Goal: Task Accomplishment & Management: Manage account settings

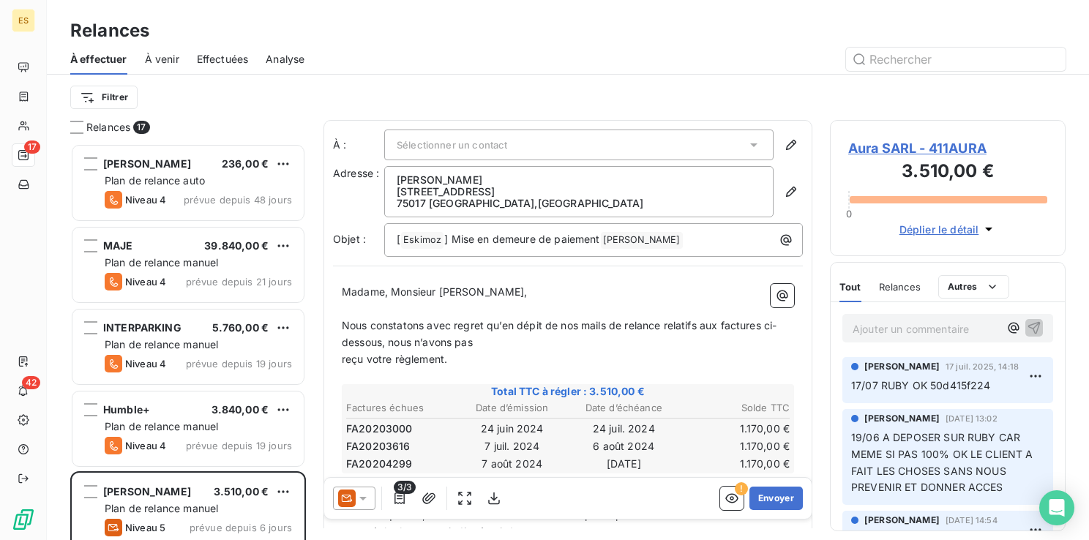
scroll to position [386, 224]
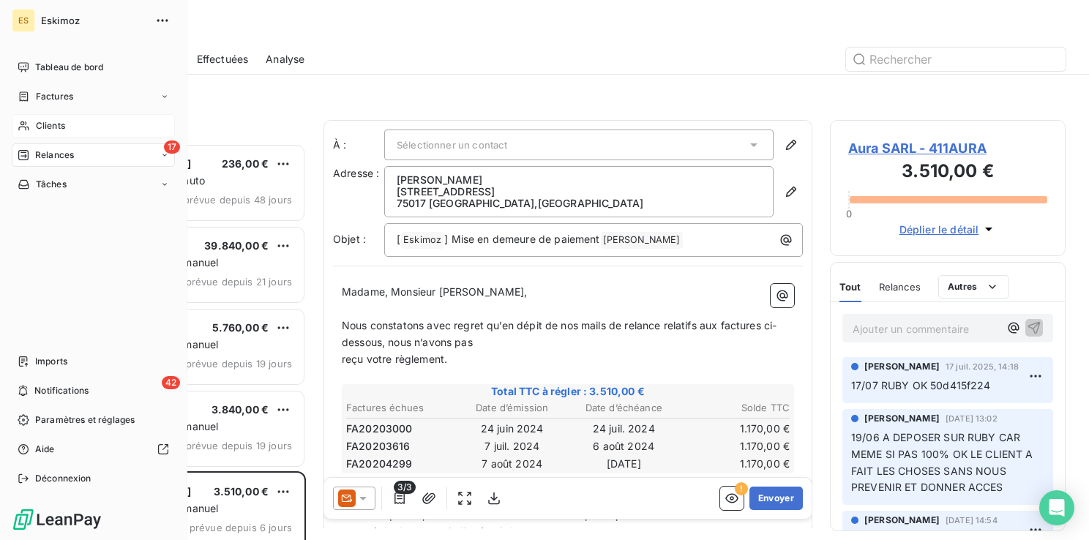
click at [57, 127] on span "Clients" at bounding box center [50, 125] width 29 height 13
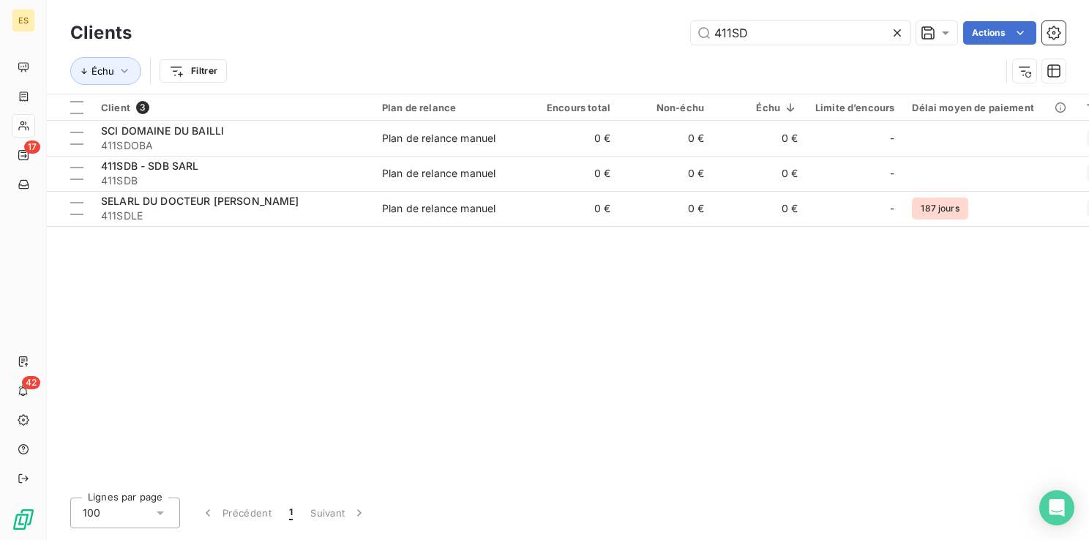
click at [899, 31] on icon at bounding box center [897, 33] width 15 height 15
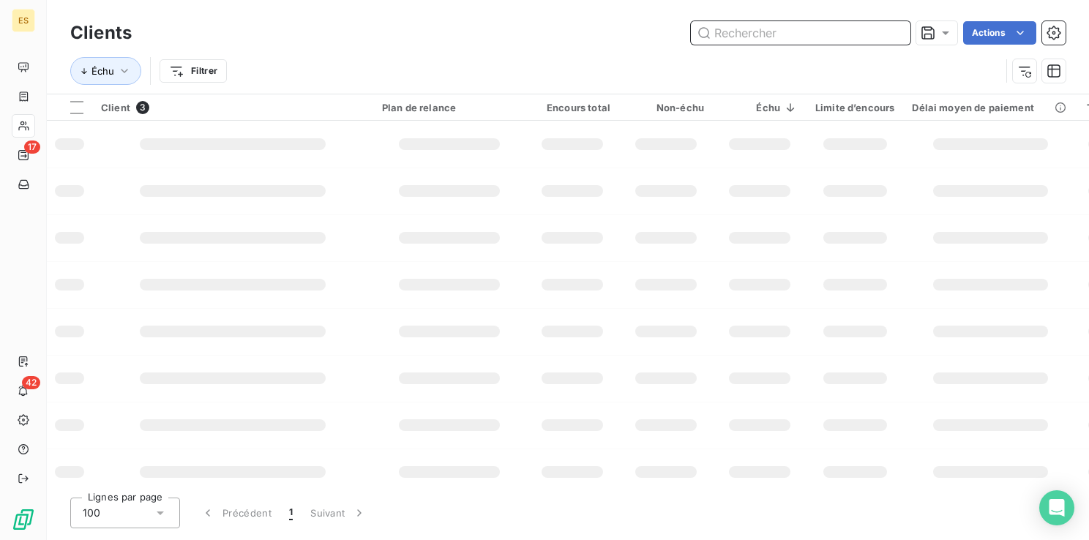
click at [845, 39] on input "text" at bounding box center [801, 32] width 220 height 23
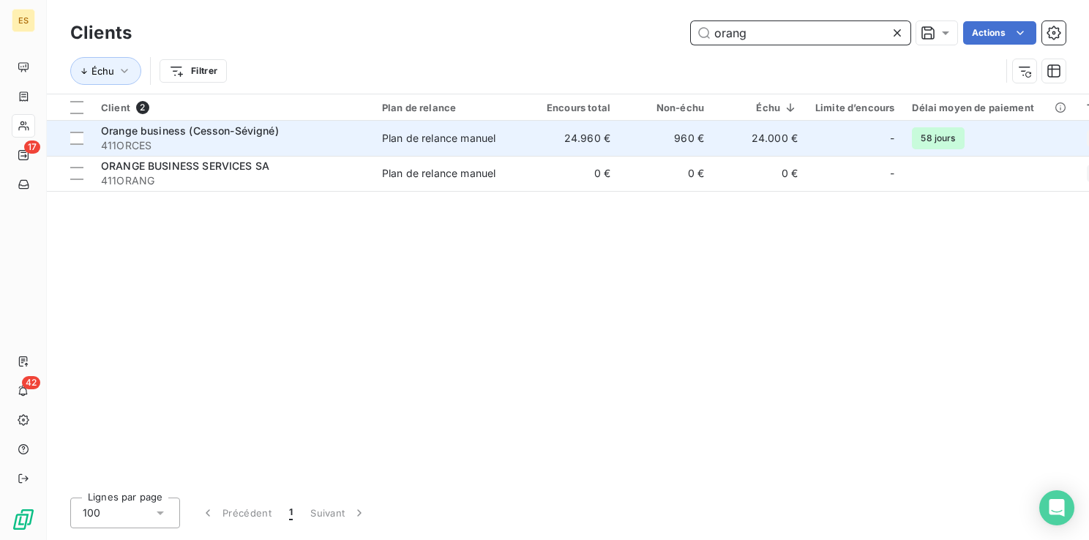
type input "orang"
click at [418, 133] on div "Plan de relance manuel" at bounding box center [438, 138] width 113 height 15
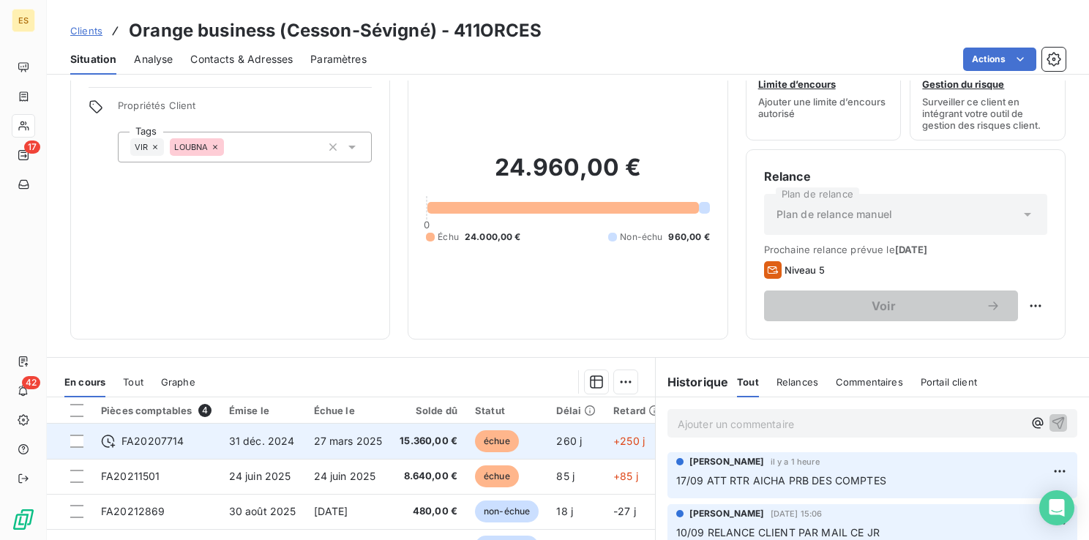
scroll to position [73, 0]
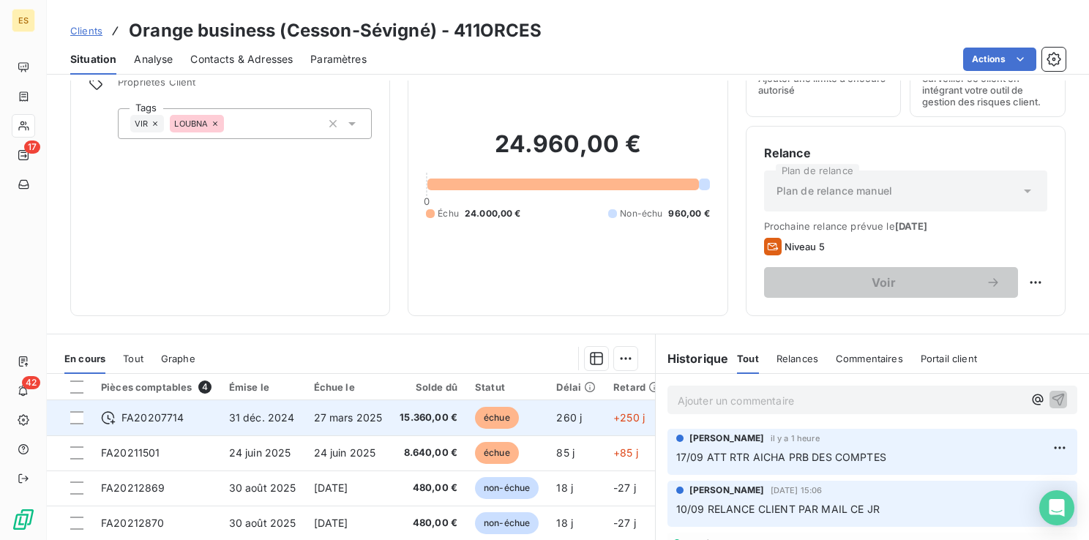
click at [267, 420] on span "31 déc. 2024" at bounding box center [262, 417] width 66 height 12
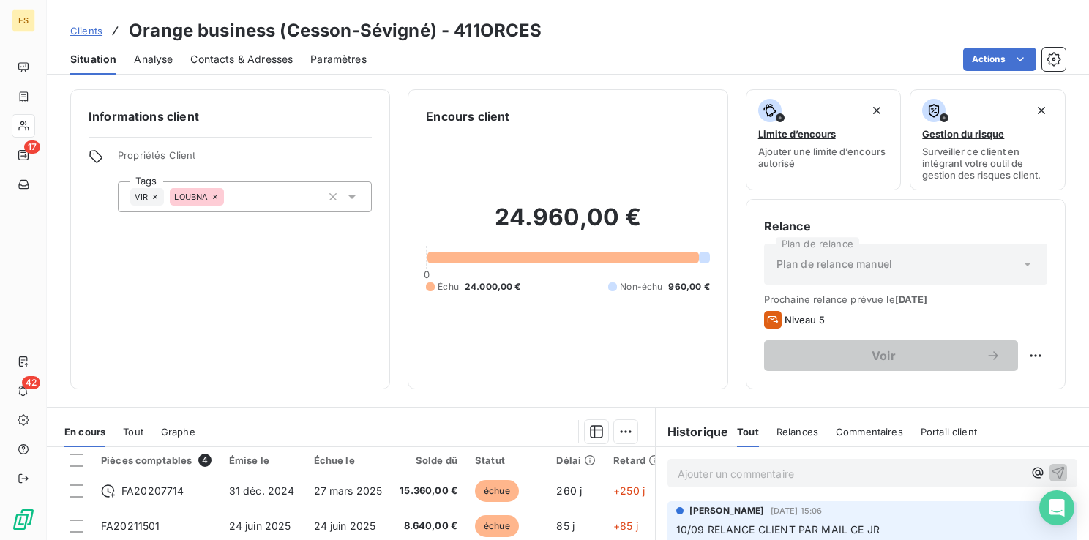
click at [97, 30] on span "Clients" at bounding box center [86, 31] width 32 height 12
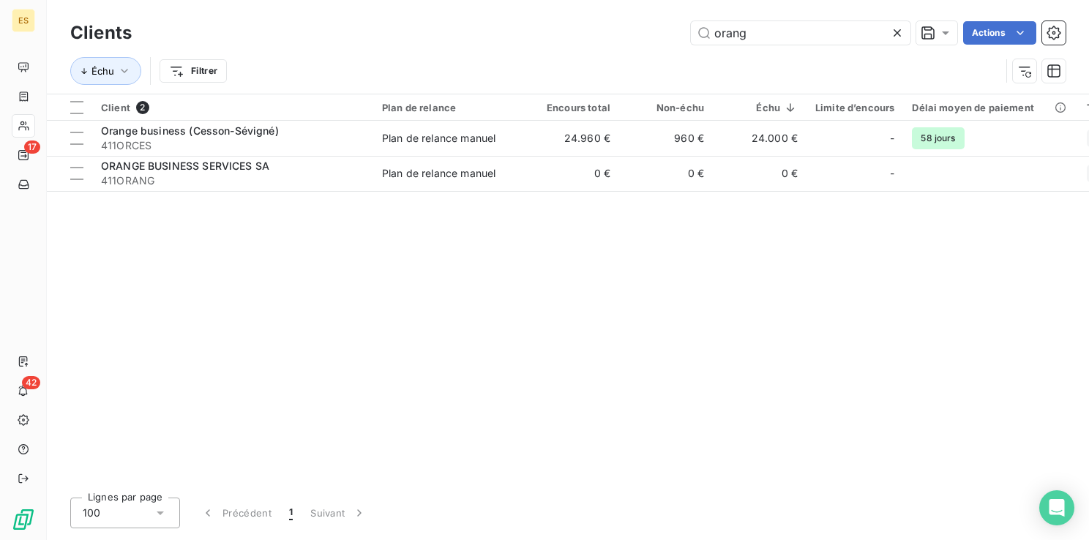
click at [904, 29] on div at bounding box center [900, 32] width 20 height 23
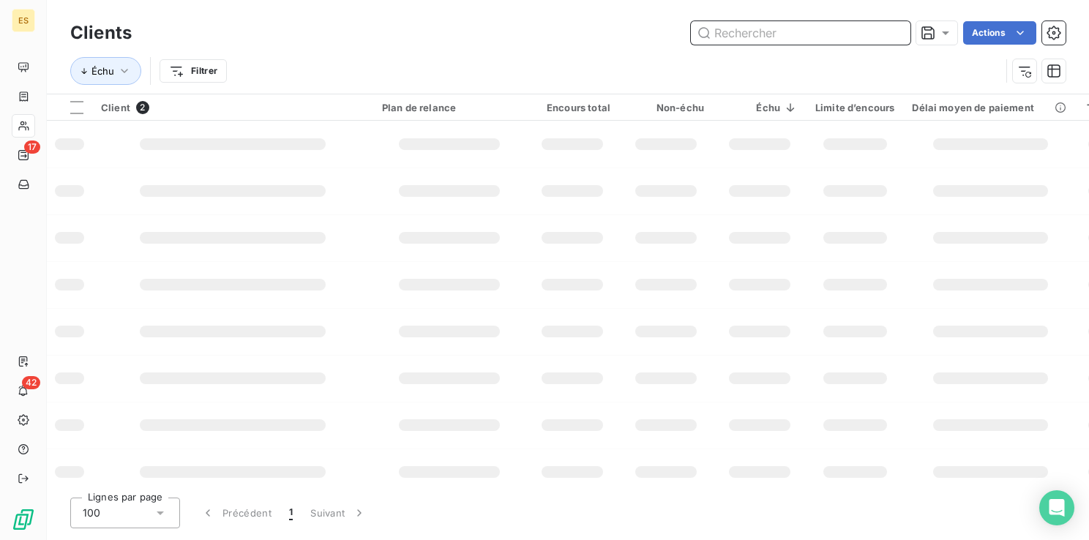
click at [727, 36] on input "text" at bounding box center [801, 32] width 220 height 23
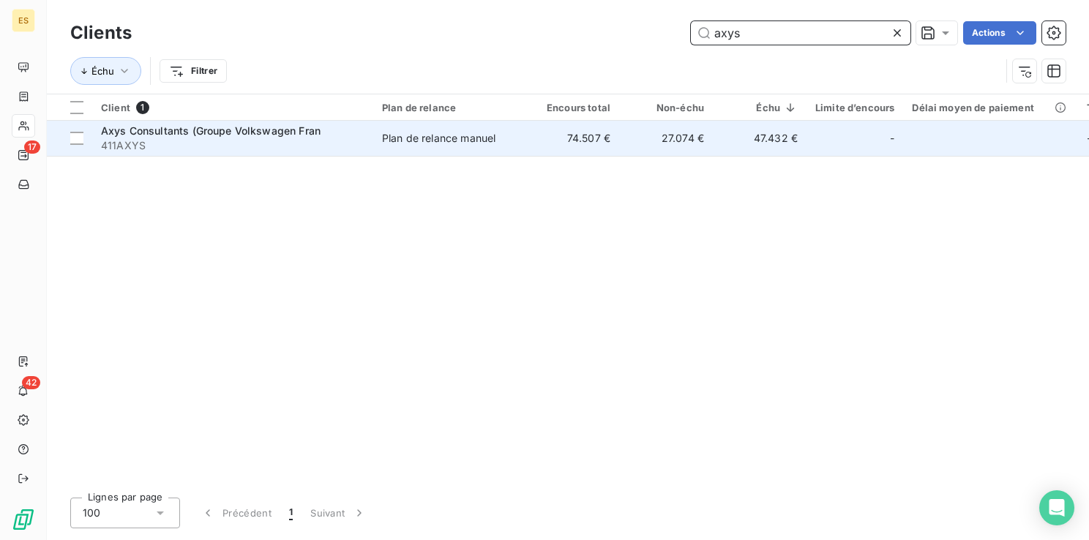
type input "axys"
click at [399, 134] on div "Plan de relance manuel" at bounding box center [438, 138] width 113 height 15
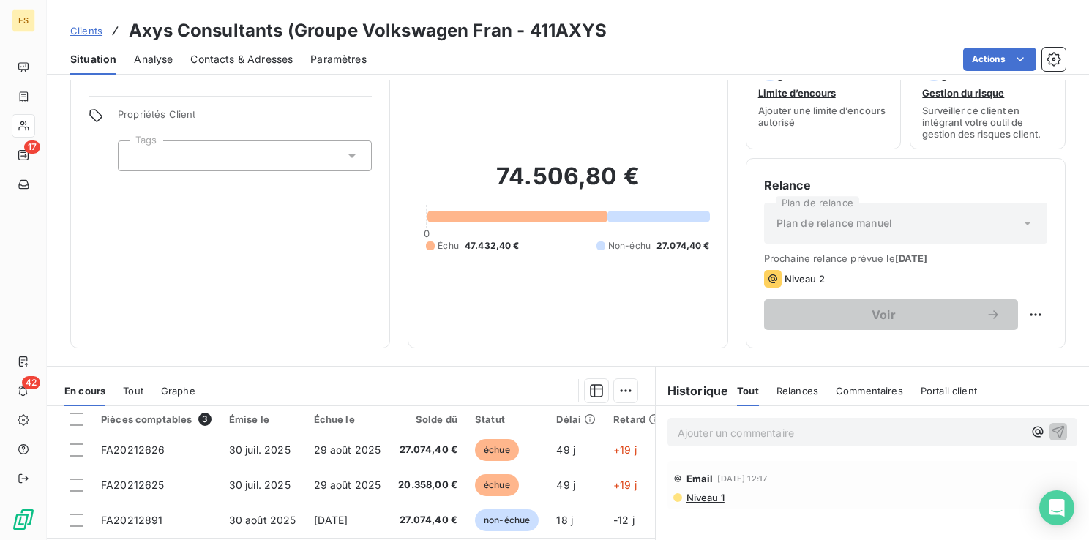
scroll to position [73, 0]
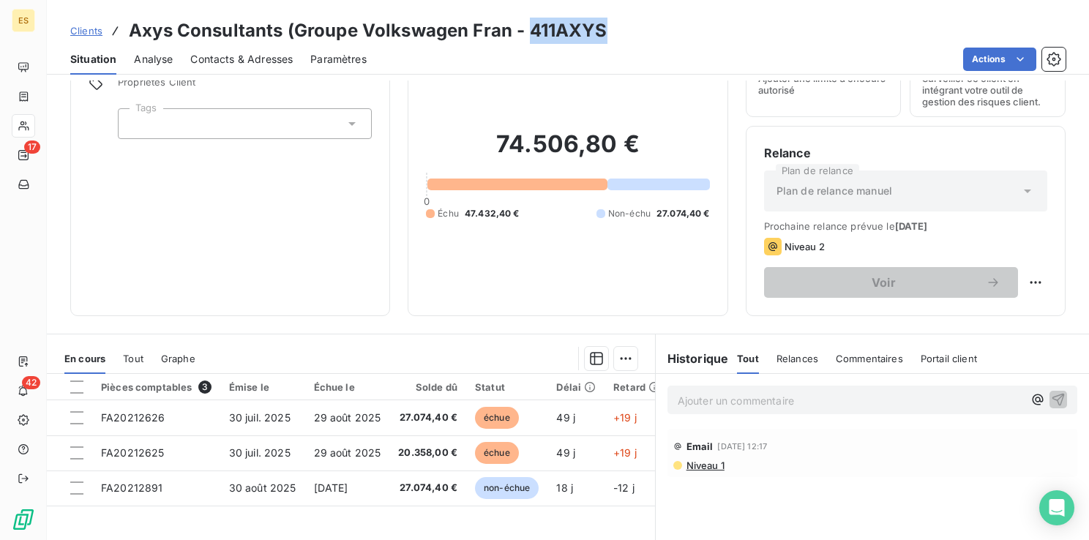
drag, startPoint x: 530, startPoint y: 27, endPoint x: 601, endPoint y: 40, distance: 72.9
click at [601, 40] on h3 "Axys Consultants (Groupe Volkswagen Fran - 411AXYS" at bounding box center [368, 31] width 479 height 26
drag, startPoint x: 601, startPoint y: 40, endPoint x: 568, endPoint y: 27, distance: 36.1
copy h3 "411AXYS"
click at [678, 390] on div "Ajouter un commentaire ﻿" at bounding box center [850, 400] width 345 height 20
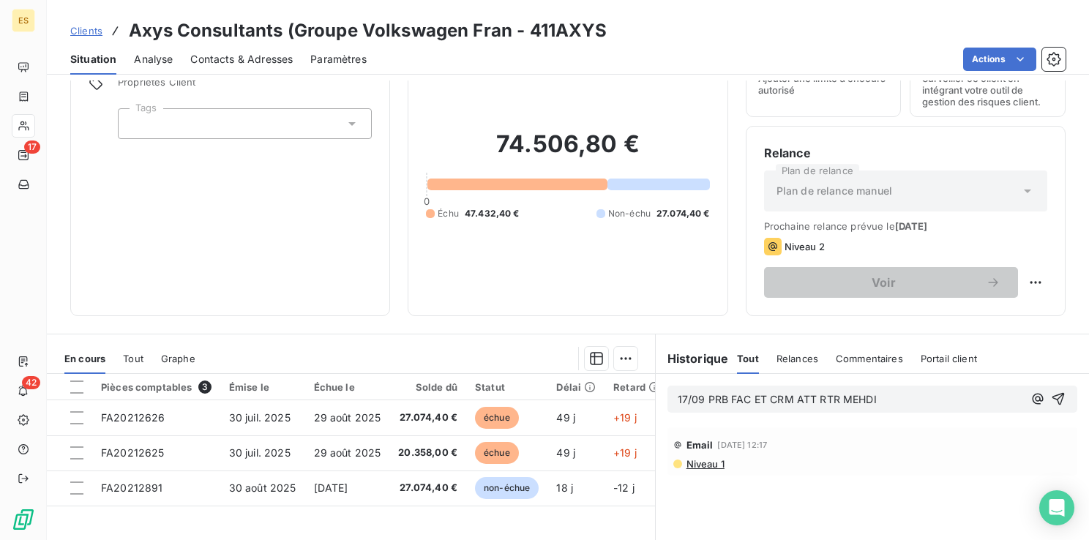
click at [700, 401] on span "17/09 PRB FAC ET CRM ATT RTR MEHDI" at bounding box center [777, 399] width 199 height 12
click at [1033, 282] on html "ES 17 42 Clients Axys Consultants (Groupe Volkswagen Fran - 411AXYS Situation A…" at bounding box center [544, 270] width 1089 height 540
click at [1004, 311] on div "Replanifier cette action" at bounding box center [964, 314] width 131 height 23
select select "8"
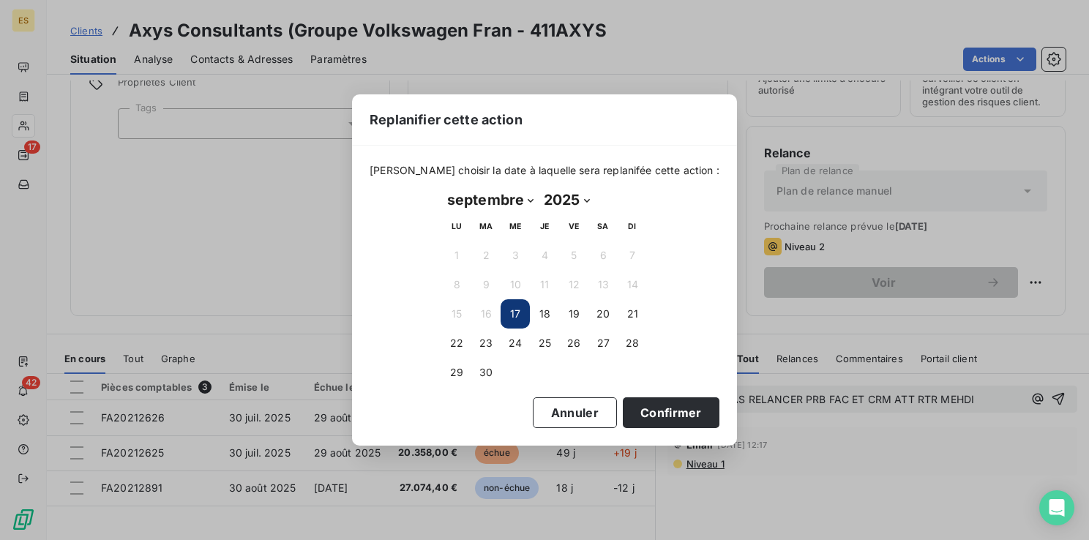
drag, startPoint x: 490, startPoint y: 371, endPoint x: 555, endPoint y: 394, distance: 68.3
click at [492, 373] on button "30" at bounding box center [485, 372] width 29 height 29
click at [673, 409] on button "Confirmer" at bounding box center [671, 412] width 97 height 31
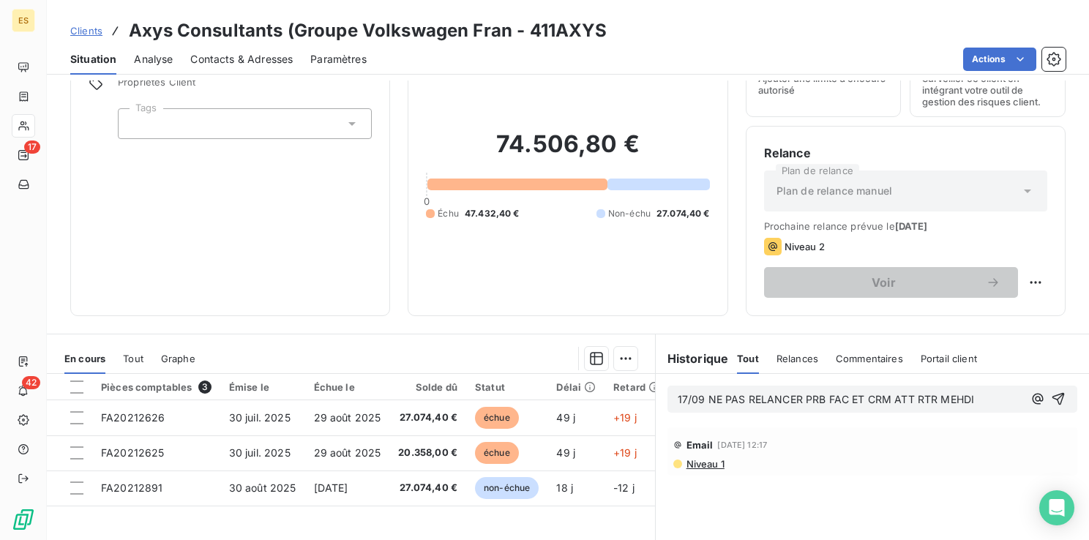
click at [91, 31] on span "Clients" at bounding box center [86, 31] width 32 height 12
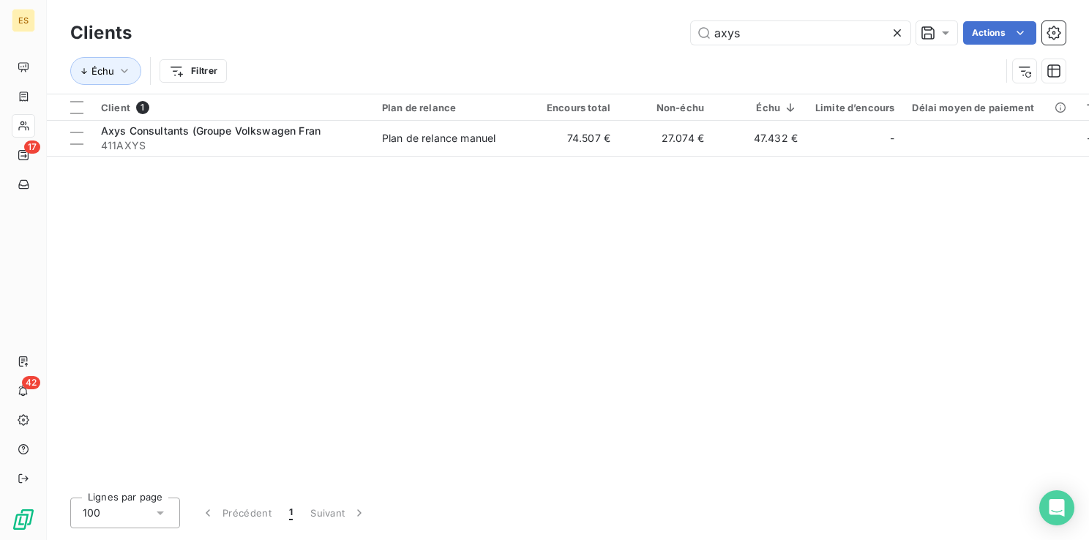
click at [899, 34] on icon at bounding box center [897, 33] width 15 height 15
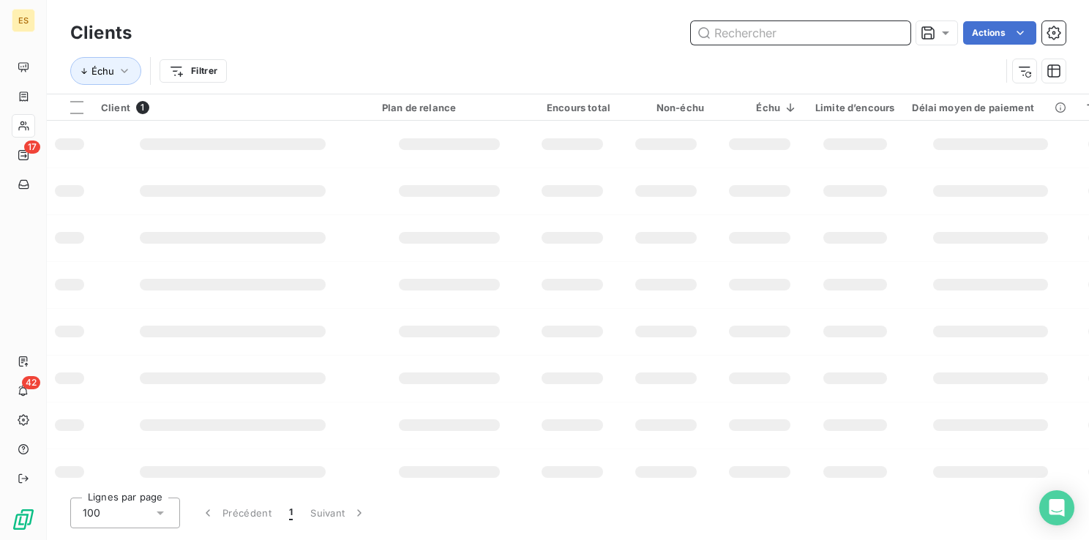
click at [811, 25] on input "text" at bounding box center [801, 32] width 220 height 23
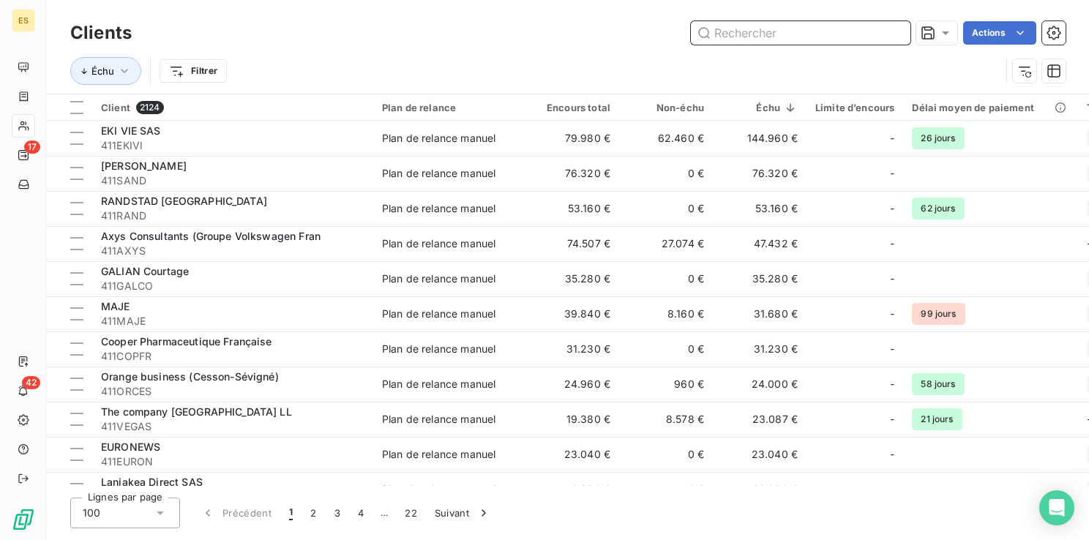
paste input "KONICA MINOLTA"
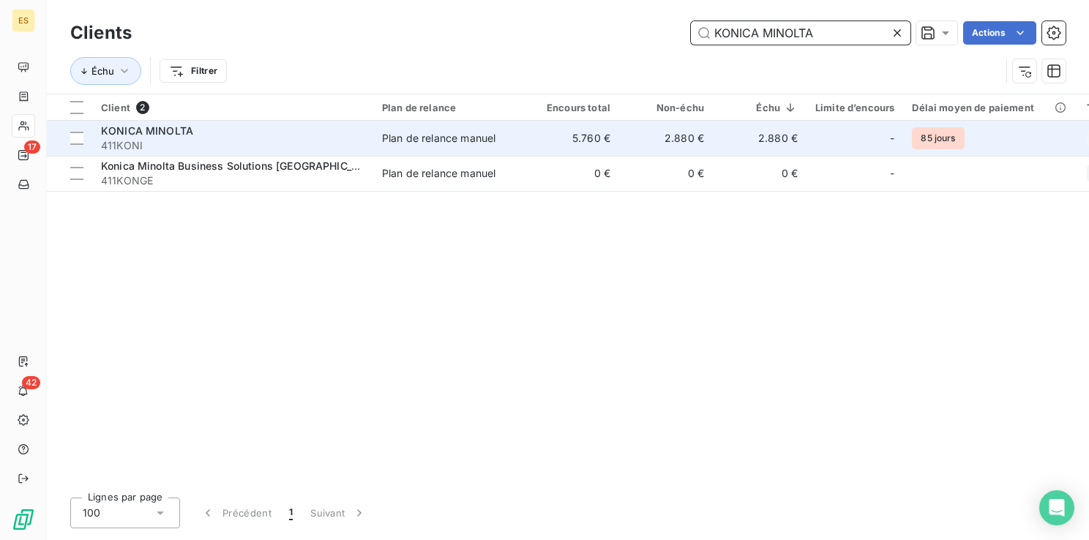
type input "KONICA MINOLTA"
click at [395, 143] on div "Plan de relance manuel" at bounding box center [438, 138] width 113 height 15
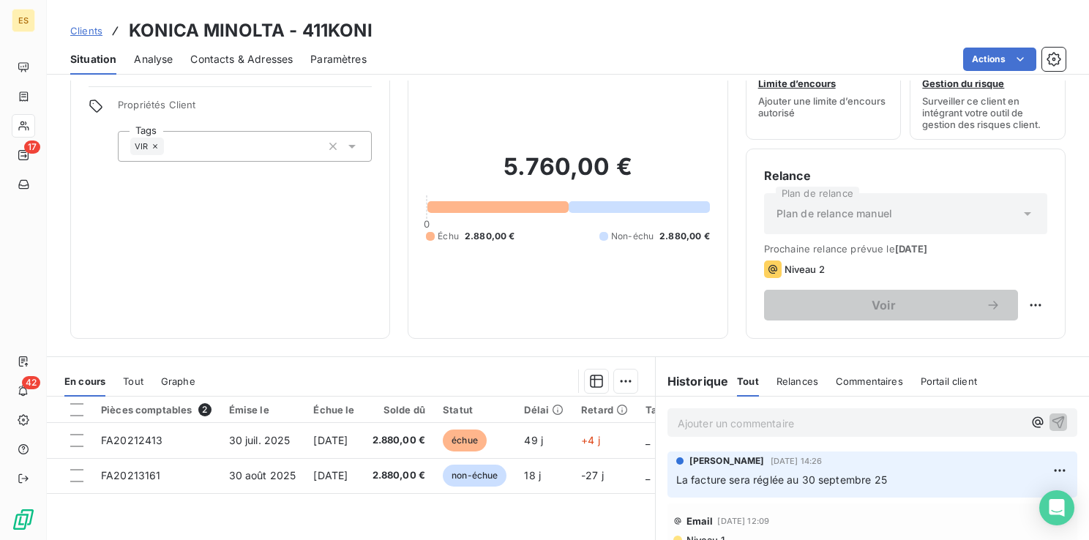
scroll to position [73, 0]
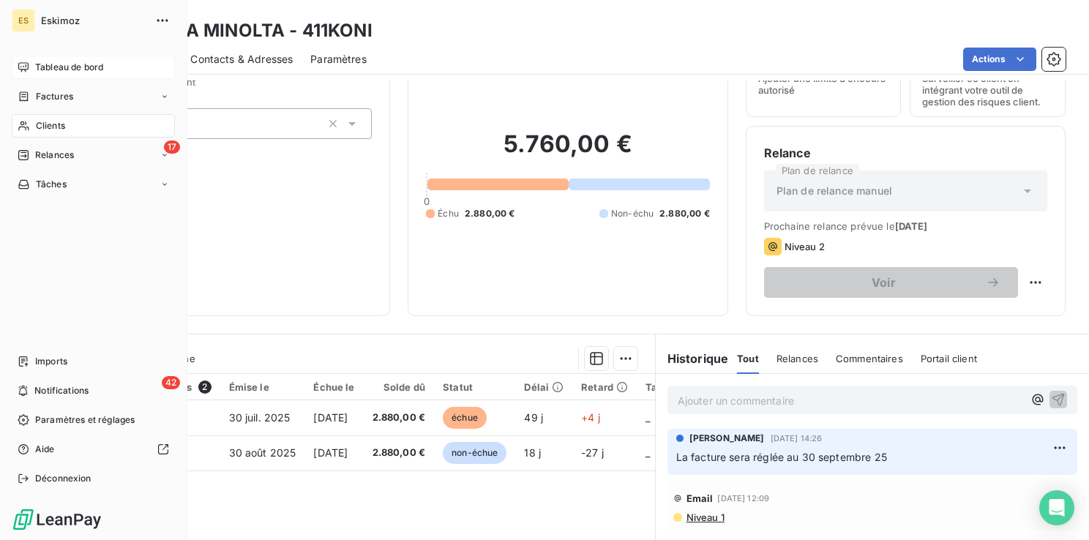
click at [64, 63] on span "Tableau de bord" at bounding box center [69, 67] width 68 height 13
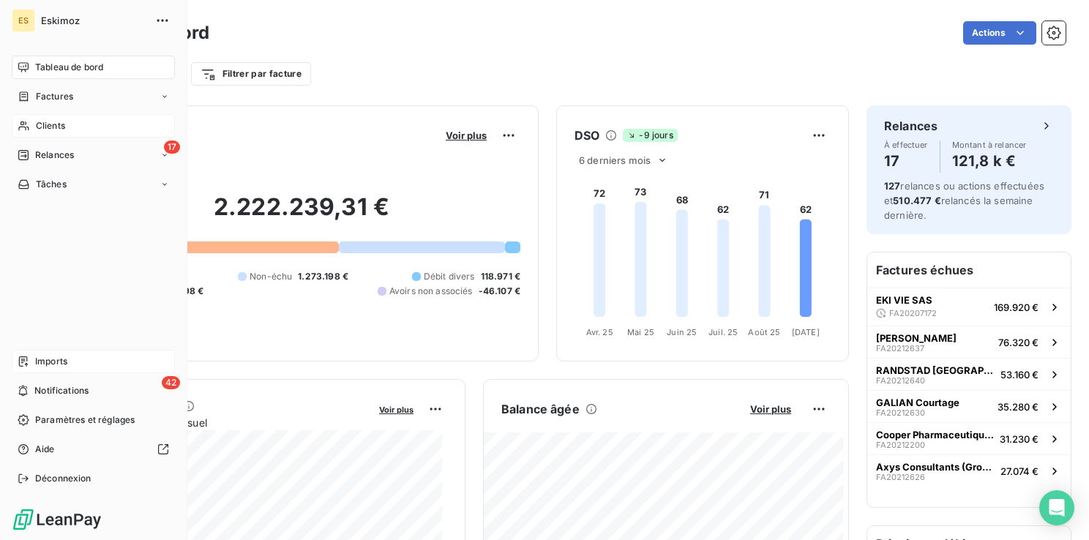
click at [70, 364] on div "Imports" at bounding box center [93, 361] width 163 height 23
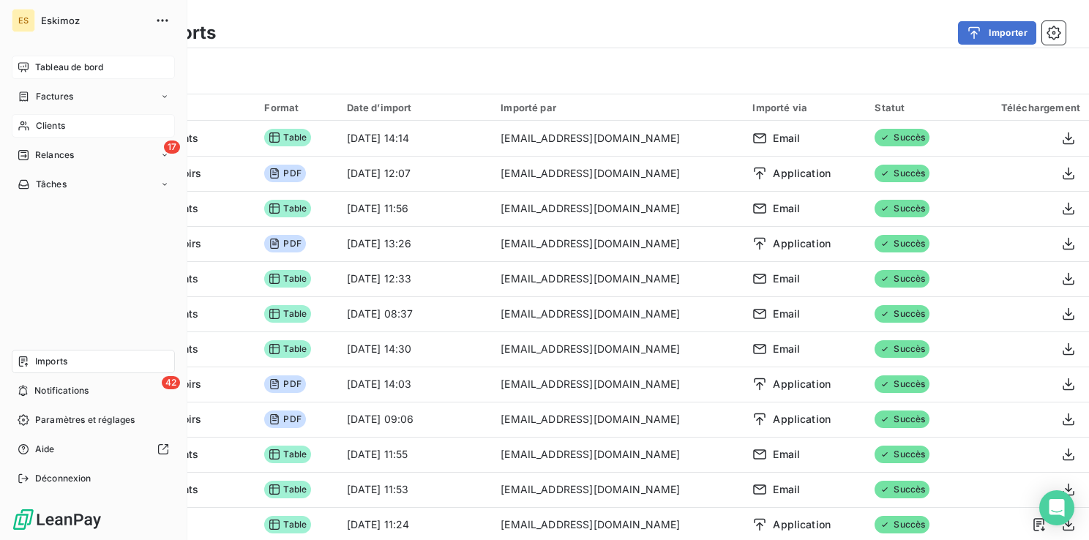
click at [55, 69] on span "Tableau de bord" at bounding box center [69, 67] width 68 height 13
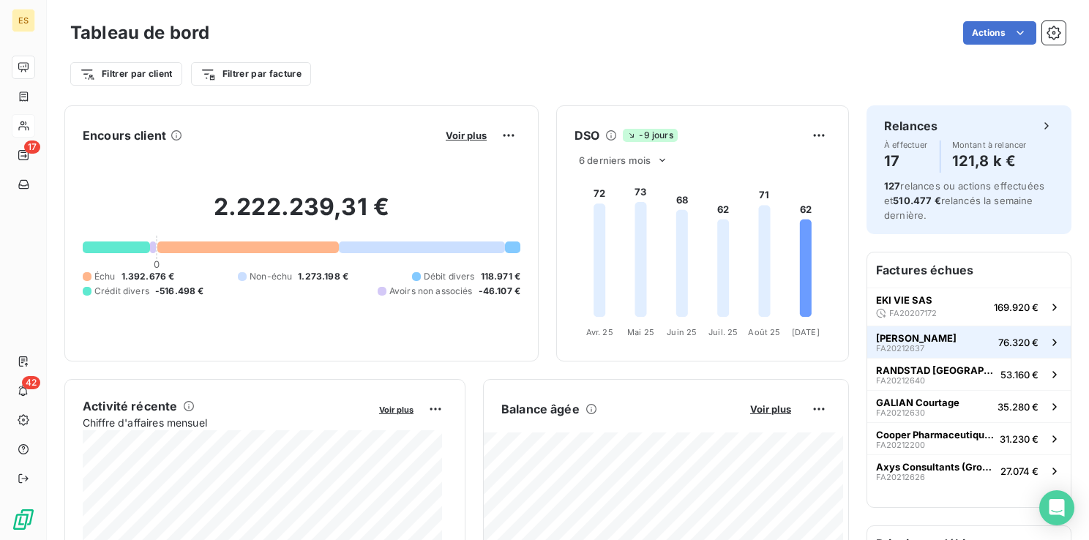
click at [915, 343] on div "[PERSON_NAME] SAS FA20212637" at bounding box center [916, 342] width 80 height 20
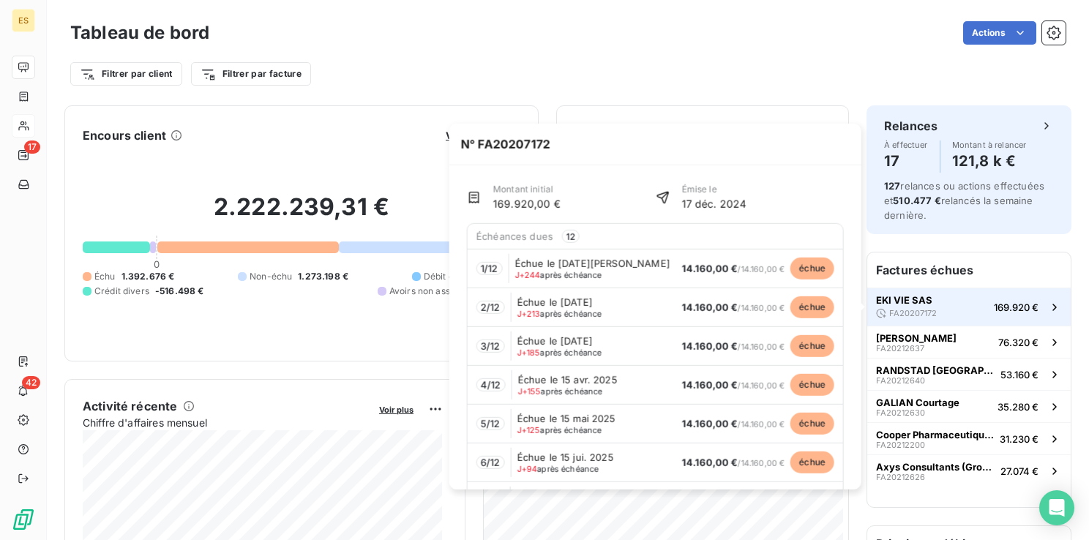
click at [912, 302] on span "EKI VIE SAS" at bounding box center [904, 300] width 56 height 12
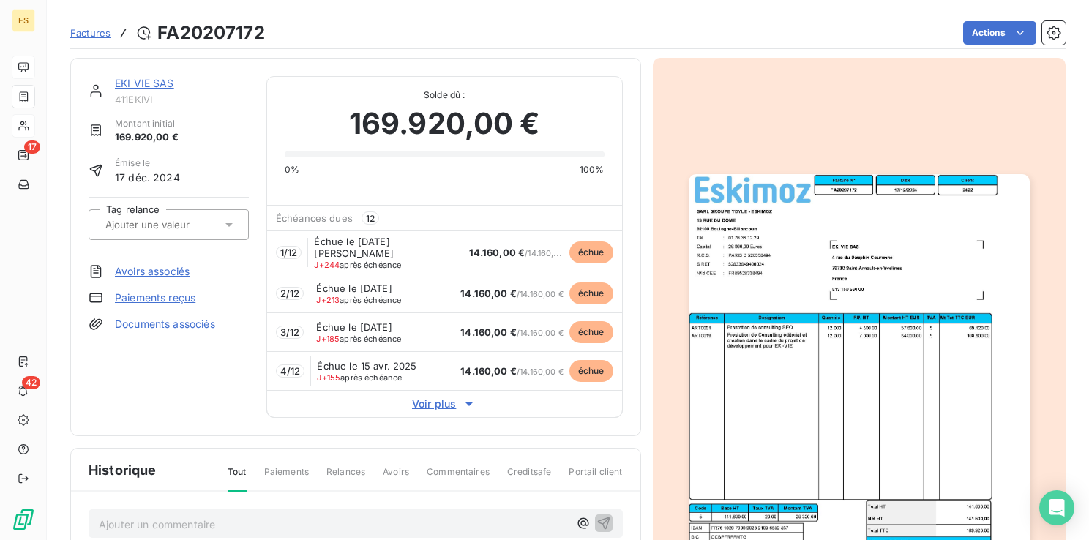
scroll to position [1, 0]
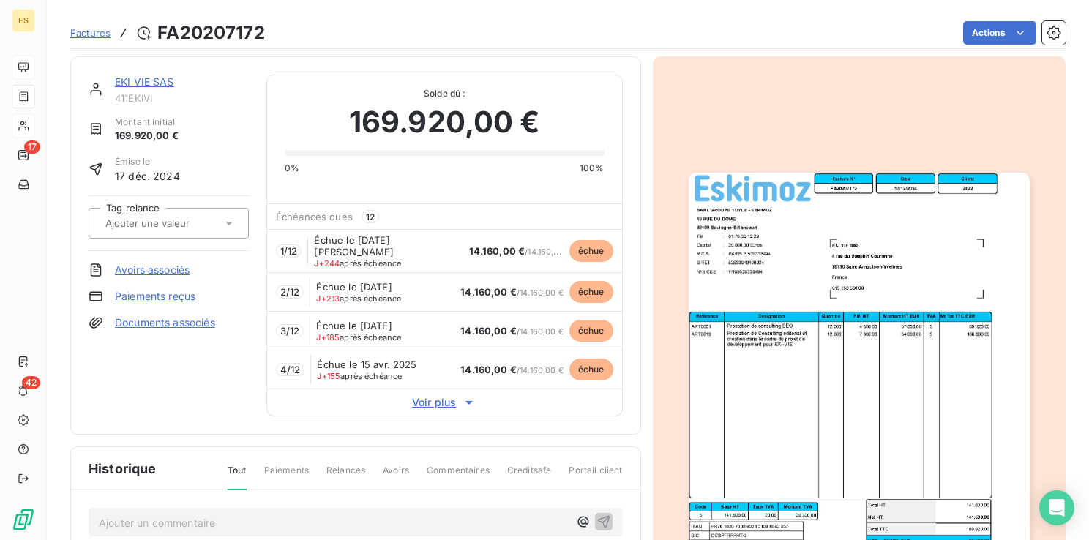
click at [97, 31] on span "Factures" at bounding box center [90, 33] width 40 height 12
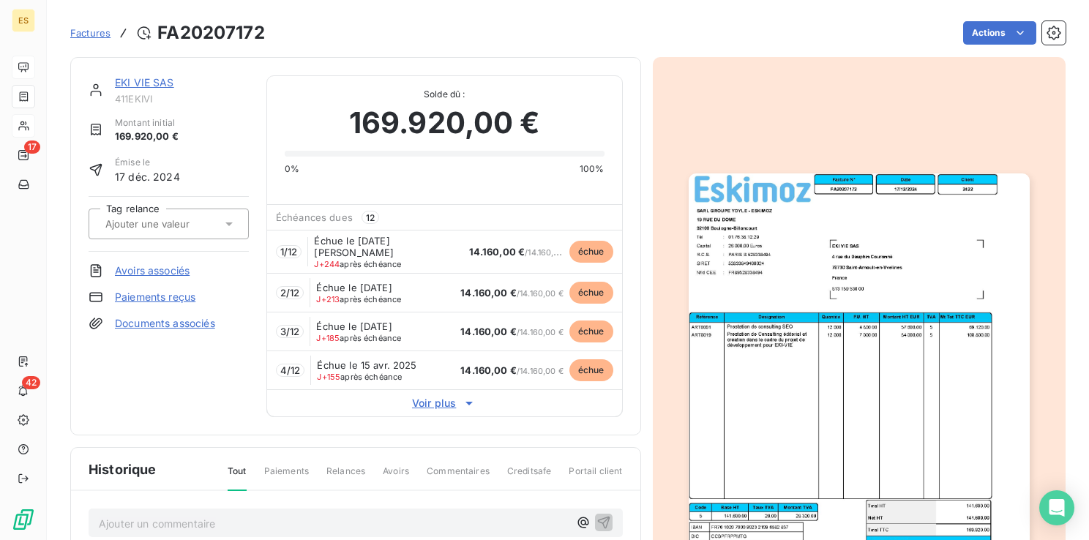
click at [180, 31] on h3 "FA20207172" at bounding box center [211, 33] width 108 height 26
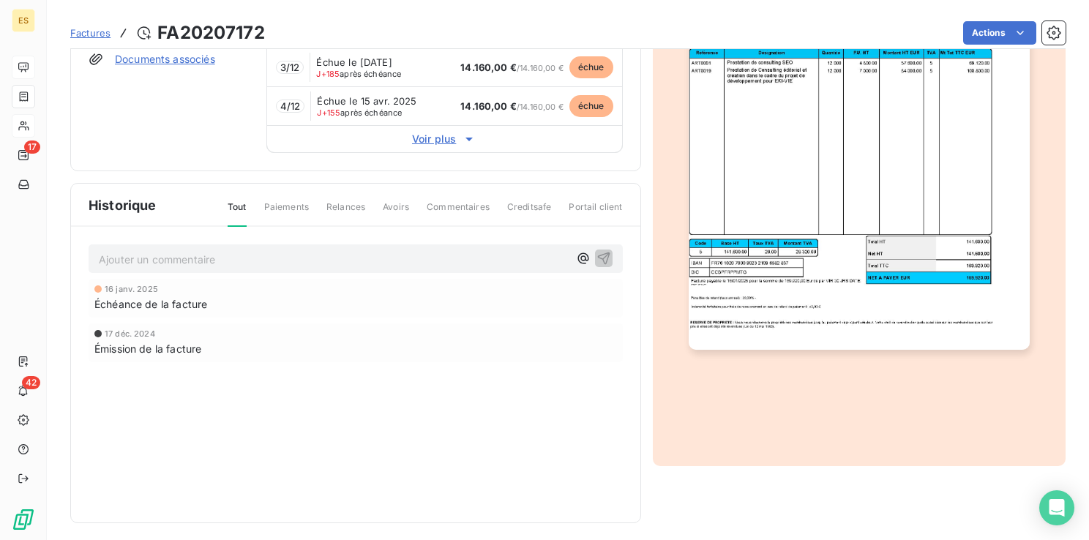
scroll to position [119, 0]
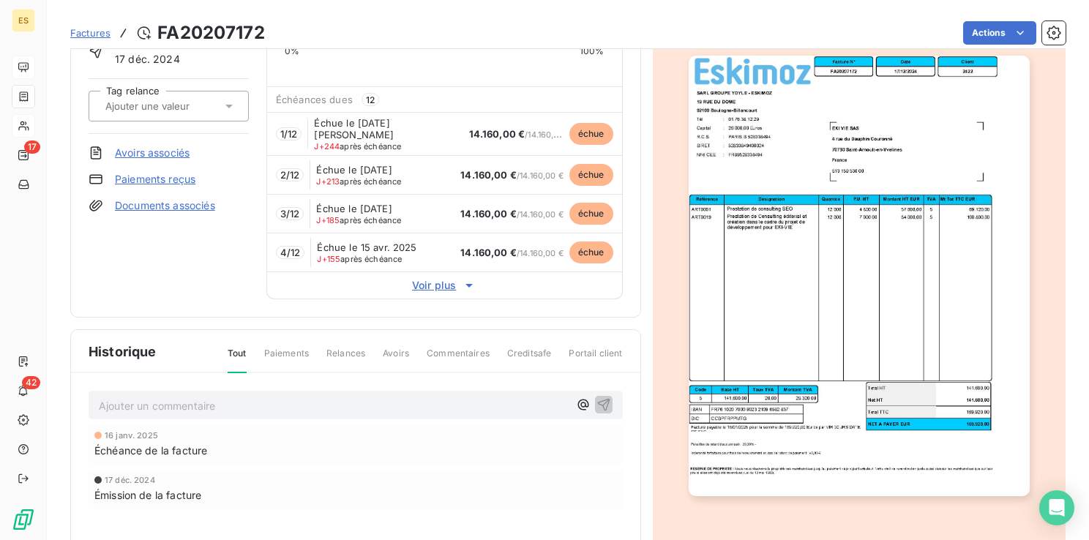
click at [439, 282] on span "Voir plus" at bounding box center [444, 285] width 355 height 15
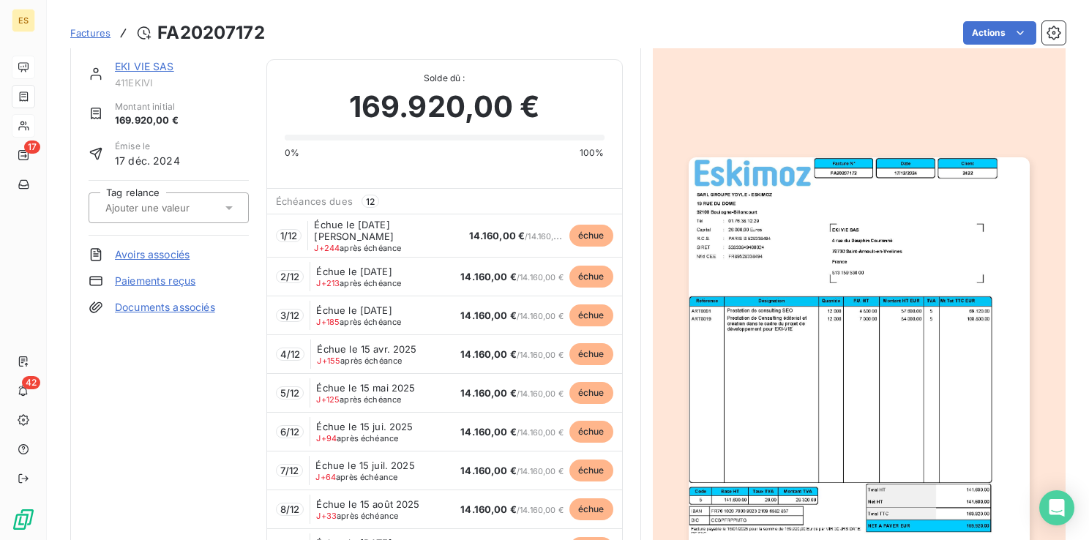
scroll to position [0, 0]
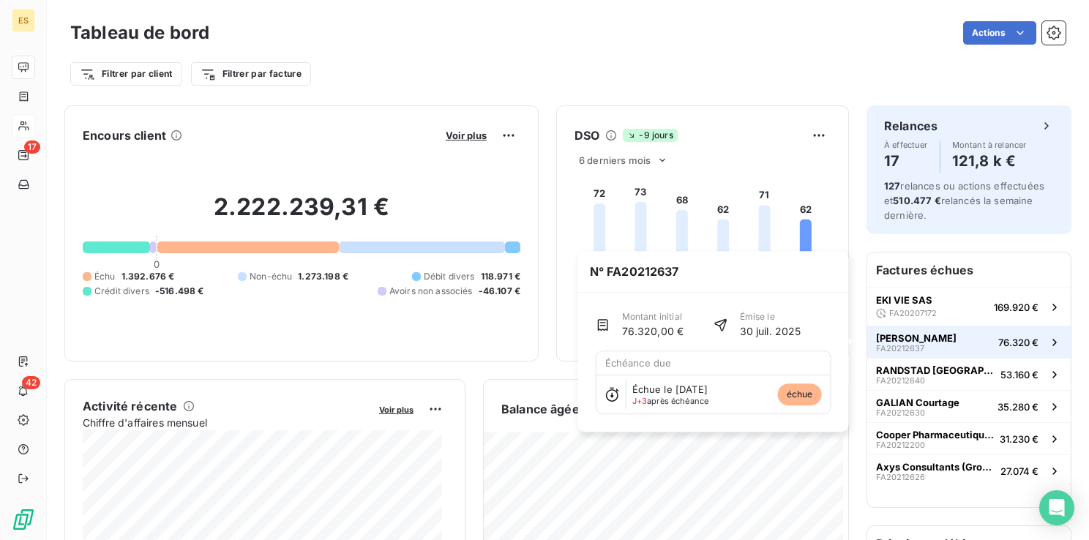
click at [885, 338] on span "[PERSON_NAME]" at bounding box center [916, 338] width 80 height 12
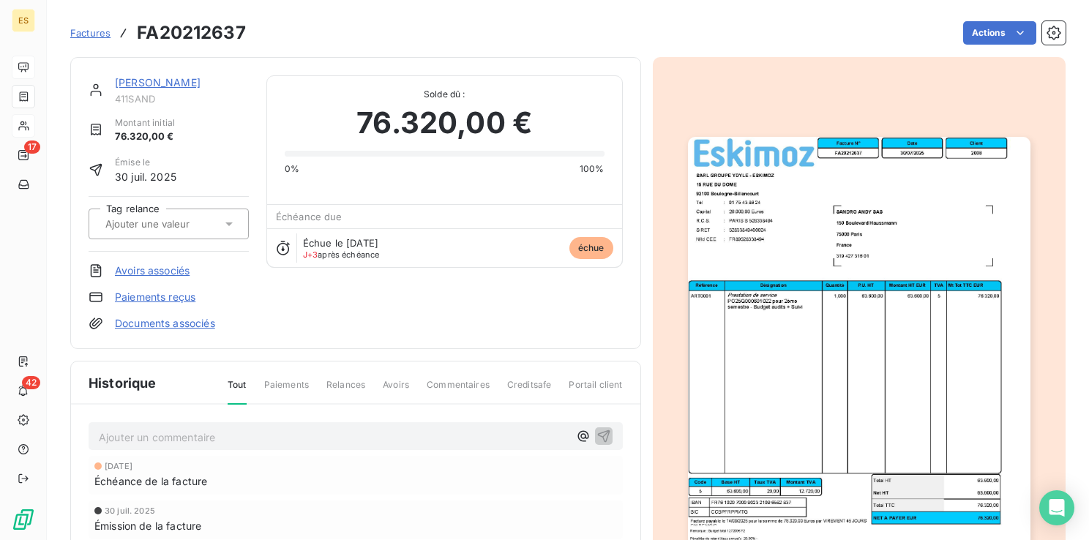
click at [149, 85] on link "[PERSON_NAME]" at bounding box center [158, 82] width 86 height 12
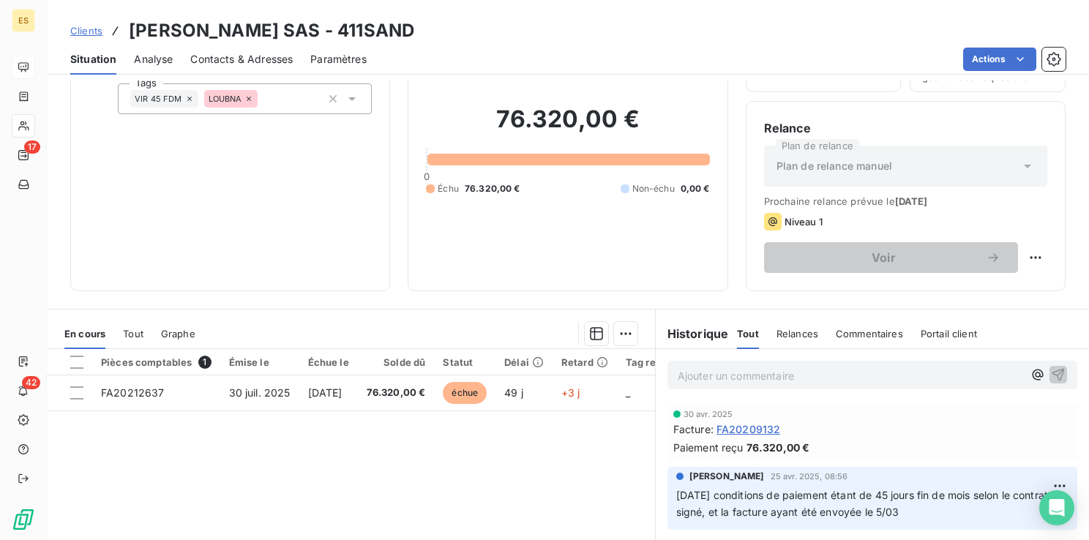
scroll to position [146, 0]
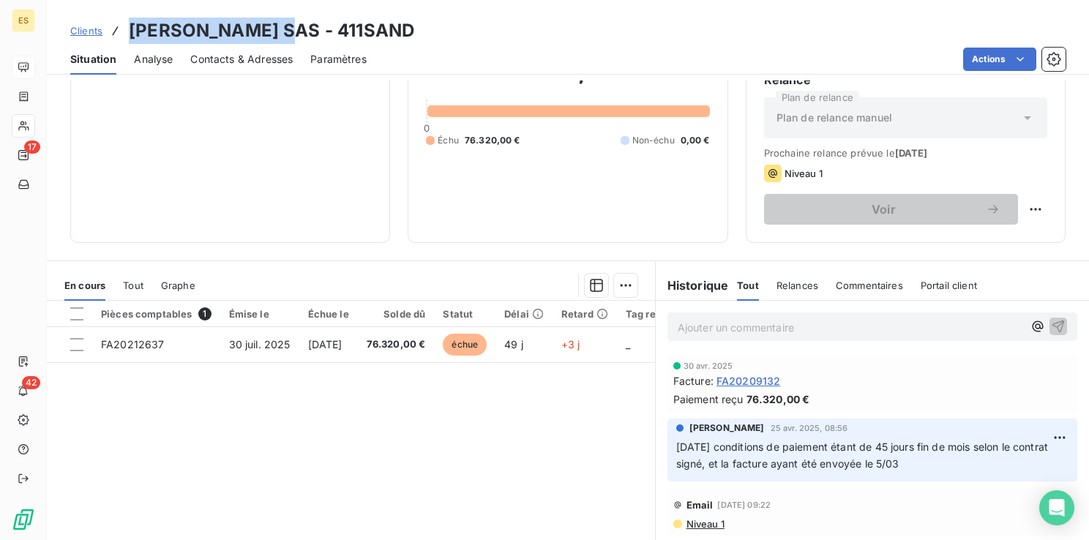
drag, startPoint x: 300, startPoint y: 29, endPoint x: 129, endPoint y: 31, distance: 171.2
click at [129, 31] on h3 "[PERSON_NAME] SAS - 411SAND" at bounding box center [271, 31] width 285 height 26
drag, startPoint x: 126, startPoint y: 33, endPoint x: 155, endPoint y: 26, distance: 30.2
click at [155, 26] on h3 "[PERSON_NAME] SAS - 411SAND" at bounding box center [271, 31] width 285 height 26
drag, startPoint x: 128, startPoint y: 31, endPoint x: 296, endPoint y: 30, distance: 168.3
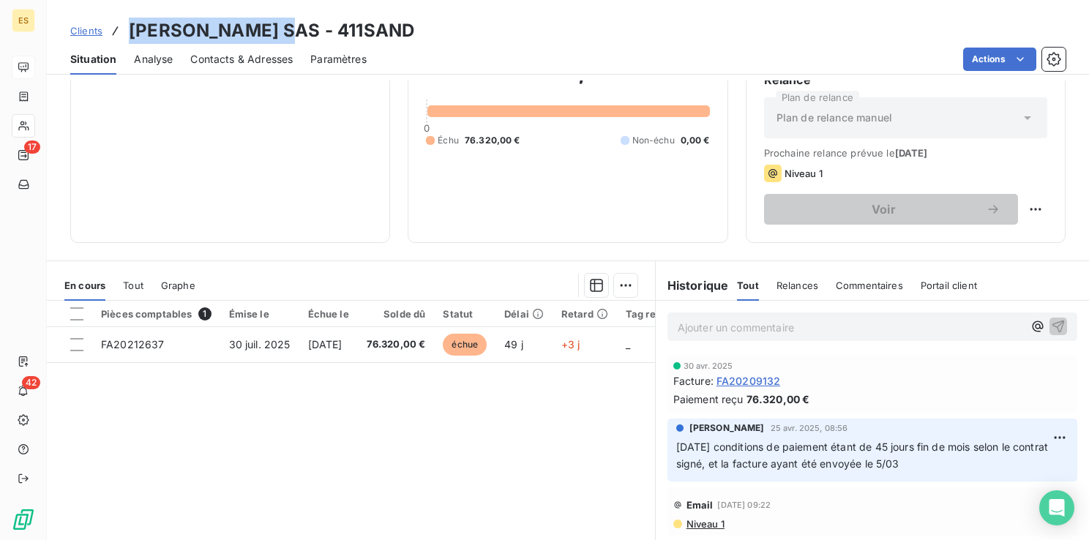
click at [296, 30] on h3 "[PERSON_NAME] SAS - 411SAND" at bounding box center [271, 31] width 285 height 26
drag, startPoint x: 296, startPoint y: 30, endPoint x: 289, endPoint y: 29, distance: 7.4
copy h3 "[PERSON_NAME]"
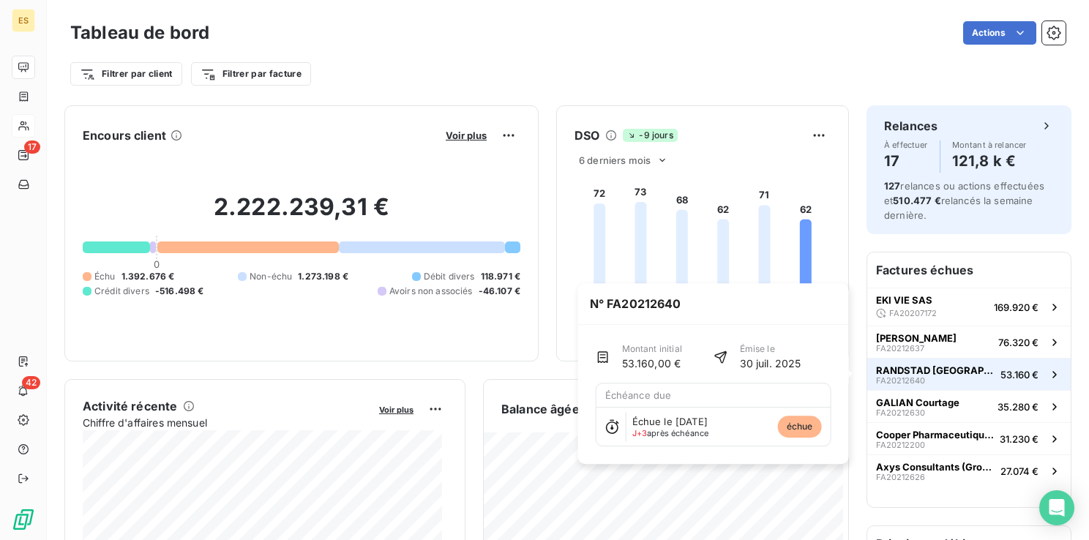
click at [906, 370] on span "RANDSTAD [GEOGRAPHIC_DATA]" at bounding box center [935, 370] width 119 height 12
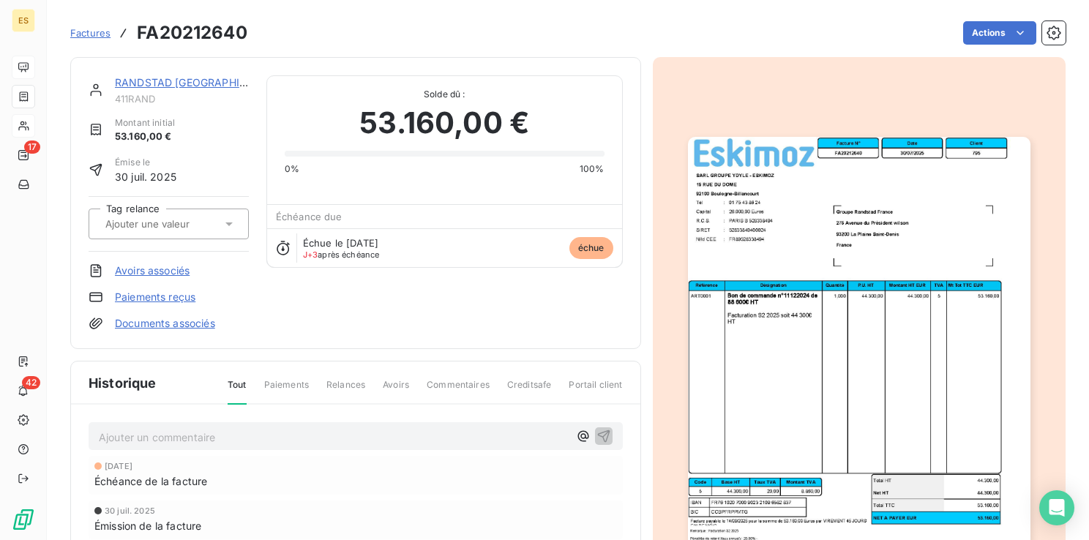
click at [141, 80] on link "RANDSTAD [GEOGRAPHIC_DATA]" at bounding box center [198, 82] width 167 height 12
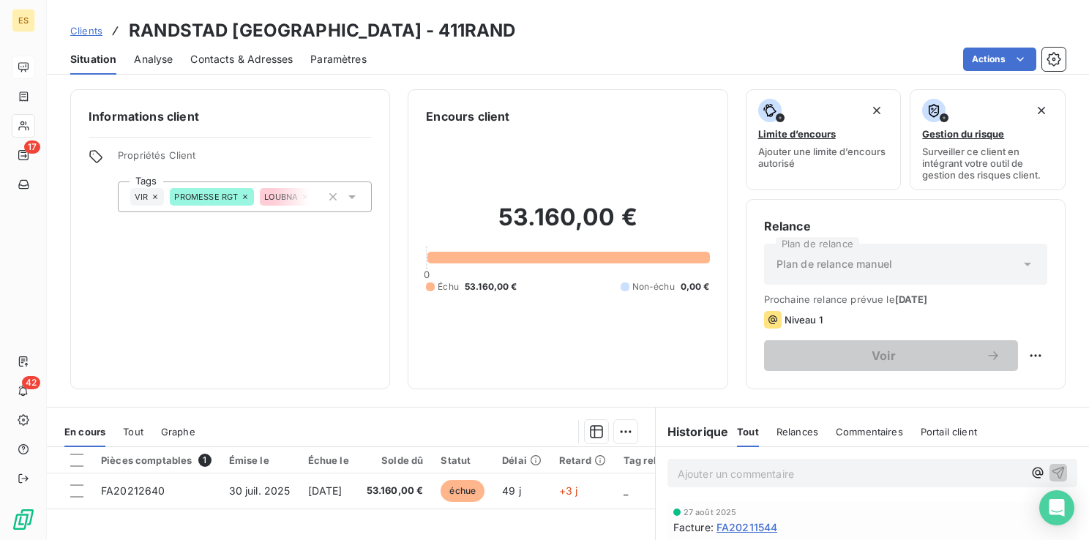
scroll to position [73, 0]
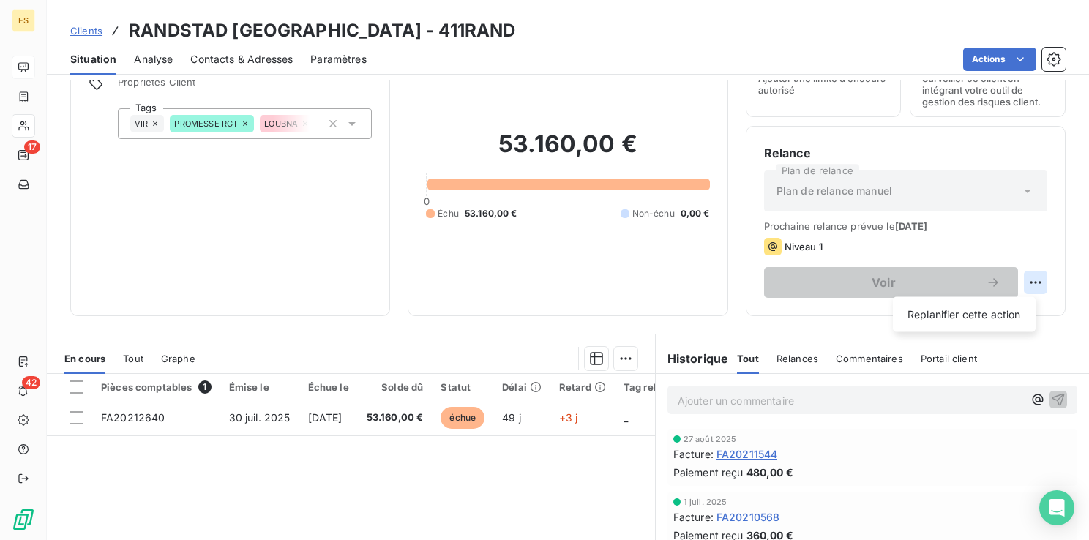
click at [1024, 282] on html "ES 17 42 Clients RANDSTAD [GEOGRAPHIC_DATA] - 411RAND Situation Analyse Contact…" at bounding box center [544, 270] width 1089 height 540
click at [985, 304] on div "Replanifier cette action" at bounding box center [964, 314] width 131 height 23
select select "8"
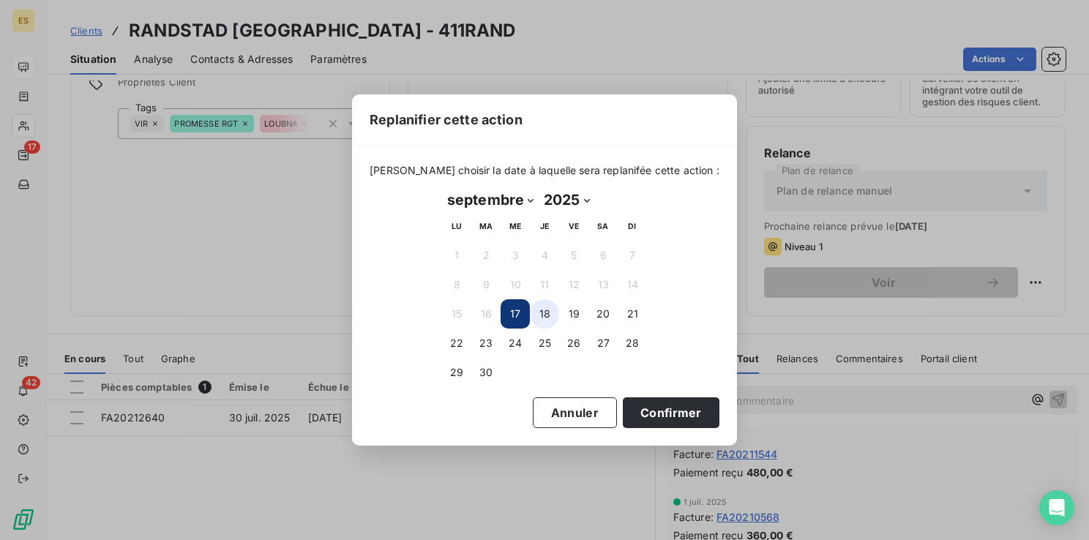
click at [543, 314] on button "18" at bounding box center [544, 313] width 29 height 29
drag, startPoint x: 513, startPoint y: 309, endPoint x: 547, endPoint y: 326, distance: 38.6
click at [513, 309] on button "17" at bounding box center [514, 313] width 29 height 29
click at [643, 407] on button "Confirmer" at bounding box center [671, 412] width 97 height 31
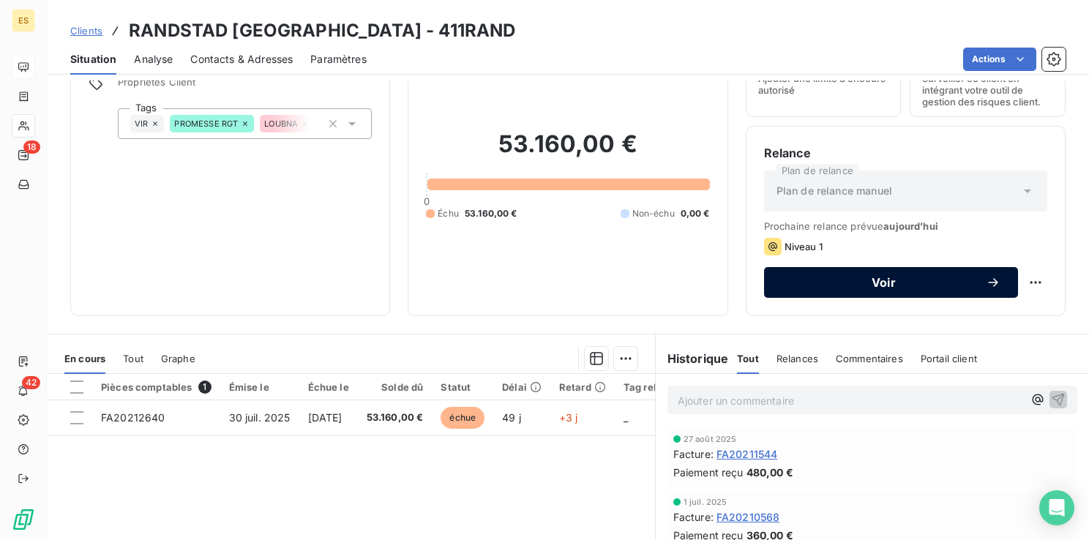
click at [852, 288] on span "Voir" at bounding box center [883, 283] width 204 height 12
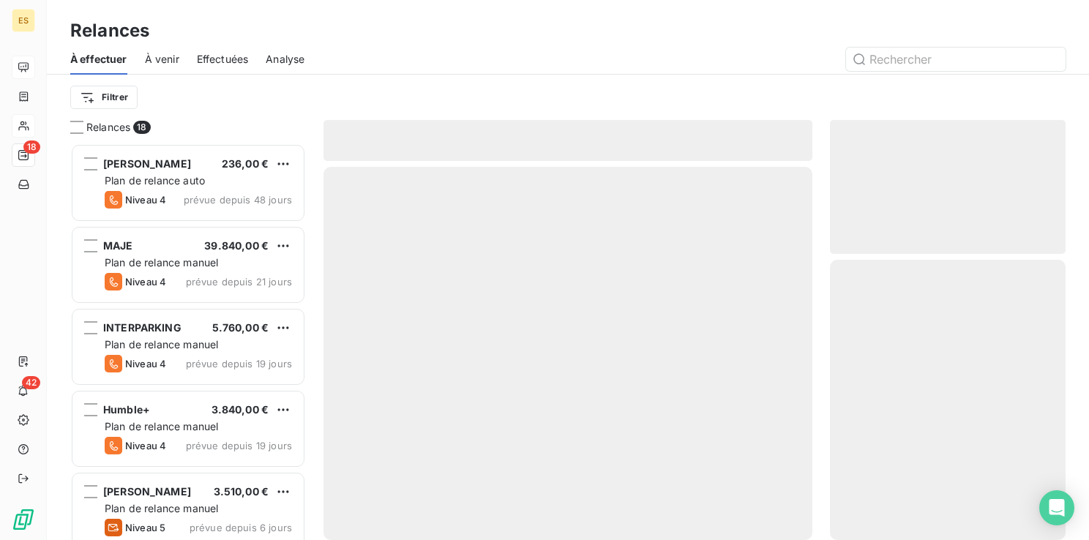
scroll to position [386, 224]
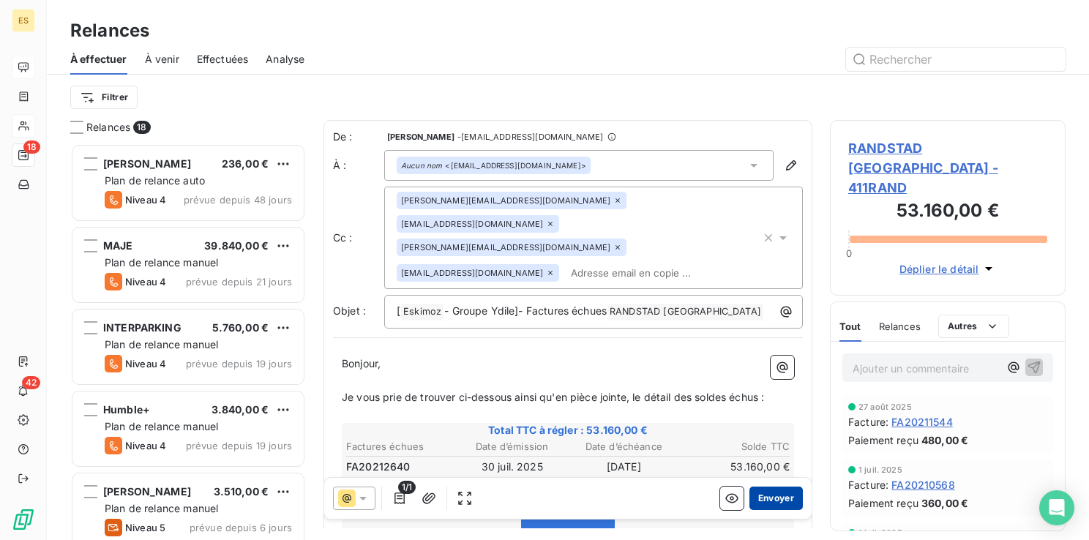
click at [760, 508] on button "Envoyer" at bounding box center [775, 498] width 53 height 23
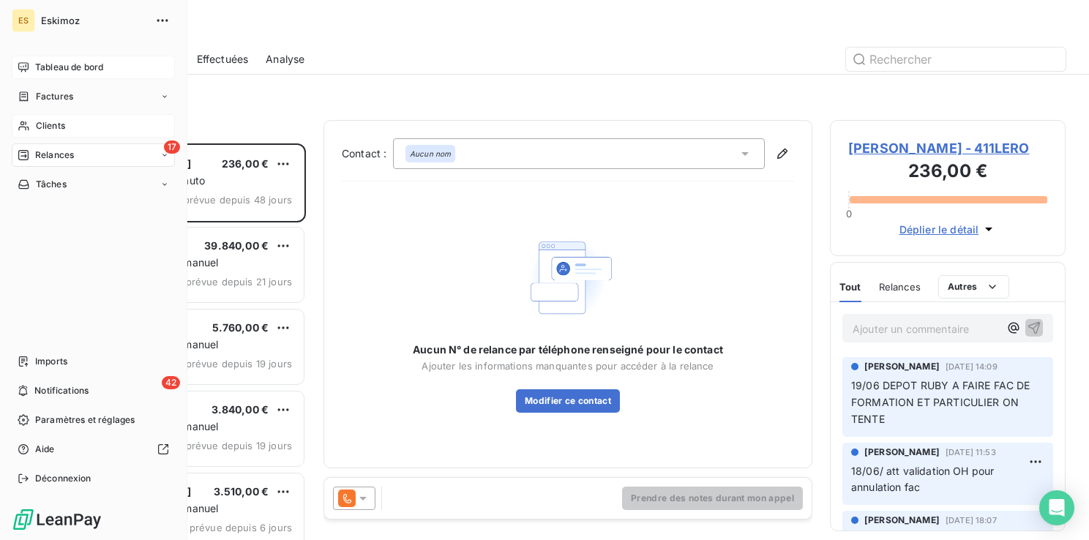
click at [47, 67] on span "Tableau de bord" at bounding box center [69, 67] width 68 height 13
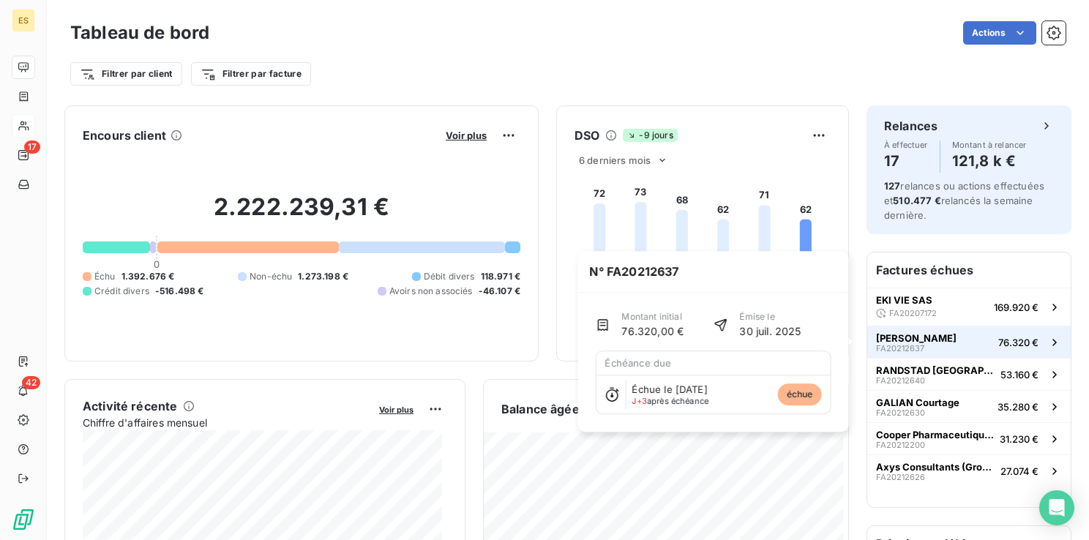
click at [925, 344] on div "[PERSON_NAME] SAS FA20212637" at bounding box center [916, 342] width 80 height 20
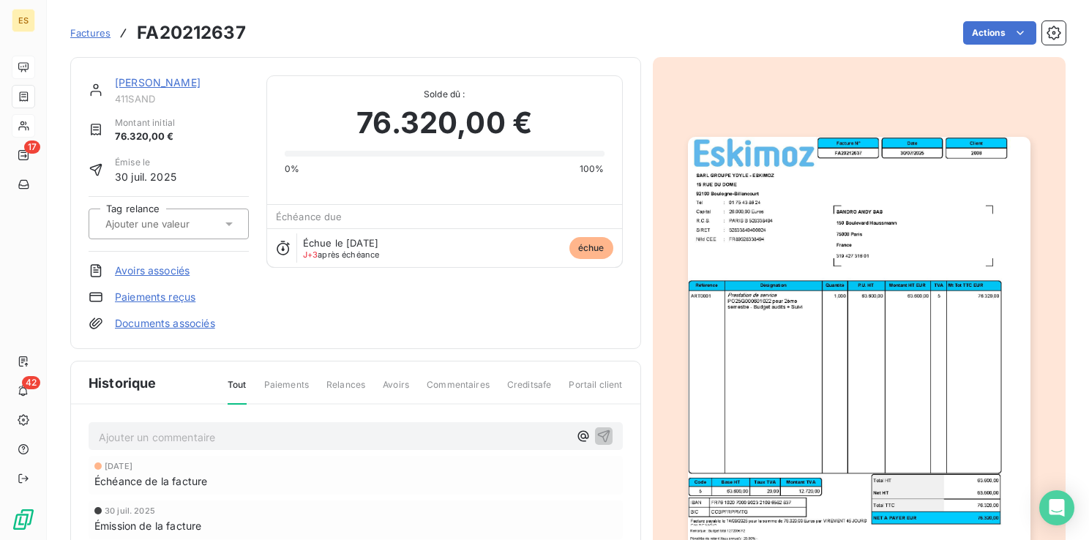
click at [138, 83] on link "[PERSON_NAME]" at bounding box center [158, 82] width 86 height 12
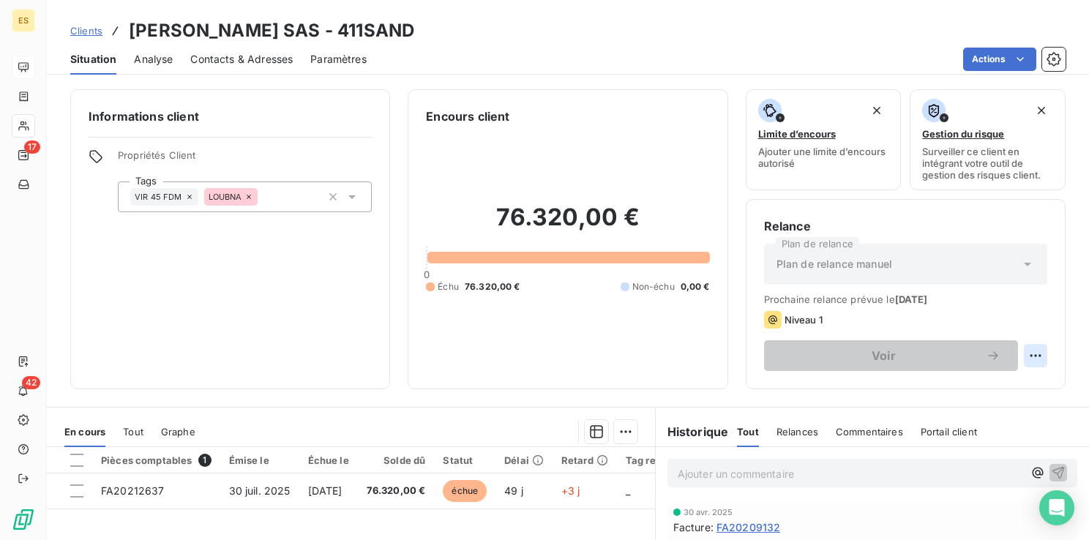
click at [1024, 359] on html "ES 17 42 Clients [PERSON_NAME] SAS - 411SAND Situation Analyse Contacts & Adres…" at bounding box center [544, 270] width 1089 height 540
click at [985, 387] on div "Replanifier cette action" at bounding box center [964, 387] width 131 height 23
select select "8"
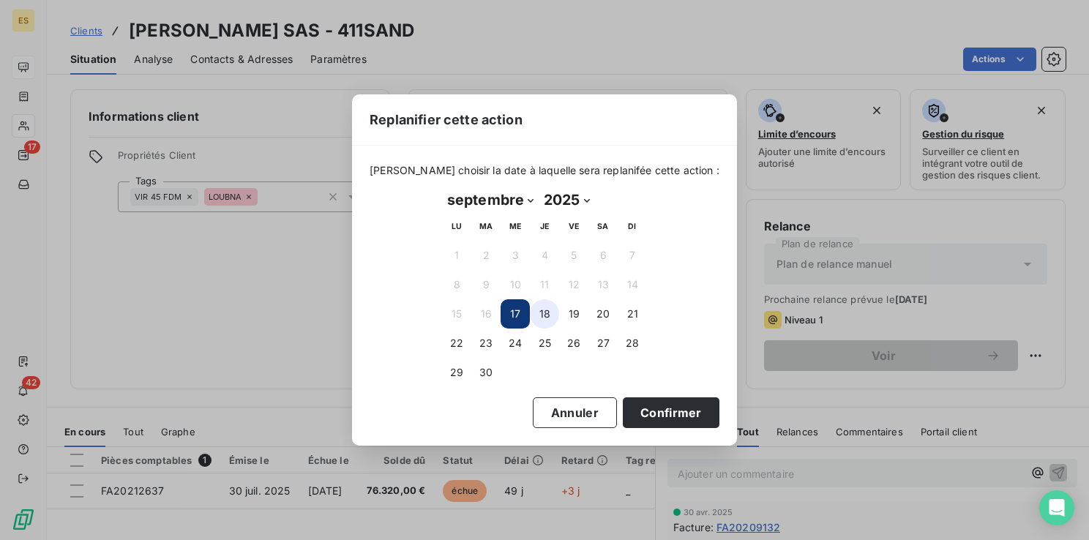
click at [540, 315] on button "18" at bounding box center [544, 313] width 29 height 29
click at [513, 312] on button "17" at bounding box center [514, 313] width 29 height 29
click at [653, 420] on button "Confirmer" at bounding box center [671, 412] width 97 height 31
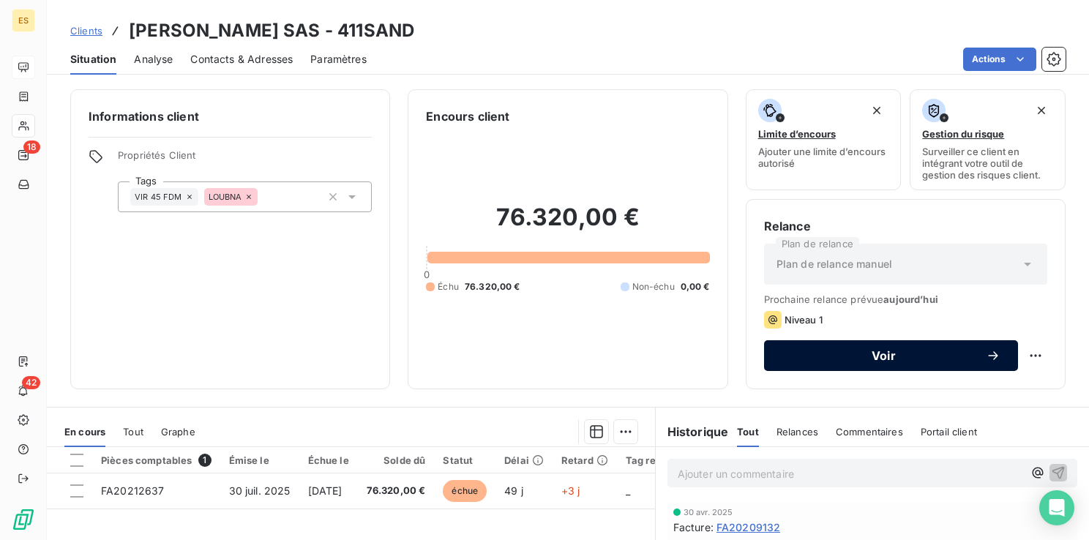
click at [870, 359] on span "Voir" at bounding box center [883, 356] width 204 height 12
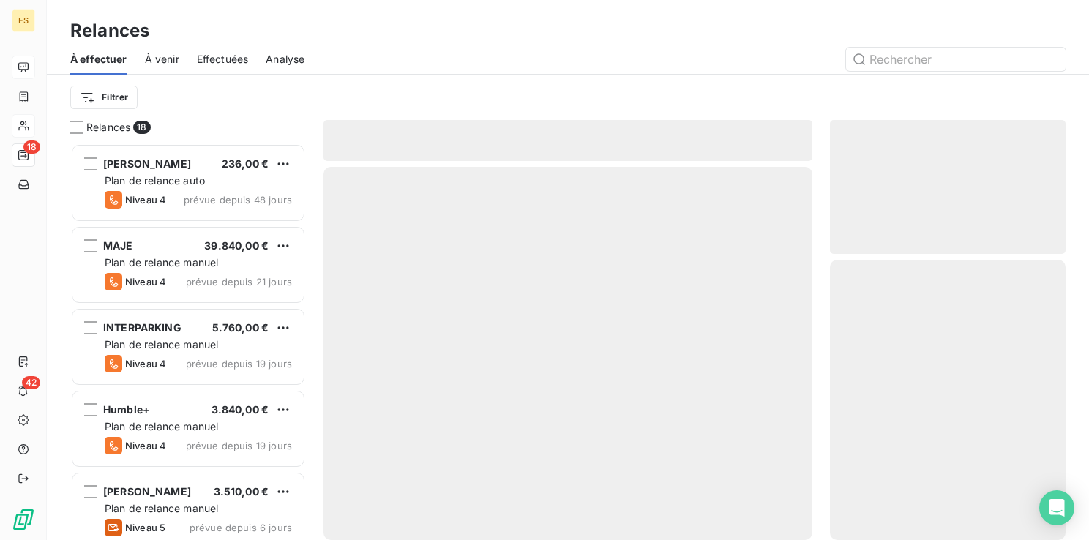
scroll to position [386, 224]
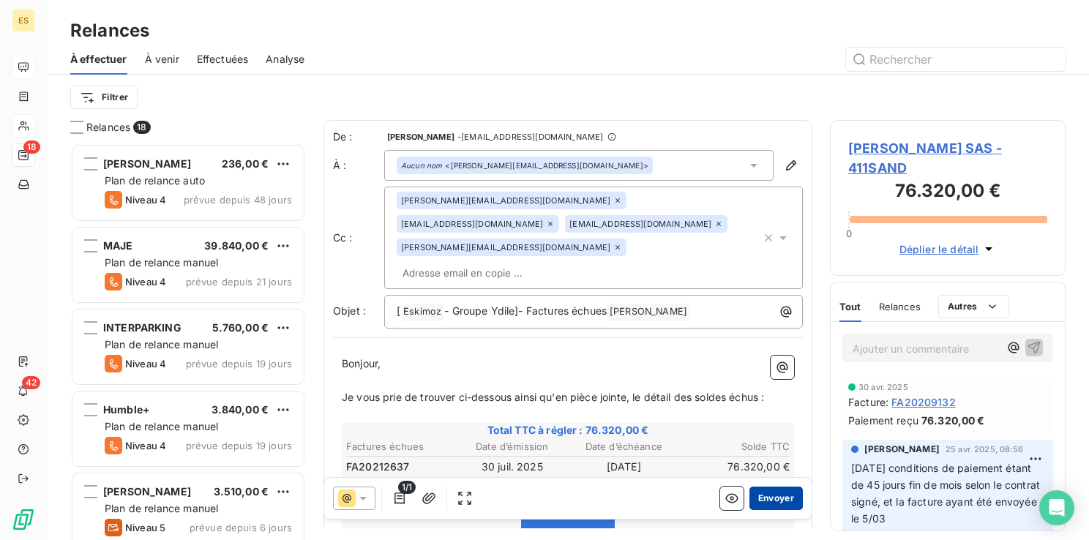
click at [754, 493] on button "Envoyer" at bounding box center [775, 498] width 53 height 23
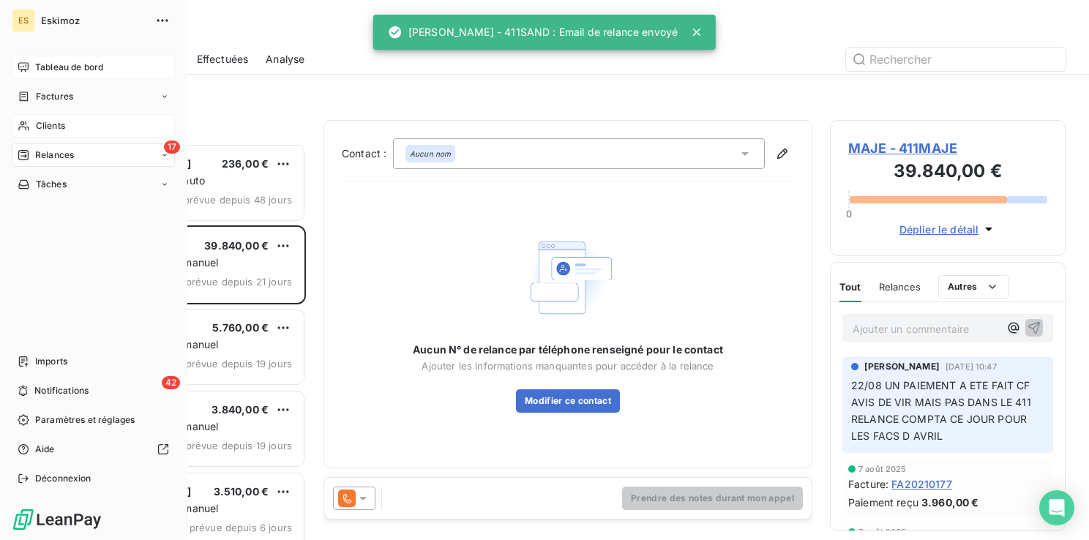
click at [60, 64] on span "Tableau de bord" at bounding box center [69, 67] width 68 height 13
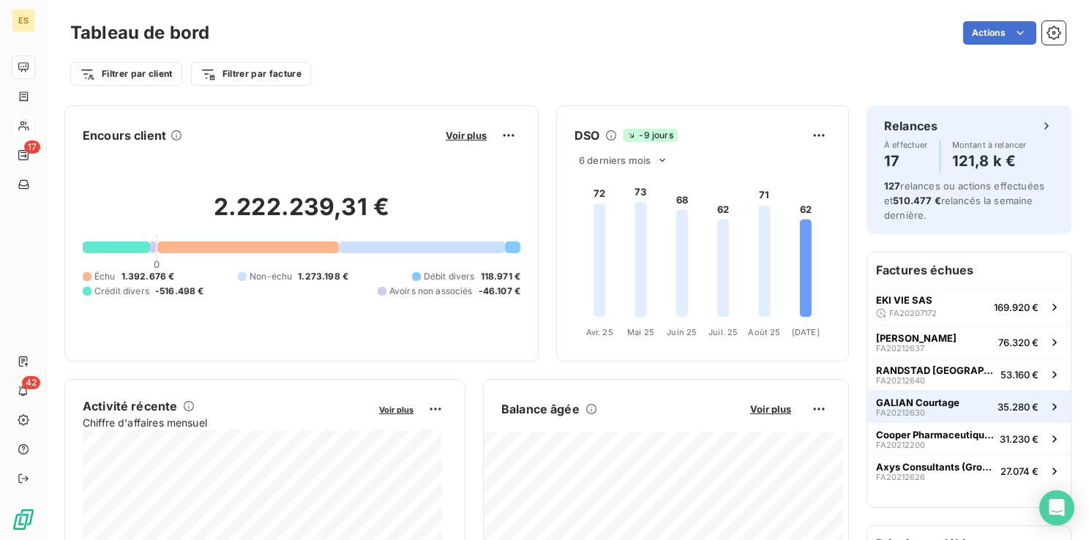
click at [972, 412] on button "GALIAN Courtage FA20212630 35.280 €" at bounding box center [968, 406] width 203 height 32
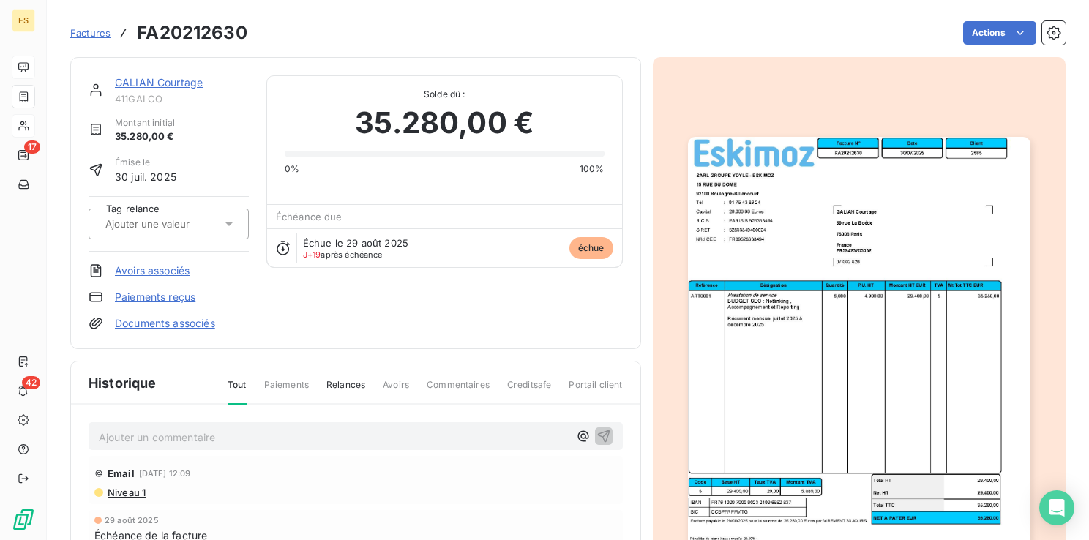
click at [170, 83] on link "GALIAN Courtage" at bounding box center [159, 82] width 88 height 12
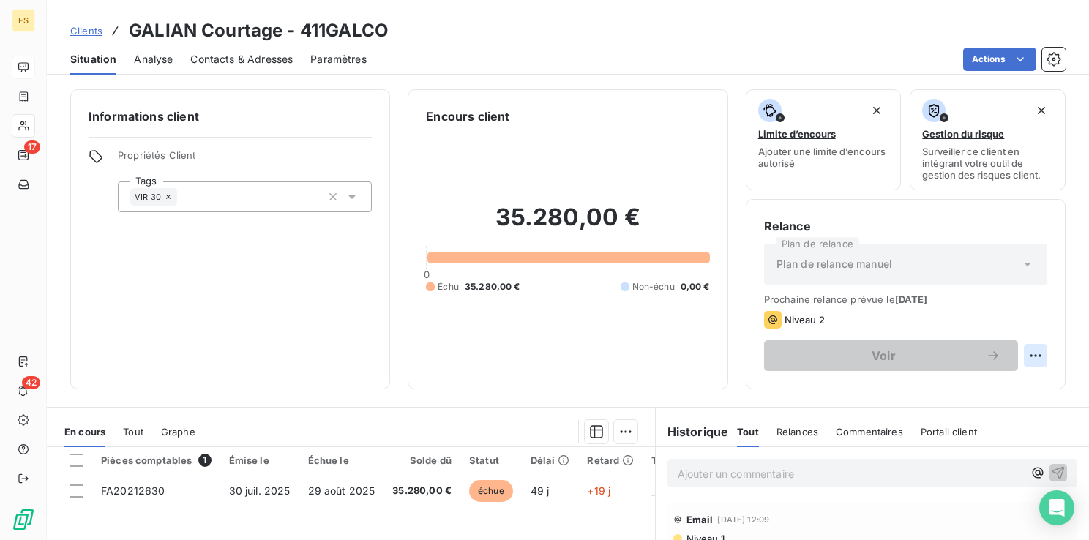
click at [1022, 347] on html "ES 17 42 Clients GALIAN Courtage - 411GALCO Situation Analyse Contacts & Adress…" at bounding box center [544, 270] width 1089 height 540
click at [978, 388] on div "Replanifier cette action" at bounding box center [964, 387] width 131 height 23
select select "8"
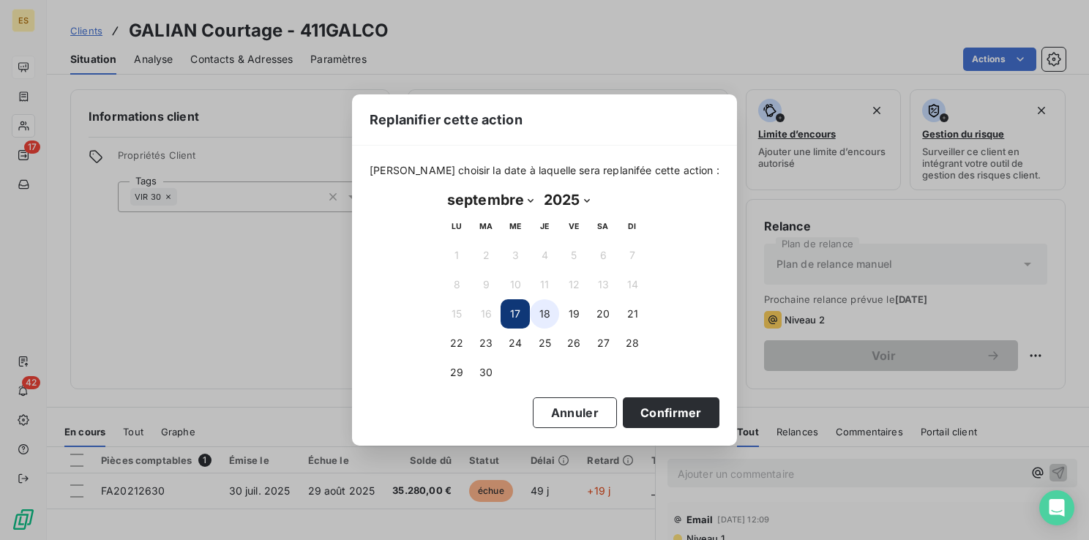
click at [543, 309] on button "18" at bounding box center [544, 313] width 29 height 29
click at [517, 312] on button "17" at bounding box center [514, 313] width 29 height 29
click at [636, 411] on button "Confirmer" at bounding box center [671, 412] width 97 height 31
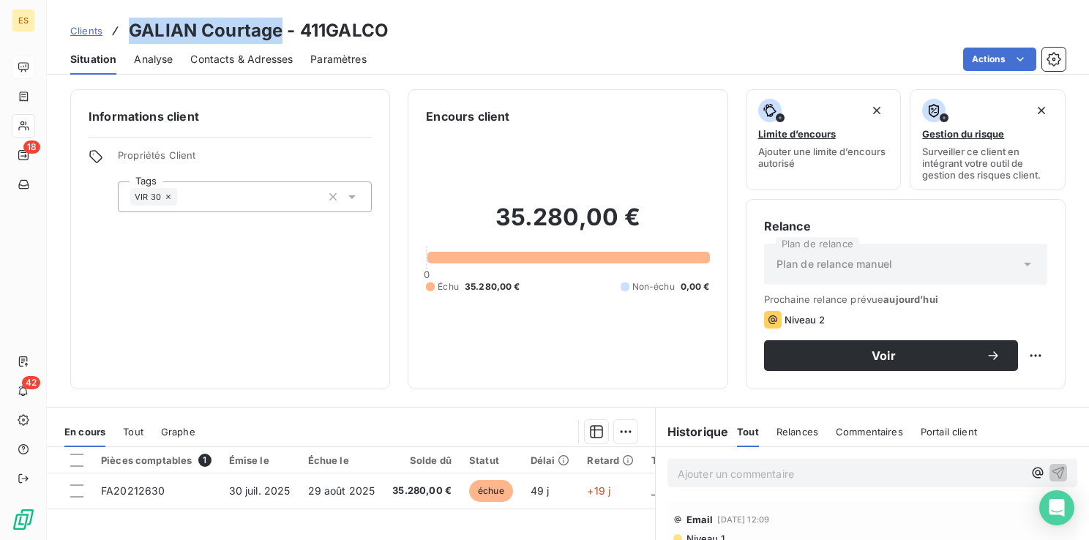
drag, startPoint x: 278, startPoint y: 31, endPoint x: 127, endPoint y: 22, distance: 151.0
click at [129, 22] on h3 "GALIAN Courtage - 411GALCO" at bounding box center [259, 31] width 260 height 26
copy h3 "GALIAN Courtage"
click at [882, 354] on span "Voir" at bounding box center [883, 356] width 204 height 12
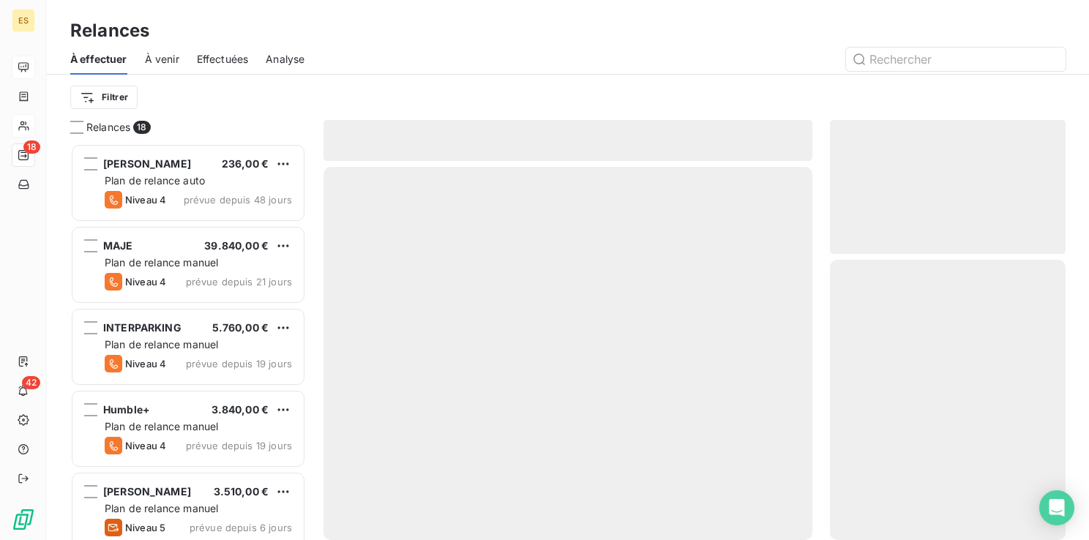
scroll to position [386, 224]
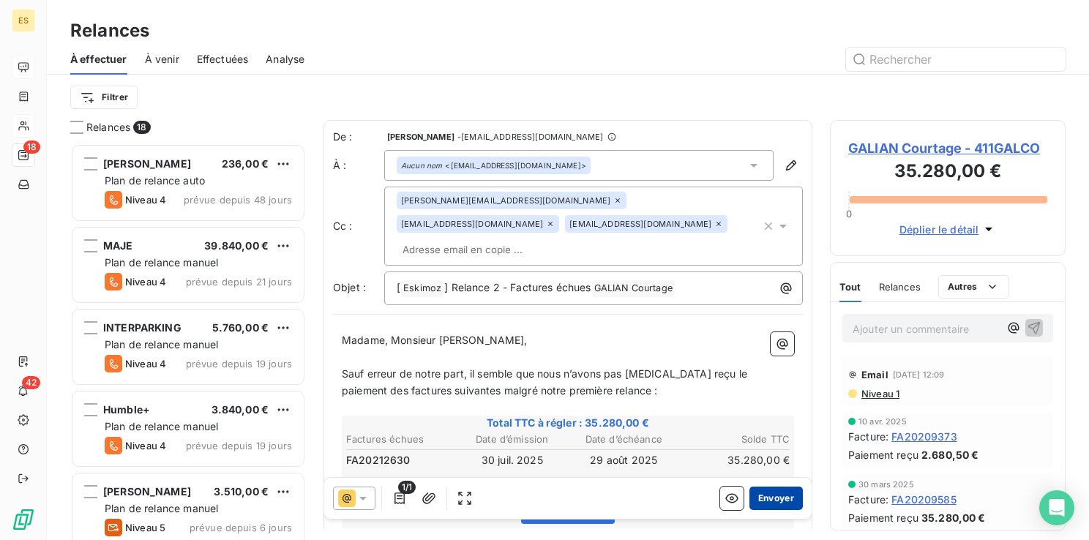
click at [764, 496] on button "Envoyer" at bounding box center [775, 498] width 53 height 23
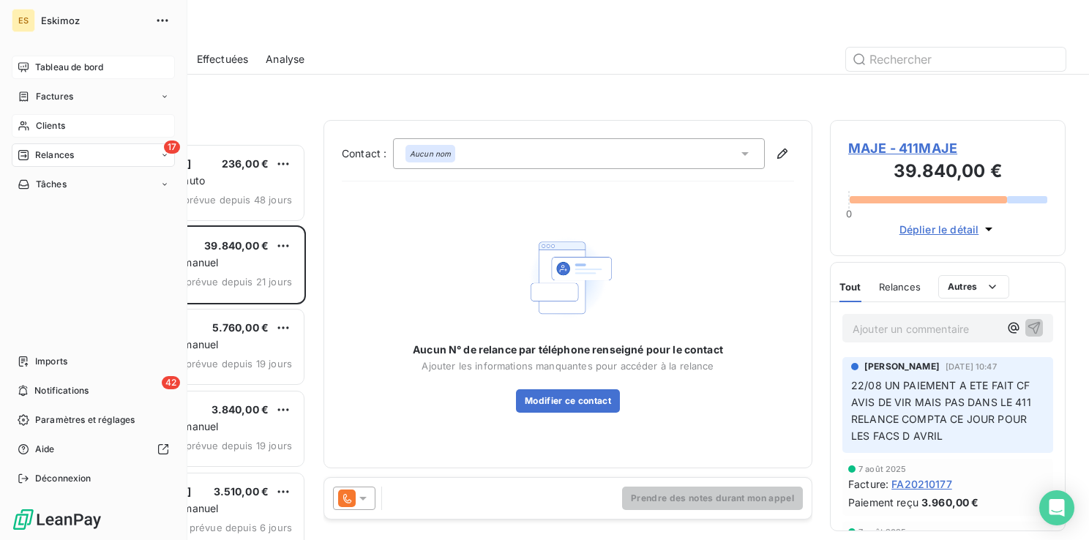
click at [45, 120] on span "Clients" at bounding box center [50, 125] width 29 height 13
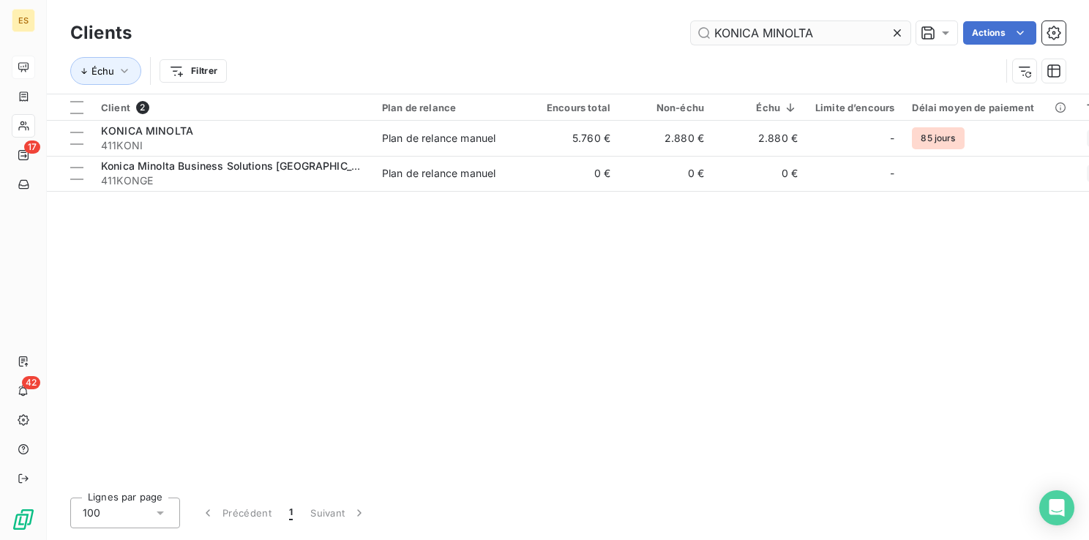
click at [896, 28] on icon at bounding box center [897, 33] width 15 height 15
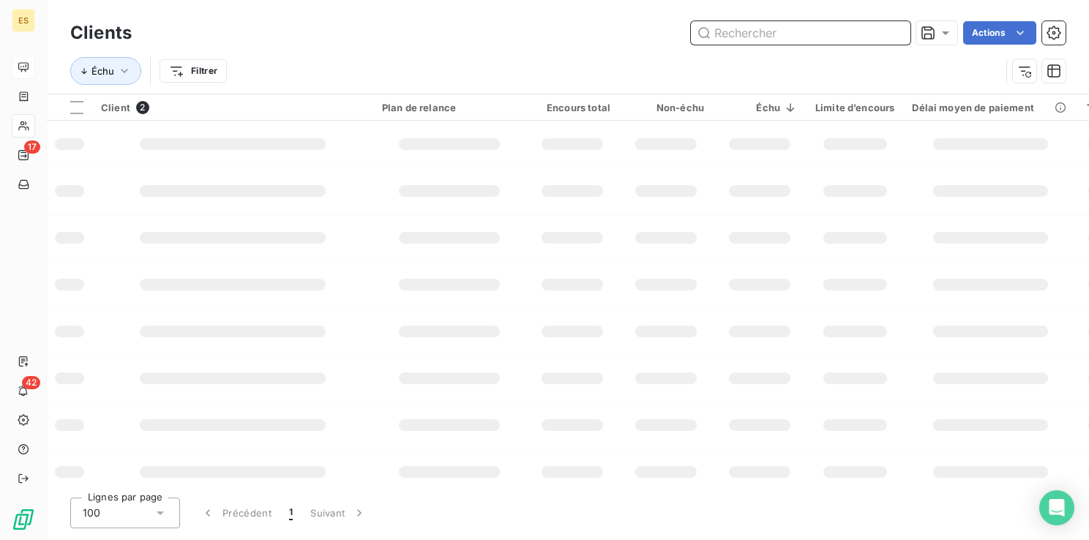
click at [793, 37] on input "text" at bounding box center [801, 32] width 220 height 23
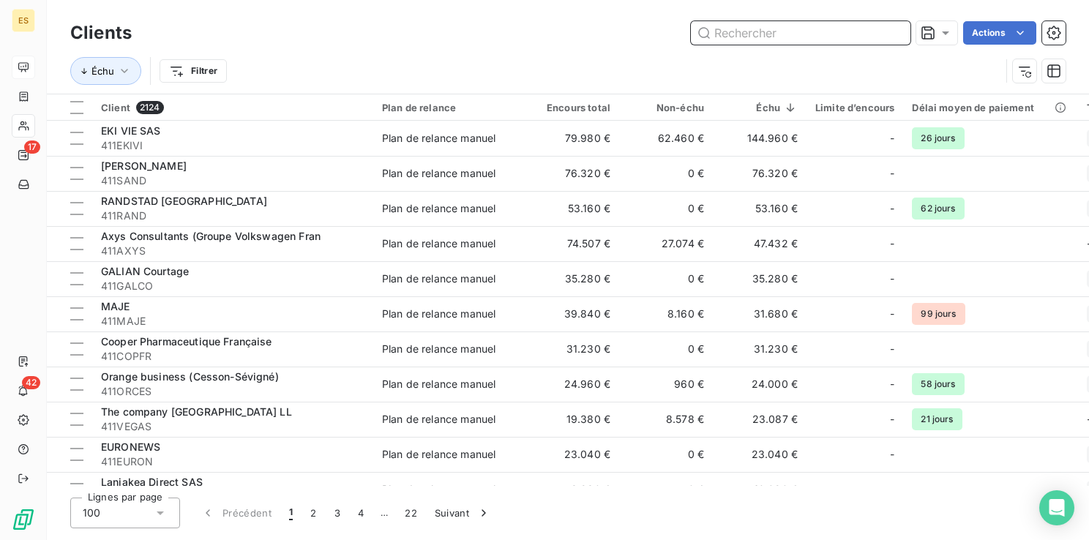
paste input "GALIAN Courtage"
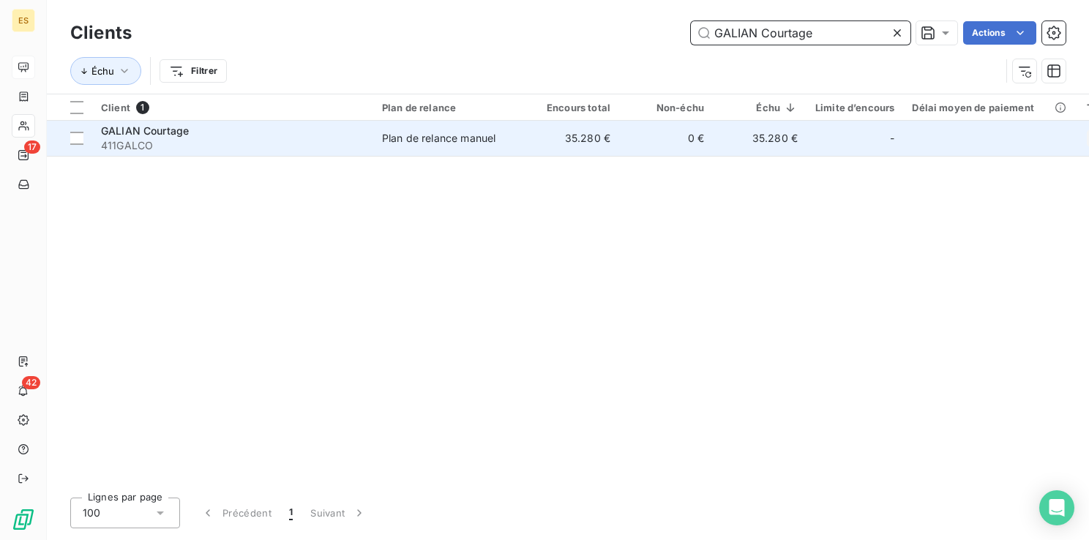
type input "GALIAN Courtage"
click at [413, 146] on td "Plan de relance manuel" at bounding box center [449, 138] width 152 height 35
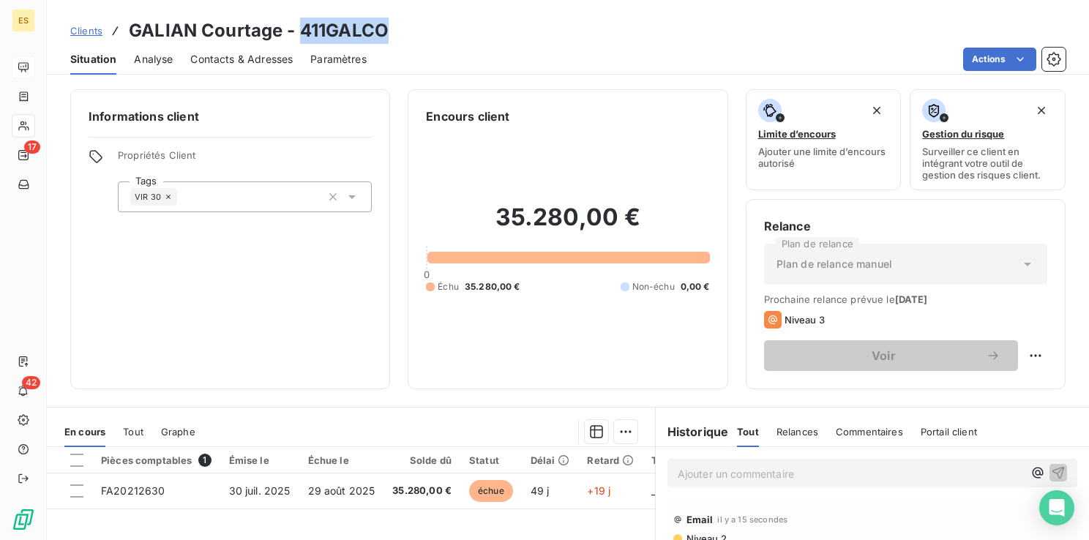
drag, startPoint x: 299, startPoint y: 29, endPoint x: 389, endPoint y: 40, distance: 91.3
click at [389, 40] on div "Clients GALIAN Courtage - 411GALCO" at bounding box center [568, 31] width 1042 height 26
drag, startPoint x: 389, startPoint y: 40, endPoint x: 372, endPoint y: 29, distance: 19.7
copy h3 "411GALCO"
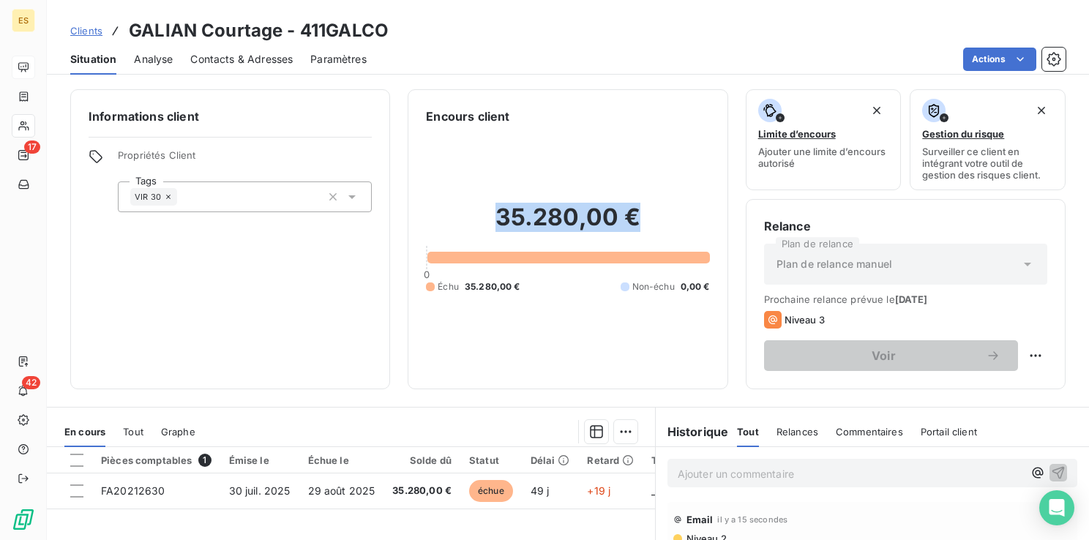
drag, startPoint x: 491, startPoint y: 215, endPoint x: 639, endPoint y: 222, distance: 148.0
click at [639, 222] on h2 "35.280,00 €" at bounding box center [567, 225] width 283 height 44
copy h2 "35.280,00 €"
click at [91, 31] on span "Clients" at bounding box center [86, 31] width 32 height 12
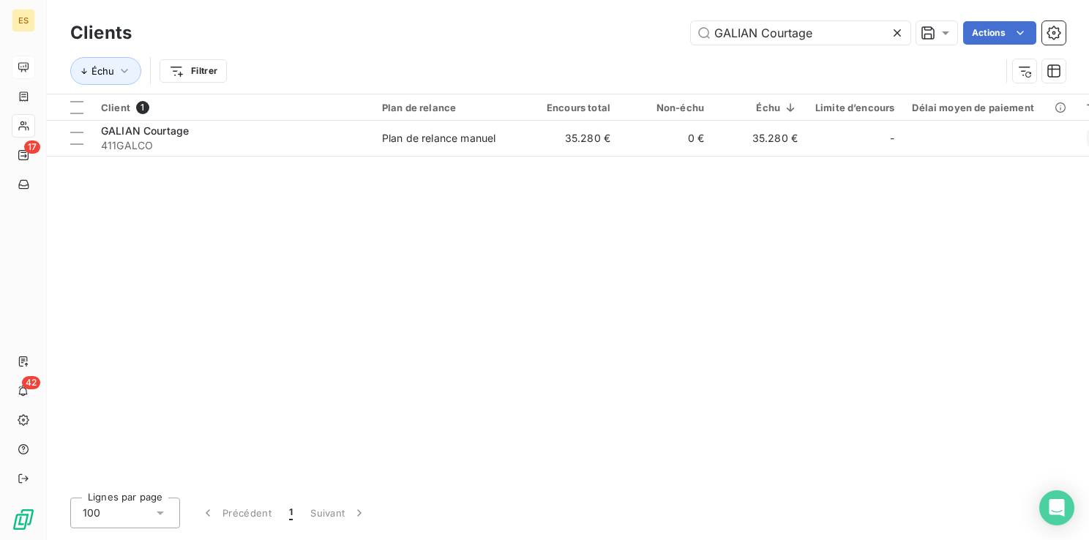
click at [899, 30] on icon at bounding box center [896, 32] width 7 height 7
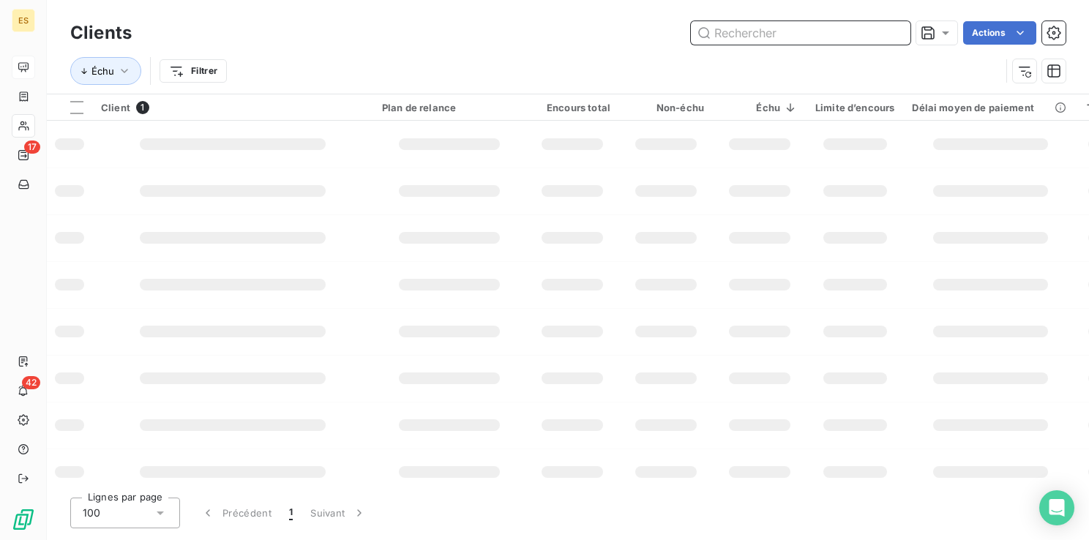
click at [790, 28] on input "text" at bounding box center [801, 32] width 220 height 23
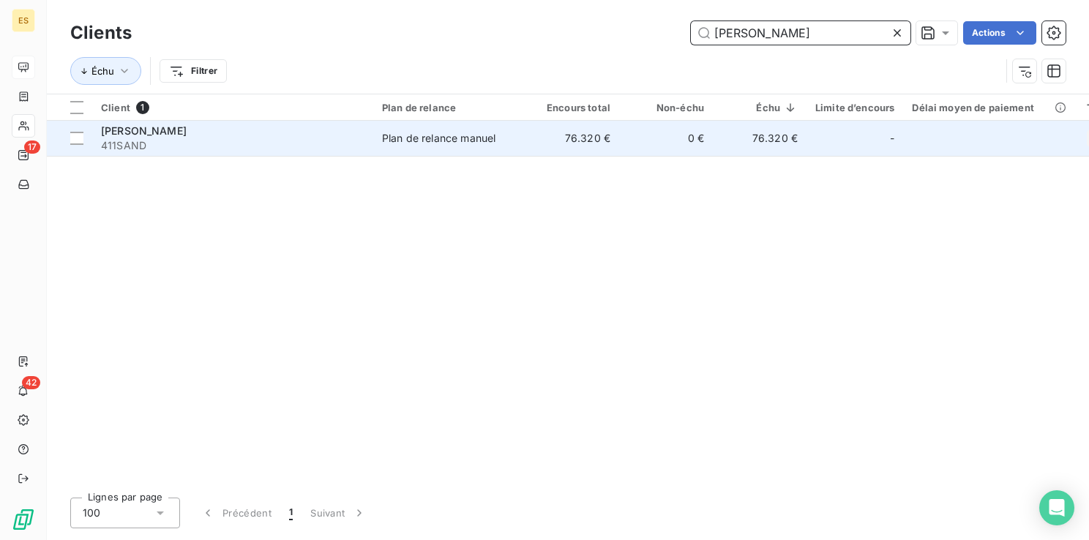
type input "[PERSON_NAME]"
click at [231, 141] on span "411SAND" at bounding box center [232, 145] width 263 height 15
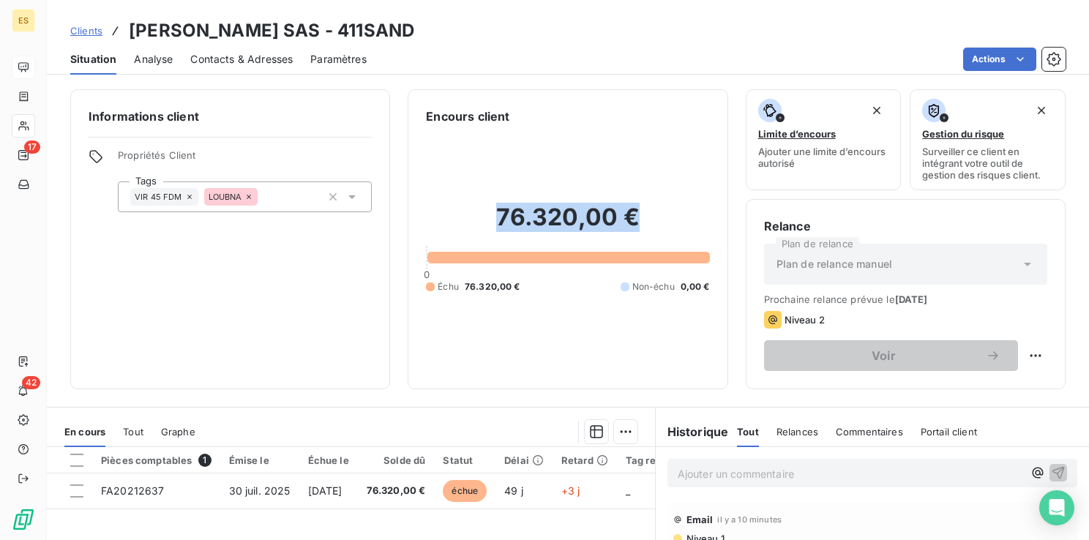
drag, startPoint x: 496, startPoint y: 215, endPoint x: 634, endPoint y: 230, distance: 139.1
click at [634, 230] on h2 "76.320,00 €" at bounding box center [567, 225] width 283 height 44
copy h2 "76.320,00 €"
click at [92, 26] on span "Clients" at bounding box center [86, 31] width 32 height 12
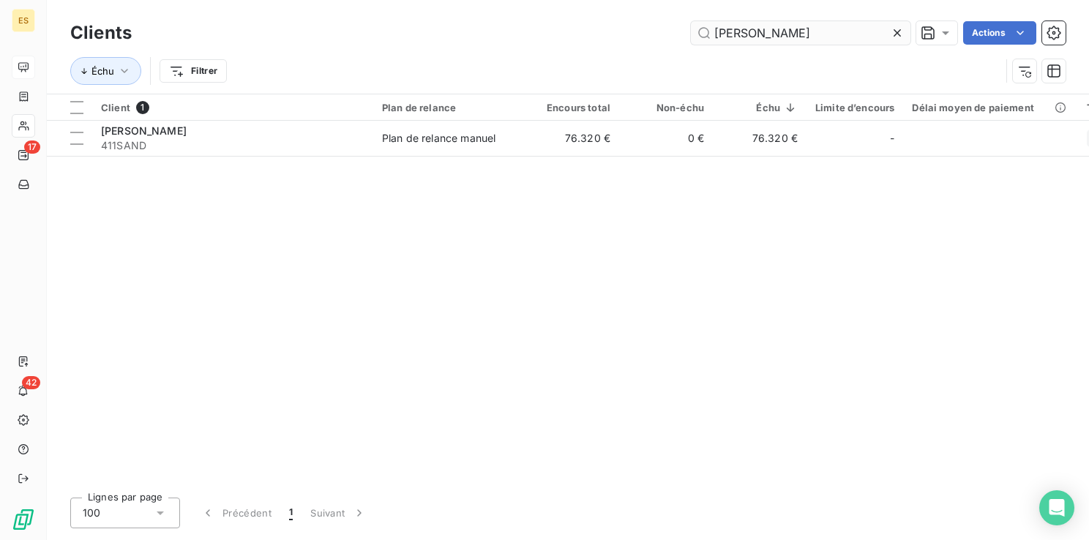
drag, startPoint x: 893, startPoint y: 34, endPoint x: 863, endPoint y: 42, distance: 31.1
click at [894, 34] on icon at bounding box center [897, 33] width 15 height 15
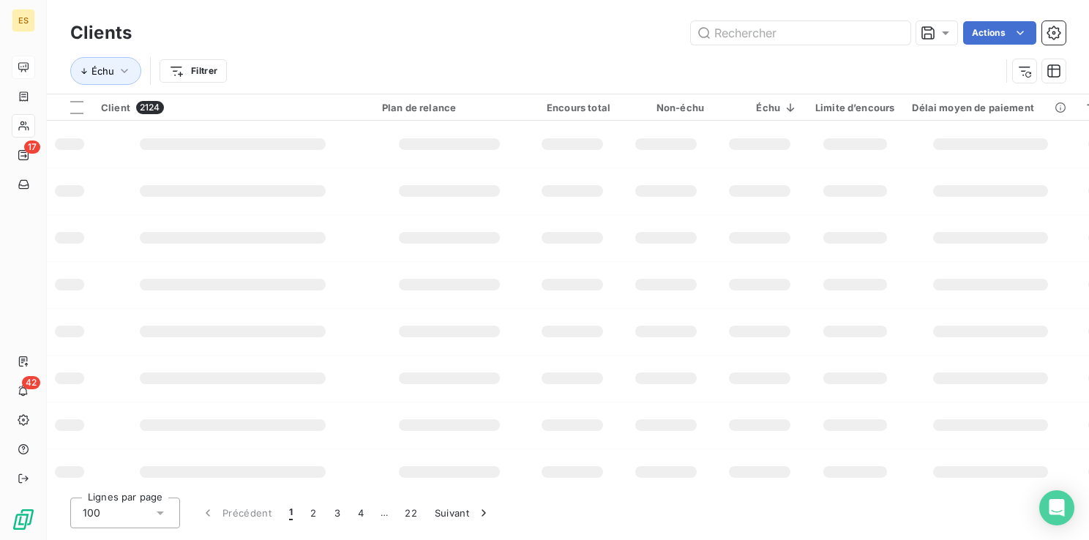
click at [844, 45] on div "Clients Actions" at bounding box center [567, 33] width 995 height 31
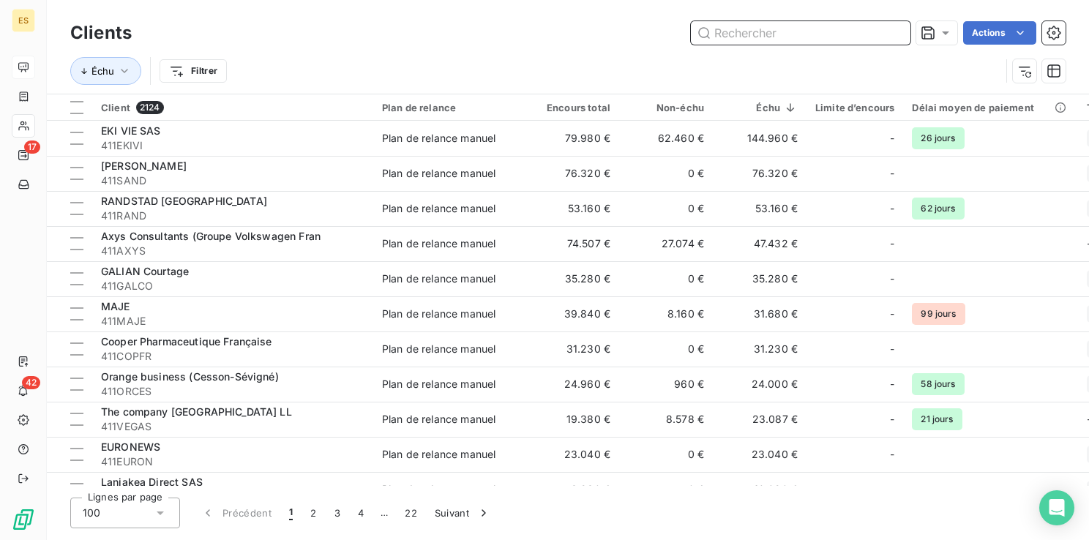
click at [836, 32] on input "text" at bounding box center [801, 32] width 220 height 23
paste input "RANDSTAD [GEOGRAPHIC_DATA]"
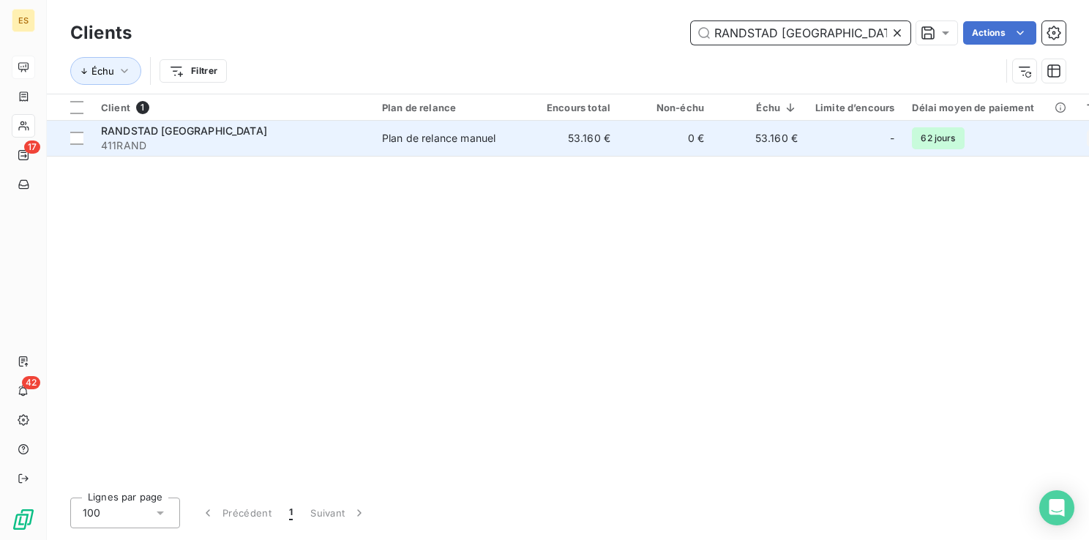
type input "RANDSTAD [GEOGRAPHIC_DATA]"
click at [290, 140] on span "411RAND" at bounding box center [232, 145] width 263 height 15
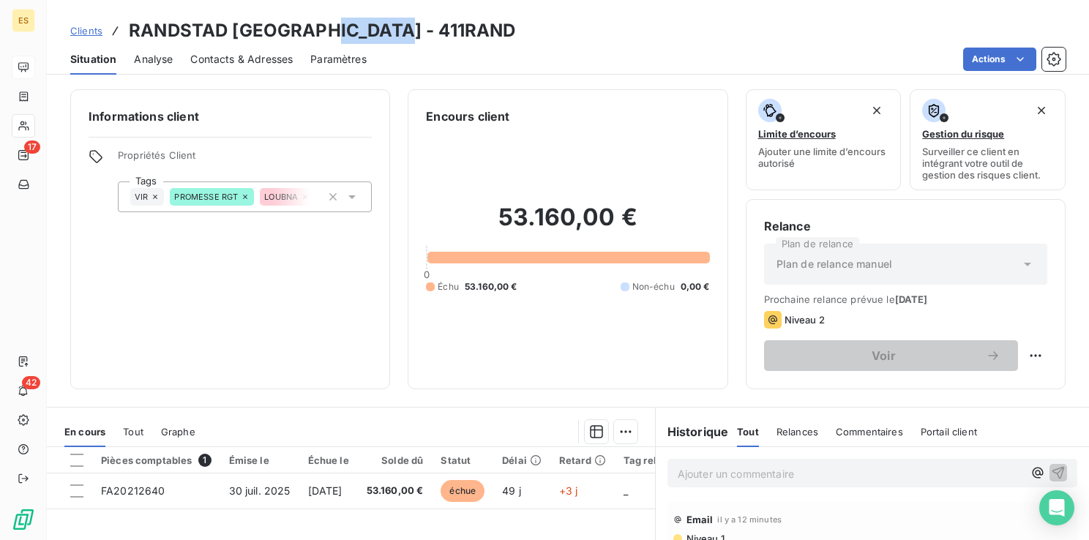
drag, startPoint x: 323, startPoint y: 26, endPoint x: 398, endPoint y: 25, distance: 74.7
click at [398, 25] on h3 "RANDSTAD [GEOGRAPHIC_DATA] - 411RAND" at bounding box center [322, 31] width 386 height 26
copy h3 "411RAND"
drag, startPoint x: 302, startPoint y: 26, endPoint x: 132, endPoint y: 30, distance: 170.5
click at [132, 30] on h3 "RANDSTAD [GEOGRAPHIC_DATA] - 411RAND" at bounding box center [322, 31] width 386 height 26
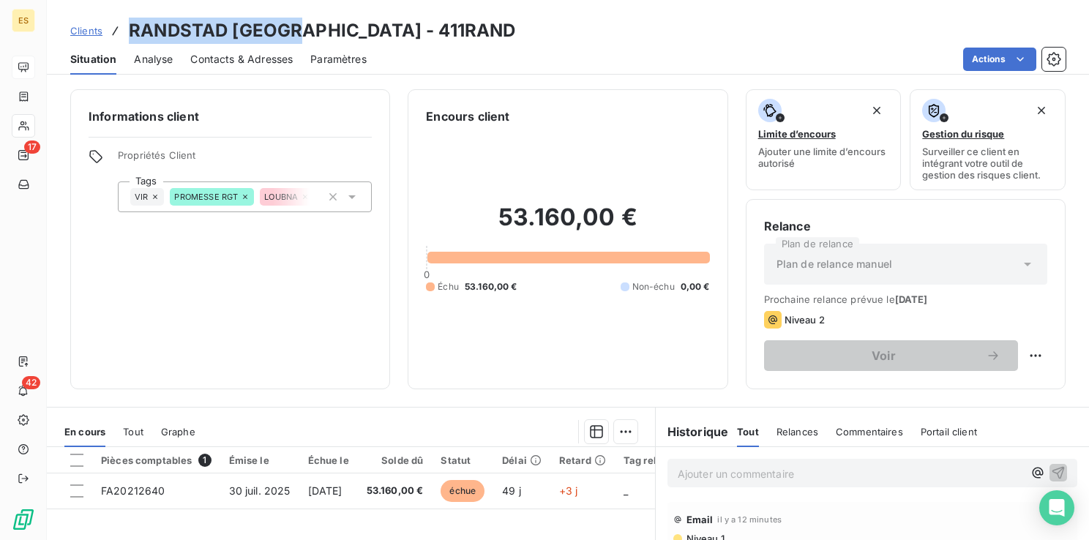
copy h3 "RANDSTAD [GEOGRAPHIC_DATA]"
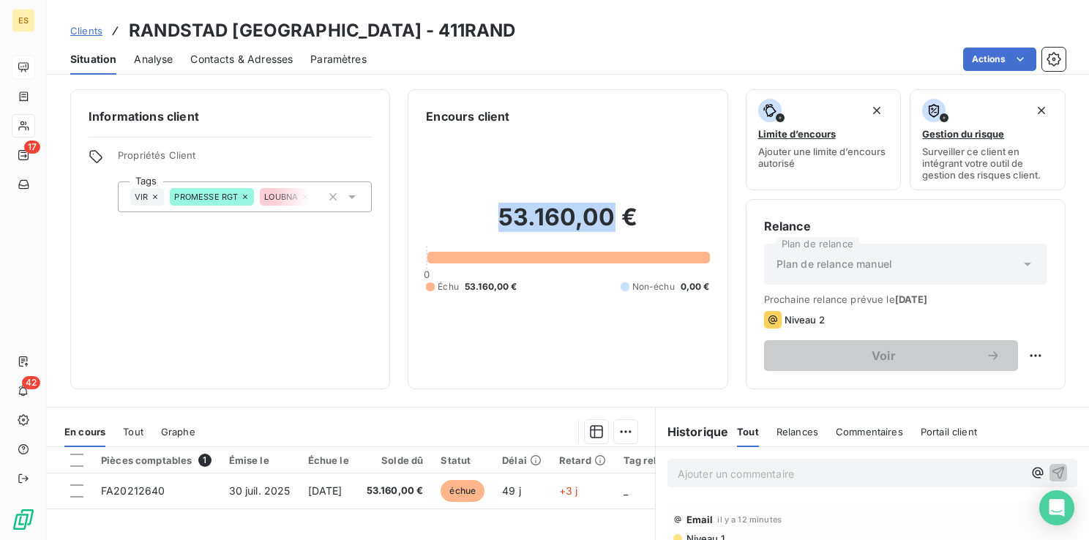
drag, startPoint x: 493, startPoint y: 217, endPoint x: 608, endPoint y: 214, distance: 114.9
click at [608, 214] on h2 "53.160,00 €" at bounding box center [567, 225] width 283 height 44
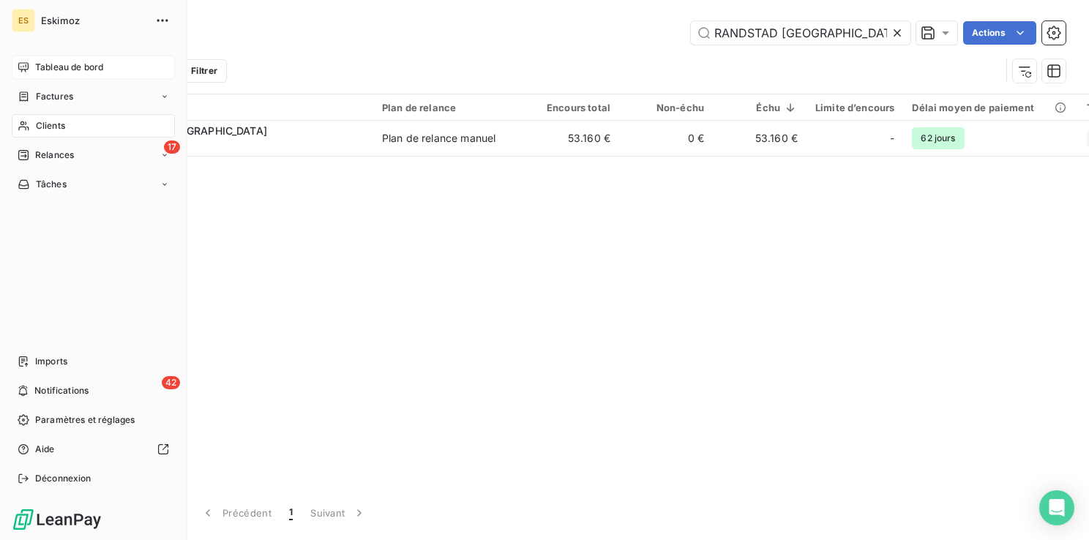
click at [56, 67] on span "Tableau de bord" at bounding box center [69, 67] width 68 height 13
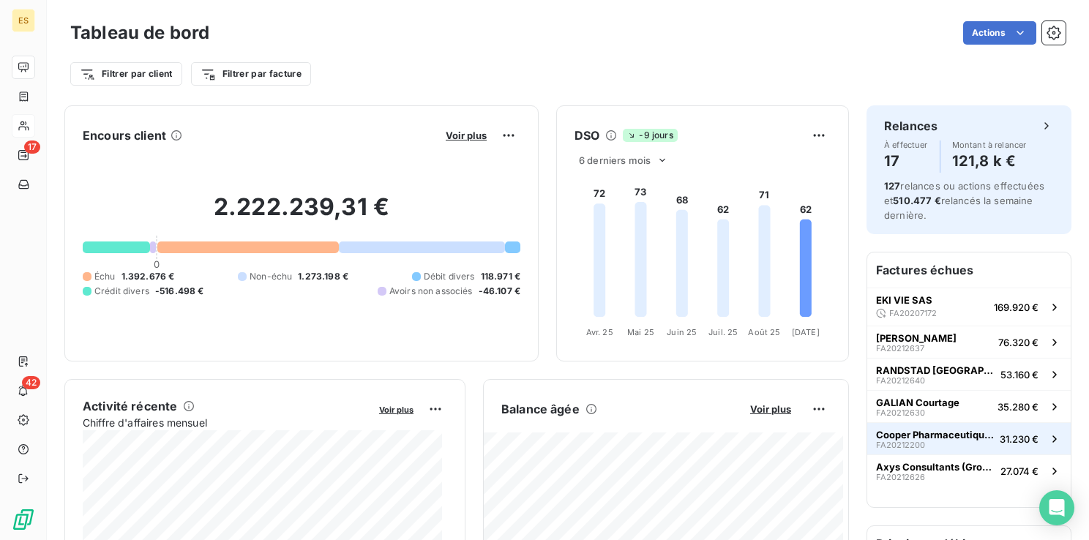
click at [952, 435] on span "Cooper Pharmaceutique Française" at bounding box center [935, 435] width 118 height 12
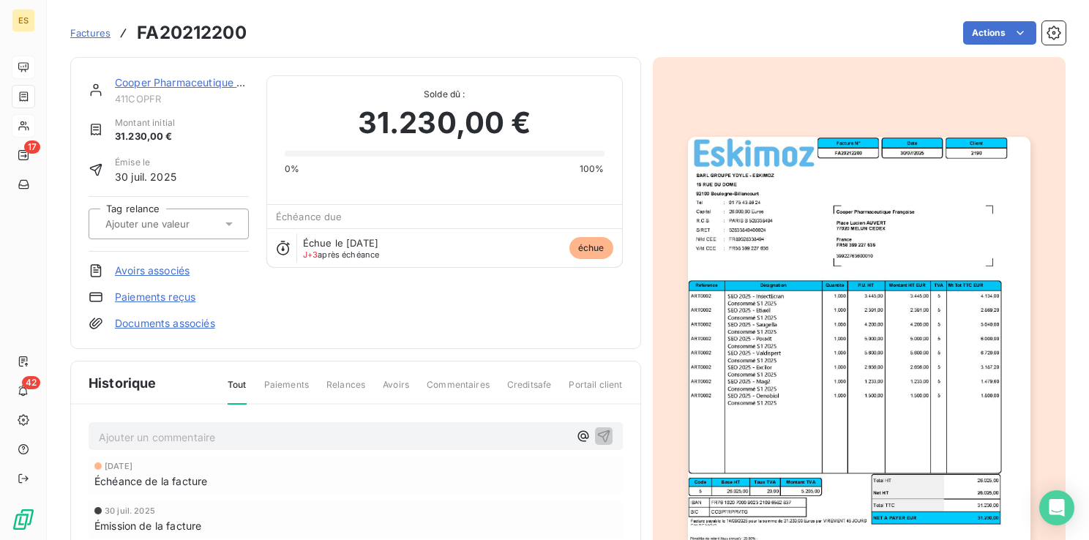
click at [154, 83] on link "Cooper Pharmaceutique Française" at bounding box center [199, 82] width 169 height 12
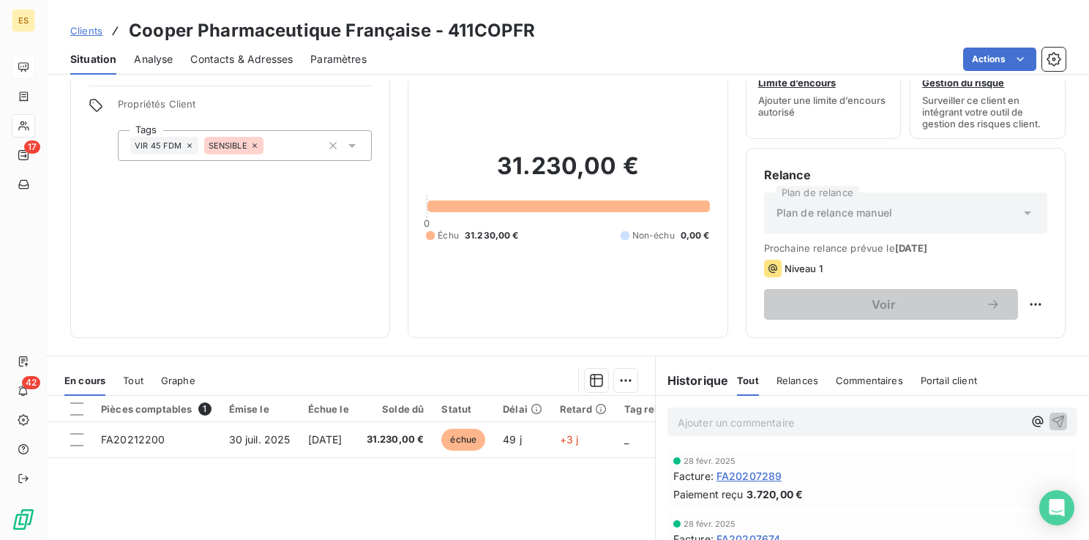
scroll to position [73, 0]
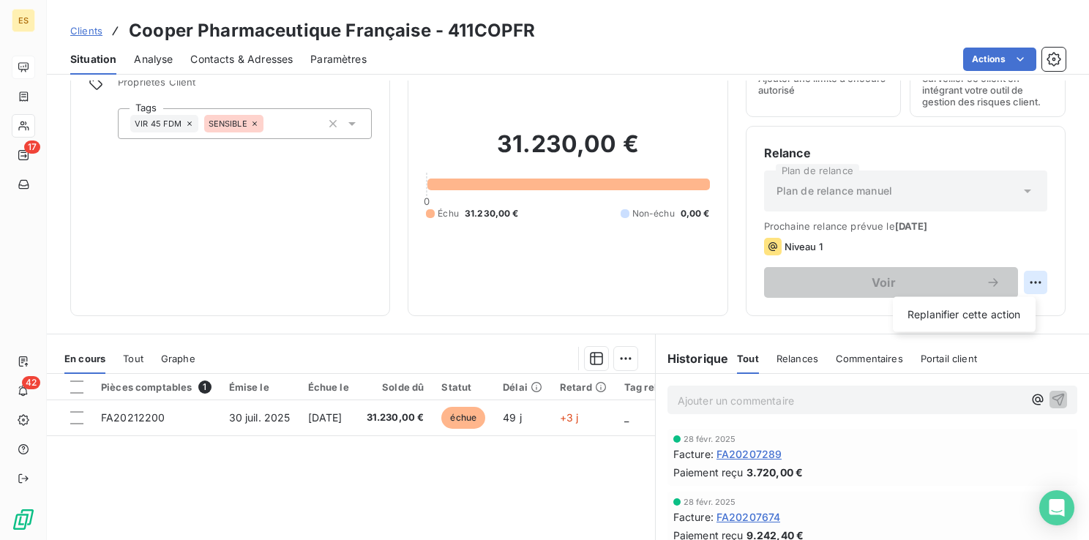
click at [1024, 281] on html "ES 17 42 Clients Cooper Pharmaceutique Française - 411COPFR Situation Analyse C…" at bounding box center [544, 270] width 1089 height 540
click at [979, 312] on div "Replanifier cette action" at bounding box center [964, 314] width 131 height 23
select select "8"
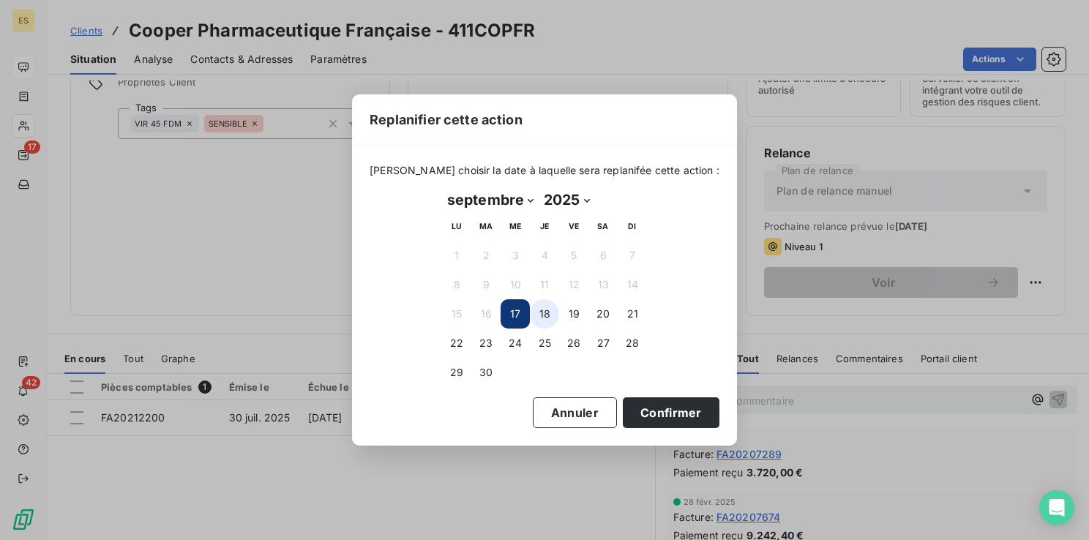
click at [545, 316] on button "18" at bounding box center [544, 313] width 29 height 29
click at [509, 314] on button "17" at bounding box center [514, 313] width 29 height 29
click at [656, 414] on button "Confirmer" at bounding box center [671, 412] width 97 height 31
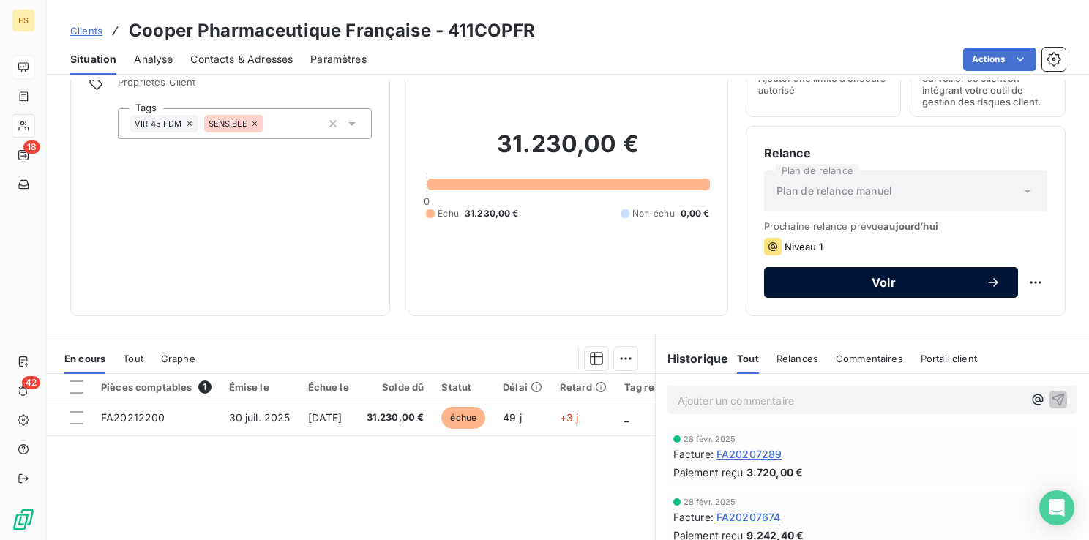
click at [876, 280] on span "Voir" at bounding box center [883, 283] width 204 height 12
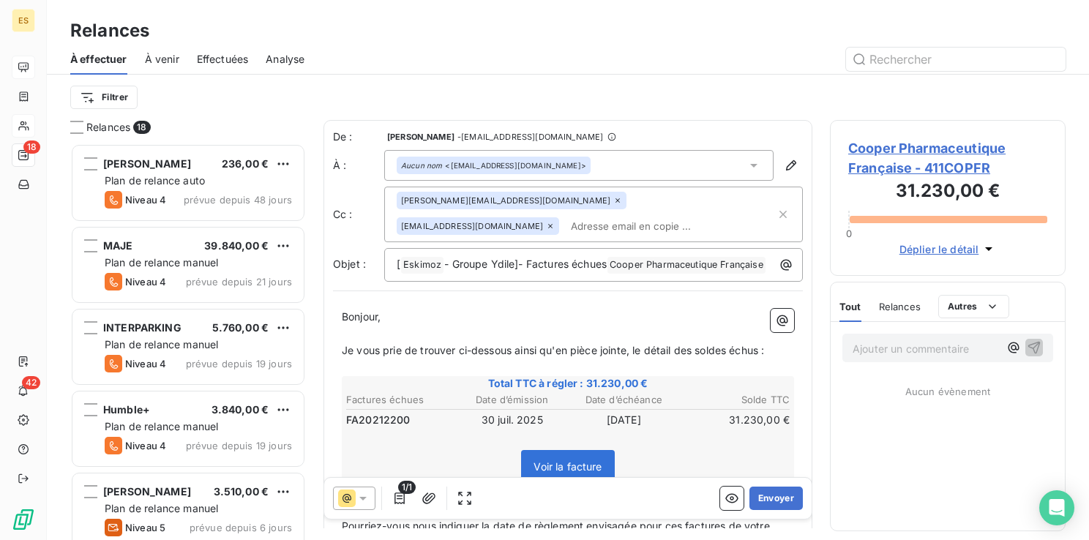
scroll to position [386, 224]
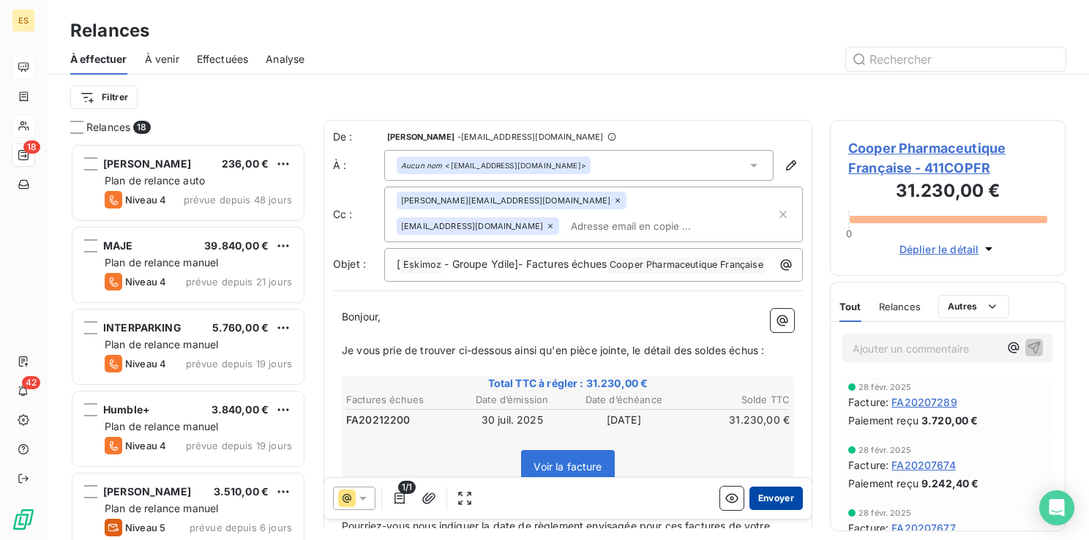
click at [762, 500] on button "Envoyer" at bounding box center [775, 498] width 53 height 23
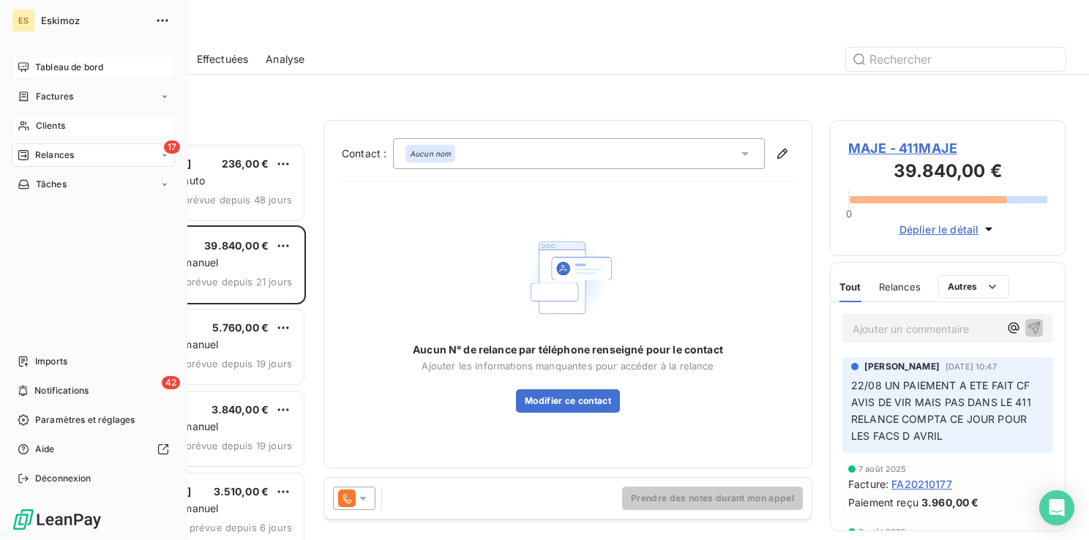
click at [59, 71] on span "Tableau de bord" at bounding box center [69, 67] width 68 height 13
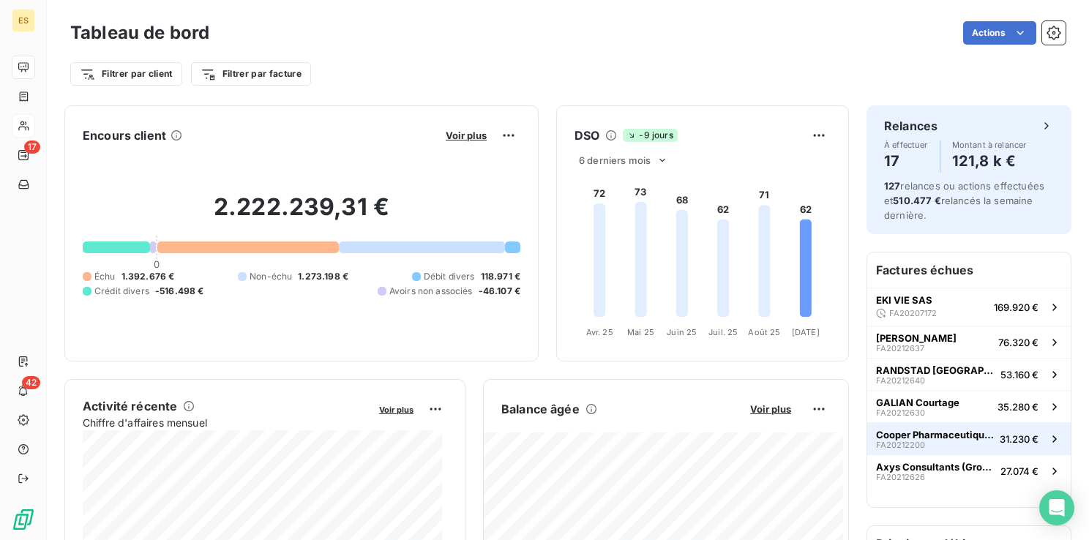
click at [907, 438] on span "Cooper Pharmaceutique Française" at bounding box center [935, 435] width 118 height 12
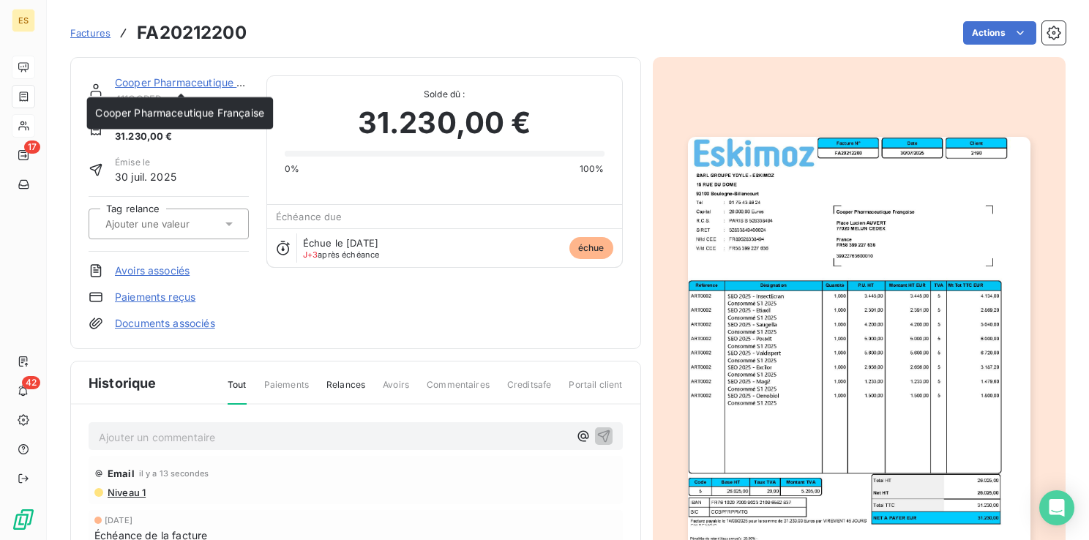
click at [162, 81] on link "Cooper Pharmaceutique Française" at bounding box center [199, 82] width 169 height 12
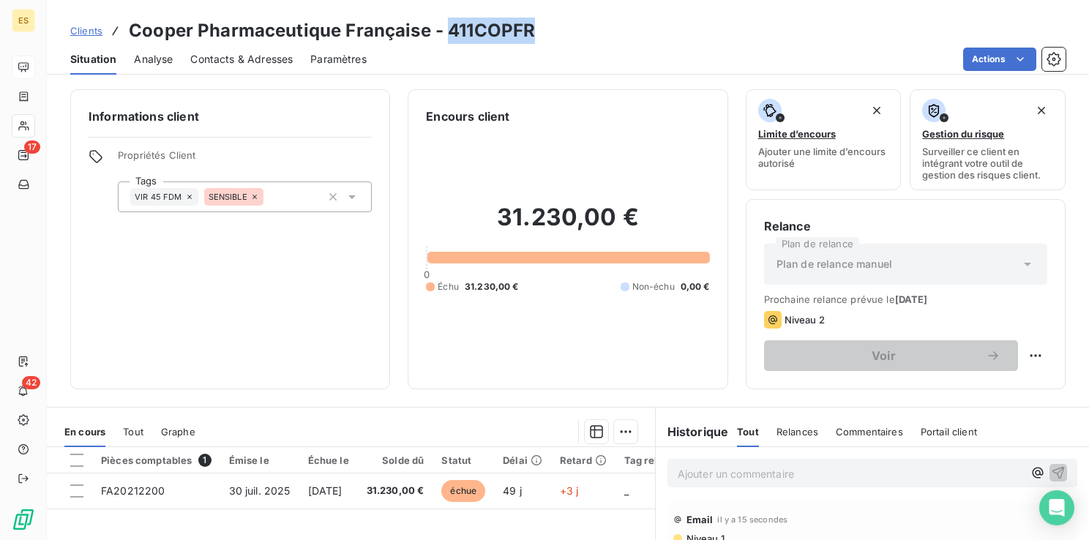
drag, startPoint x: 540, startPoint y: 37, endPoint x: 448, endPoint y: 31, distance: 92.4
click at [448, 31] on div "Clients Cooper Pharmaceutique Française - 411COPFR" at bounding box center [568, 31] width 1042 height 26
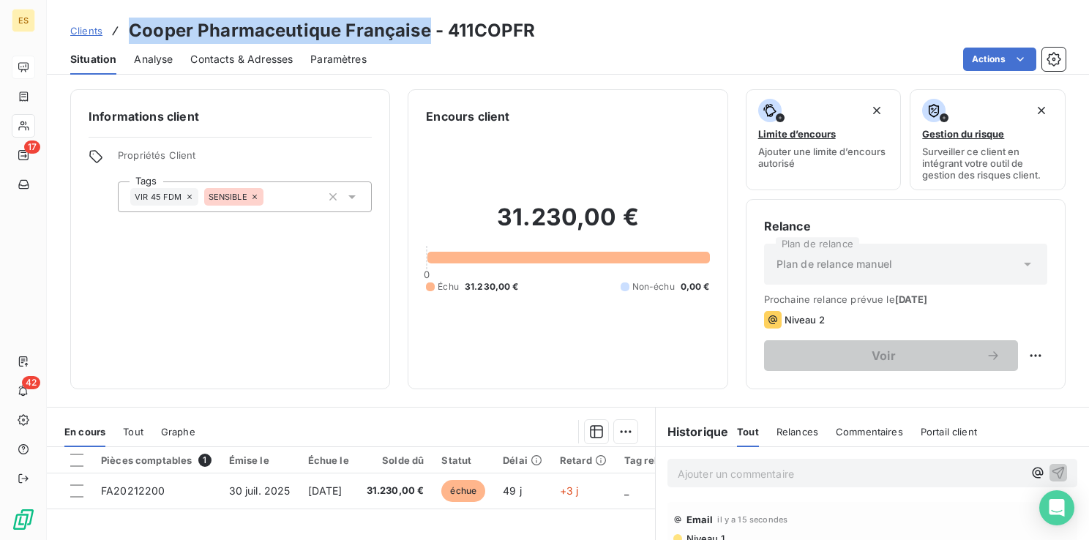
drag, startPoint x: 424, startPoint y: 31, endPoint x: 132, endPoint y: 32, distance: 292.7
click at [132, 32] on h3 "Cooper Pharmaceutique Française - 411COPFR" at bounding box center [332, 31] width 406 height 26
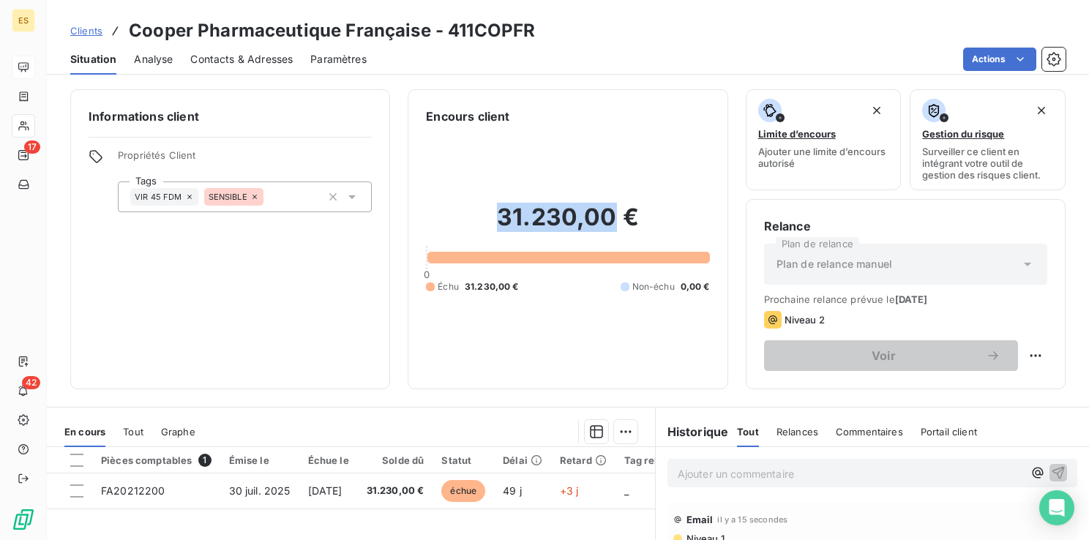
drag, startPoint x: 492, startPoint y: 212, endPoint x: 602, endPoint y: 211, distance: 109.8
click at [602, 211] on h2 "31.230,00 €" at bounding box center [567, 225] width 283 height 44
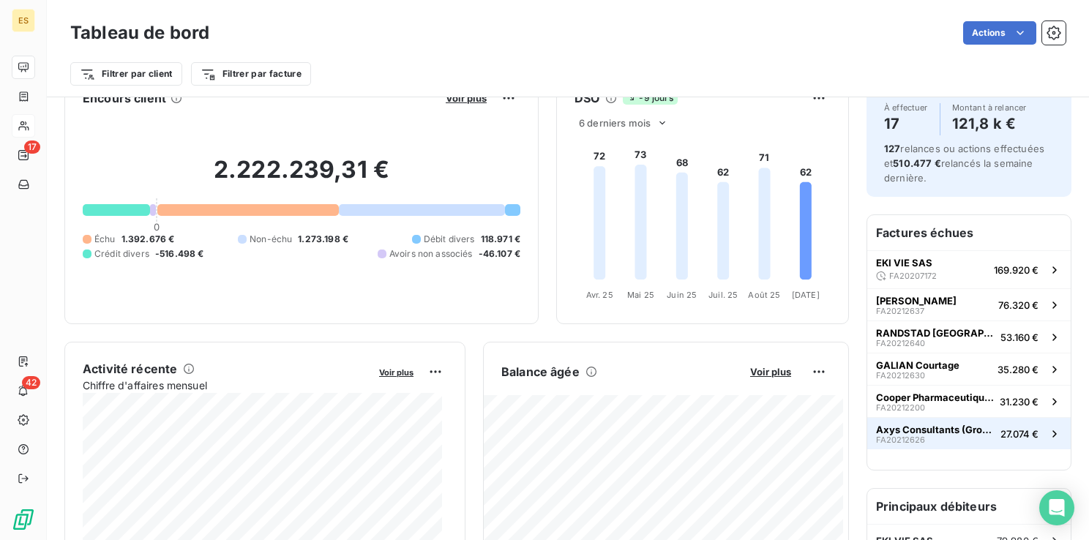
scroll to position [73, 0]
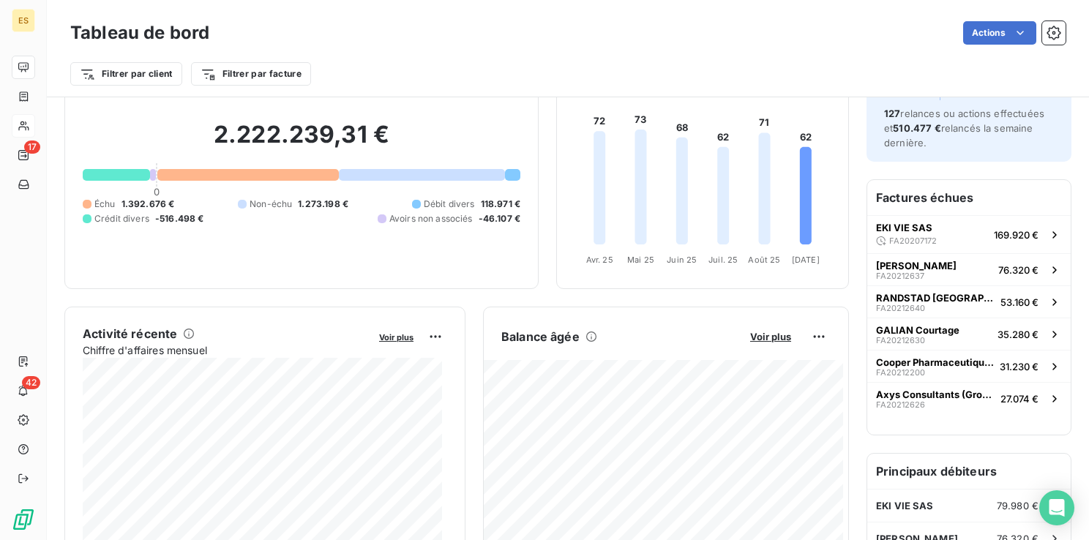
click at [891, 198] on h6 "Factures échues" at bounding box center [968, 197] width 203 height 35
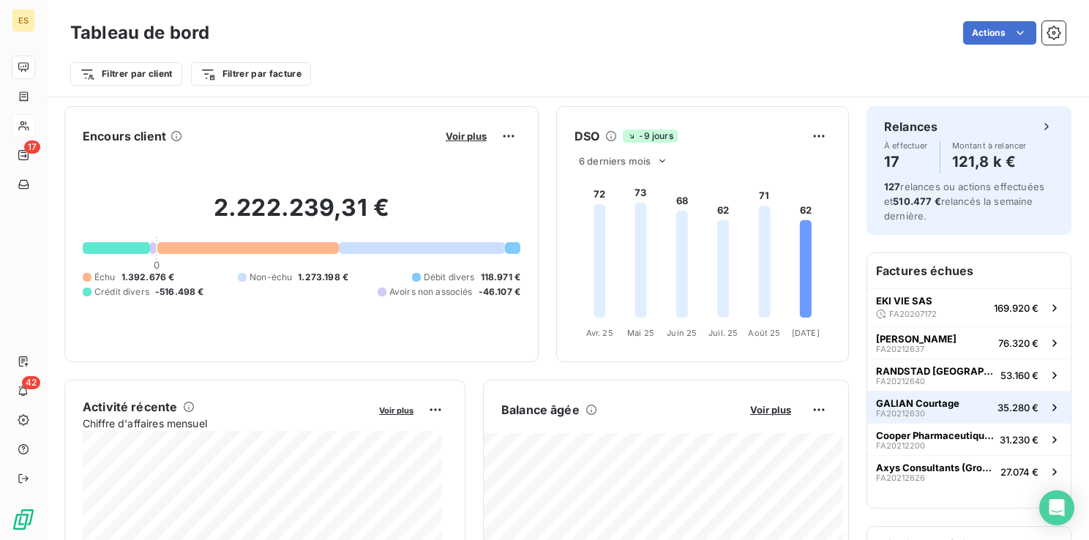
scroll to position [0, 0]
click at [928, 271] on h6 "Factures échues" at bounding box center [968, 269] width 203 height 35
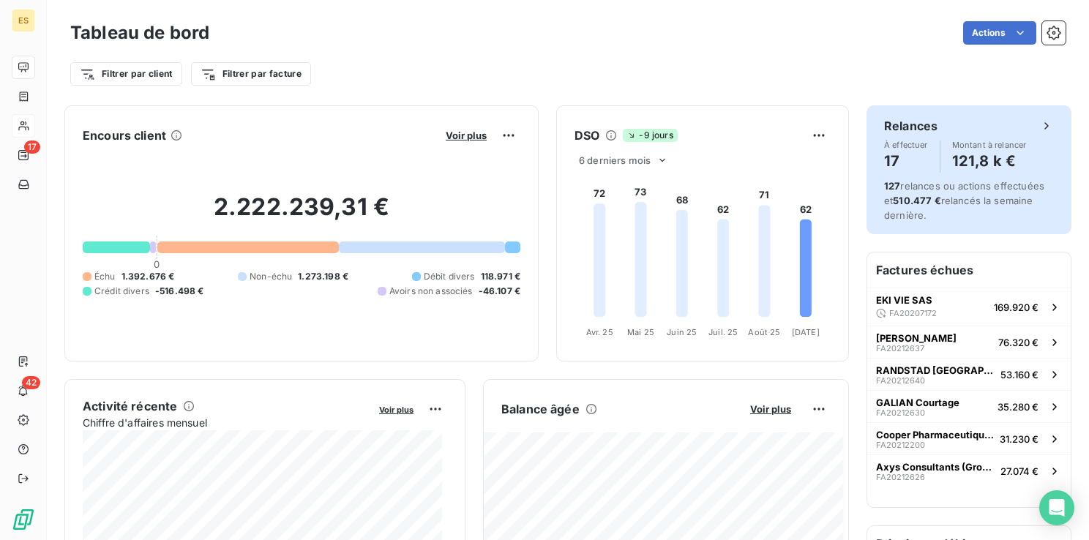
click at [1039, 126] on icon at bounding box center [1046, 126] width 15 height 15
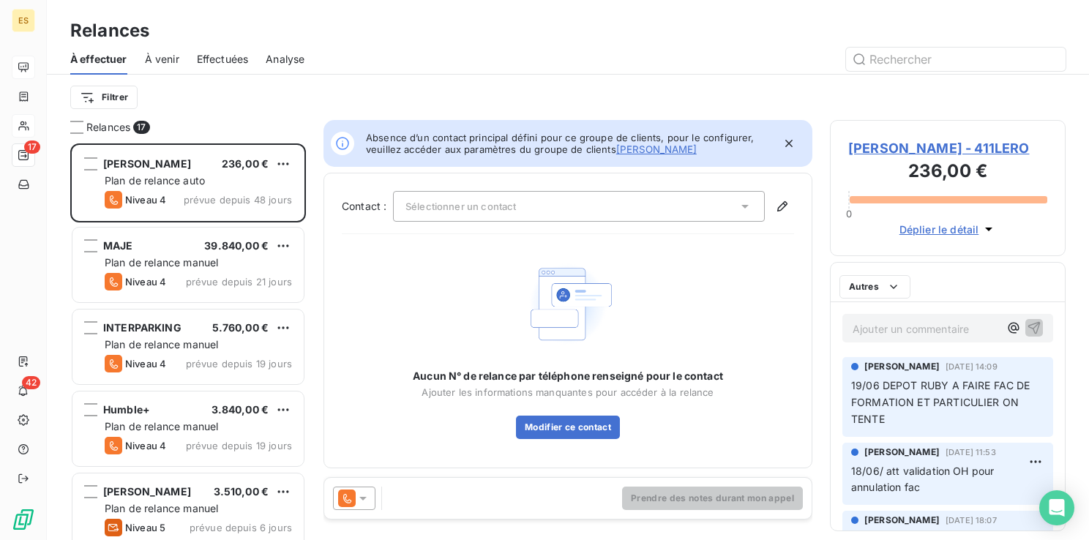
scroll to position [386, 224]
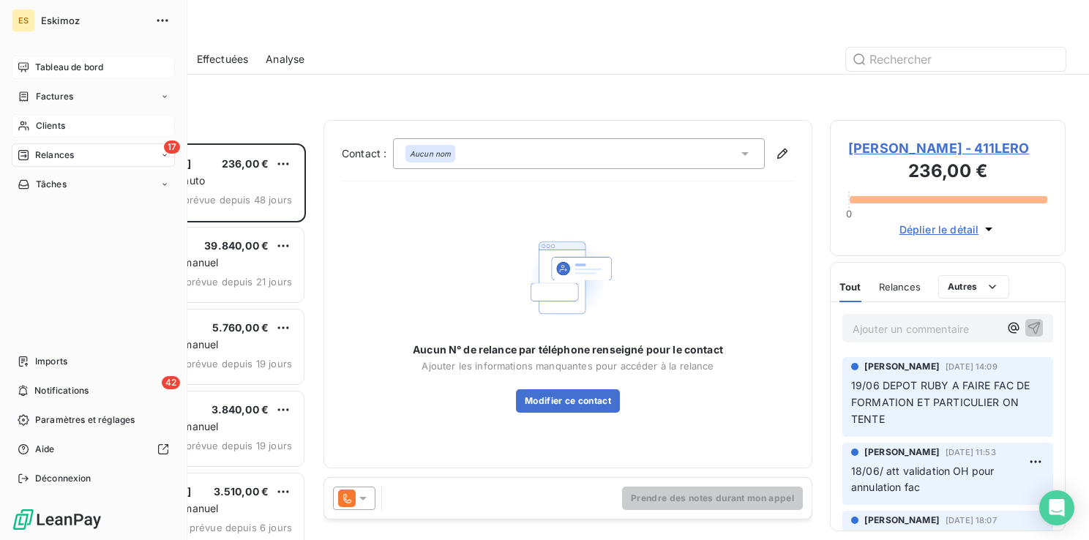
click at [50, 66] on span "Tableau de bord" at bounding box center [69, 67] width 68 height 13
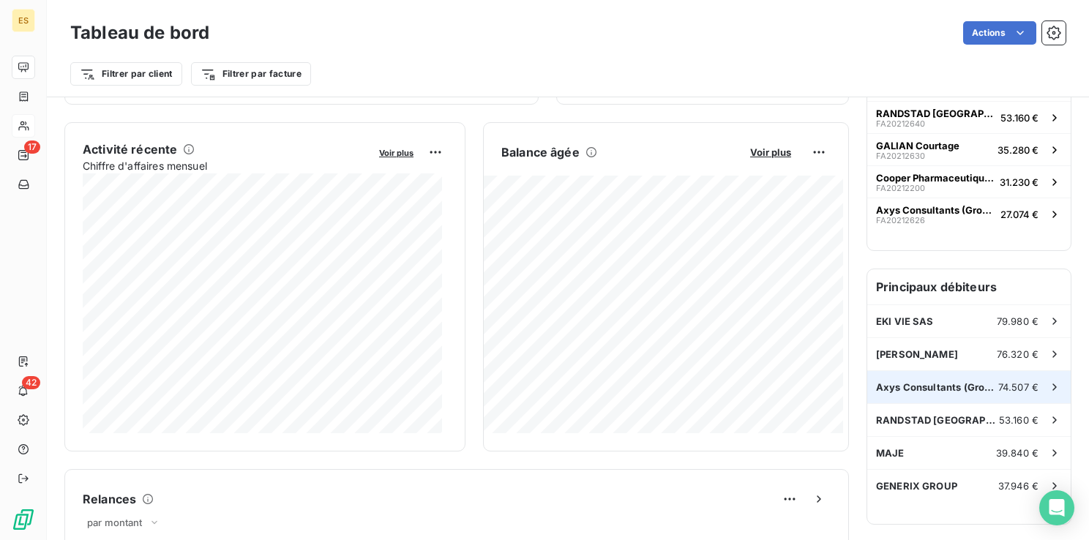
scroll to position [293, 0]
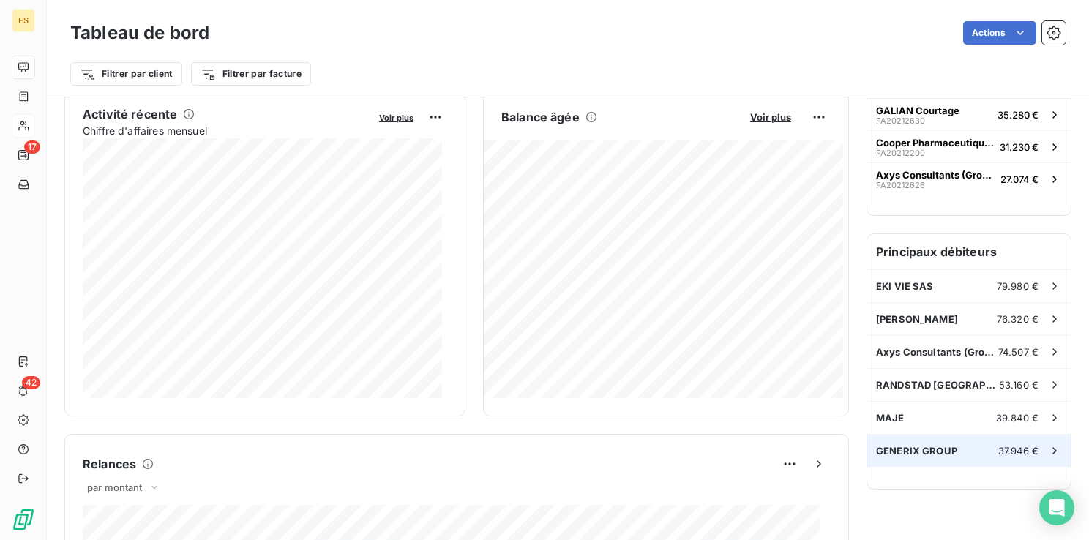
click at [945, 448] on div "GENERIX GROUP 37.946 €" at bounding box center [968, 451] width 203 height 32
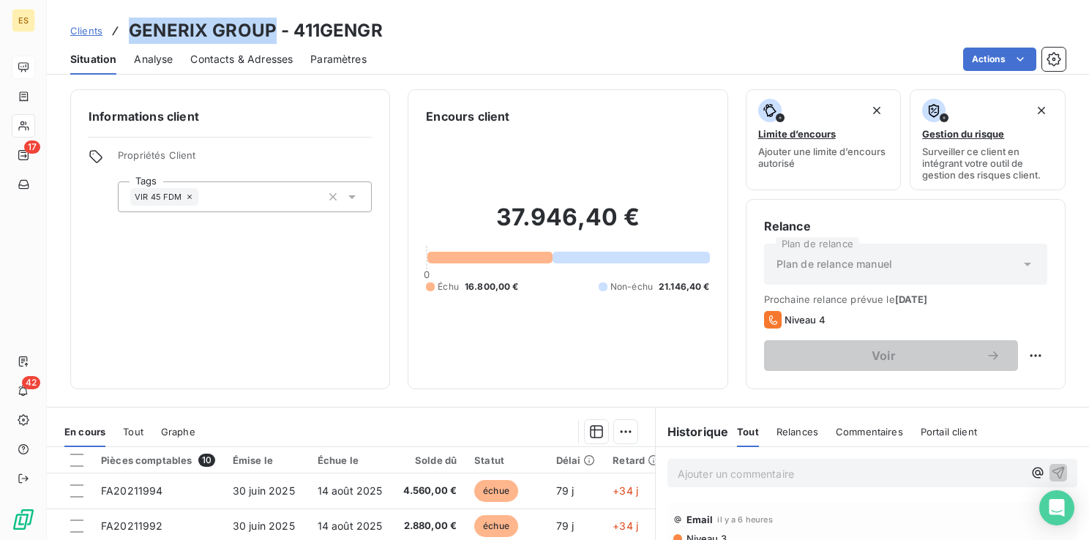
drag, startPoint x: 270, startPoint y: 29, endPoint x: 132, endPoint y: 28, distance: 138.3
click at [132, 28] on h3 "GENERIX GROUP - 411GENGR" at bounding box center [256, 31] width 254 height 26
drag, startPoint x: 132, startPoint y: 28, endPoint x: 142, endPoint y: 29, distance: 10.3
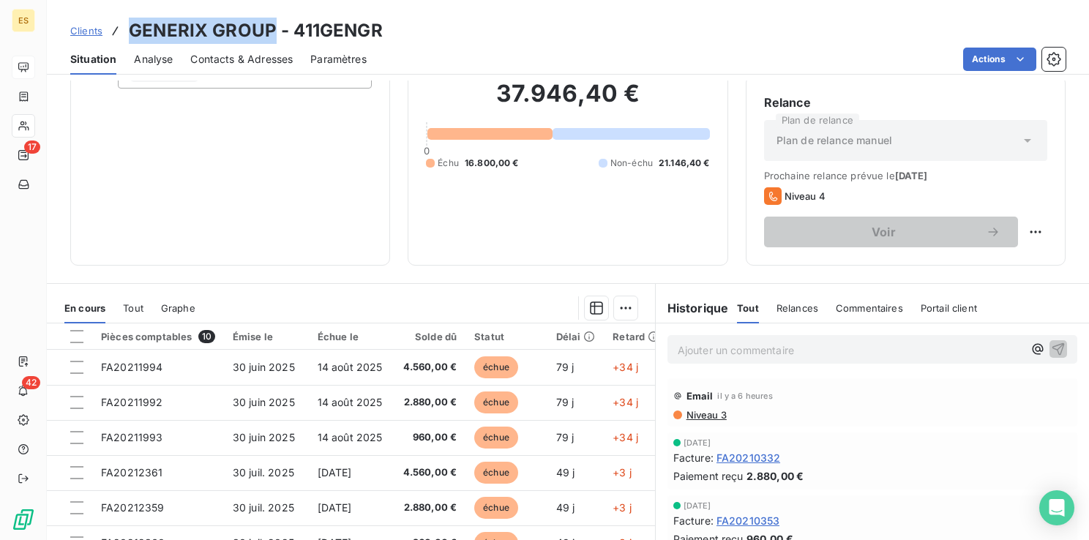
scroll to position [130, 0]
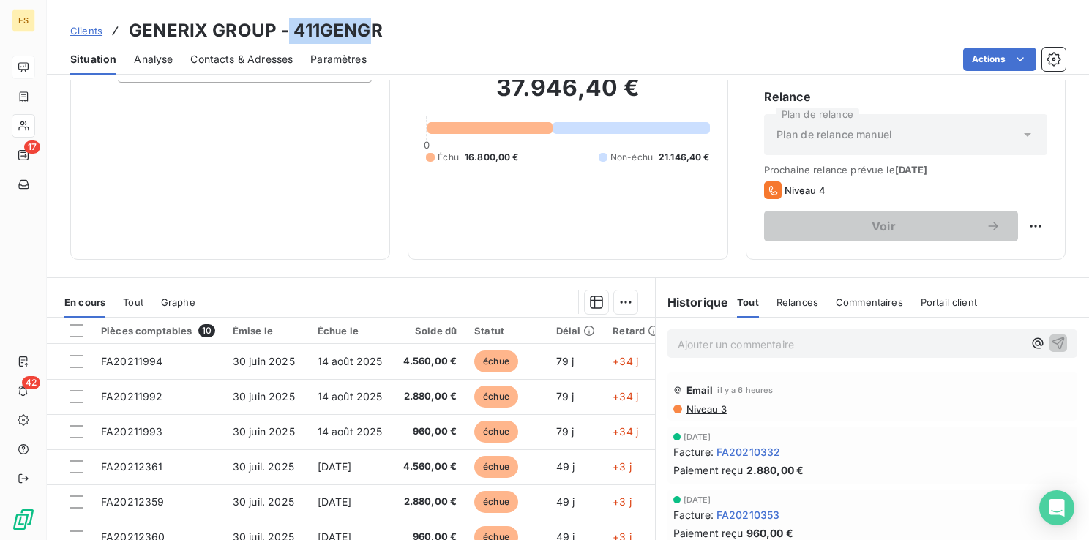
drag, startPoint x: 288, startPoint y: 29, endPoint x: 363, endPoint y: 36, distance: 75.7
click at [363, 36] on h3 "GENERIX GROUP - 411GENGR" at bounding box center [256, 31] width 254 height 26
drag, startPoint x: 363, startPoint y: 36, endPoint x: 385, endPoint y: 19, distance: 27.7
click at [385, 19] on div "Clients GENERIX GROUP - 411GENGR" at bounding box center [568, 31] width 1042 height 26
drag, startPoint x: 375, startPoint y: 31, endPoint x: 294, endPoint y: 30, distance: 80.5
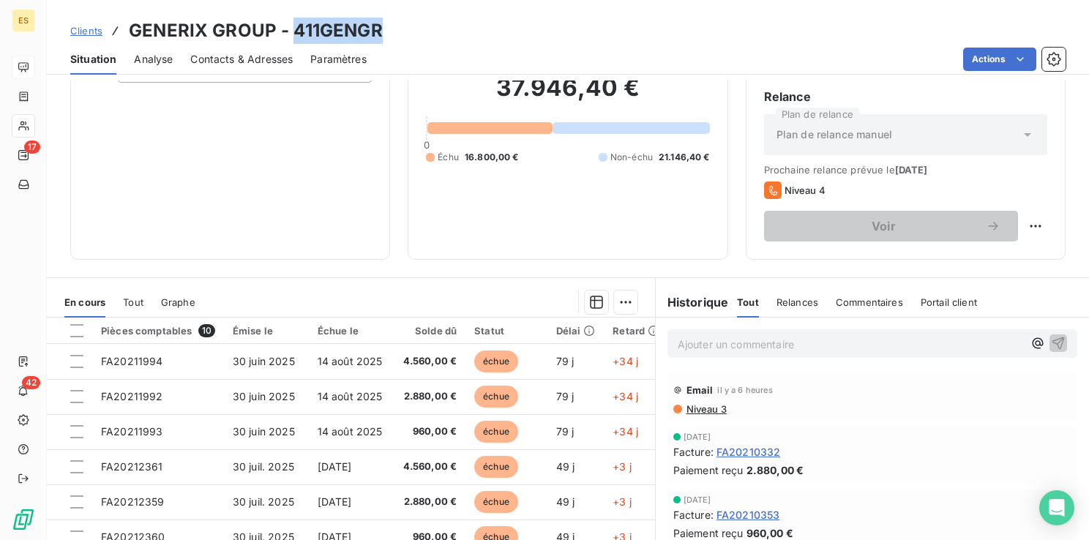
click at [294, 30] on h3 "GENERIX GROUP - 411GENGR" at bounding box center [256, 31] width 254 height 26
drag, startPoint x: 269, startPoint y: 26, endPoint x: 132, endPoint y: 22, distance: 136.2
click at [132, 22] on h3 "GENERIX GROUP - 411GENGR" at bounding box center [256, 31] width 254 height 26
drag, startPoint x: 461, startPoint y: 155, endPoint x: 504, endPoint y: 159, distance: 43.3
click at [504, 159] on span "16.800,00 €" at bounding box center [492, 157] width 54 height 13
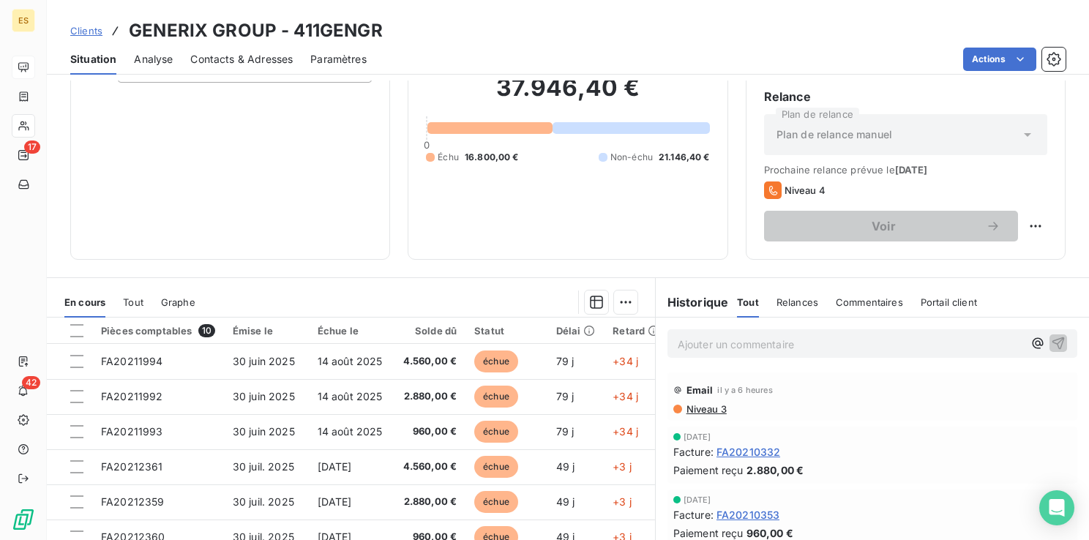
click at [723, 342] on p "Ajouter un commentaire ﻿" at bounding box center [850, 344] width 345 height 18
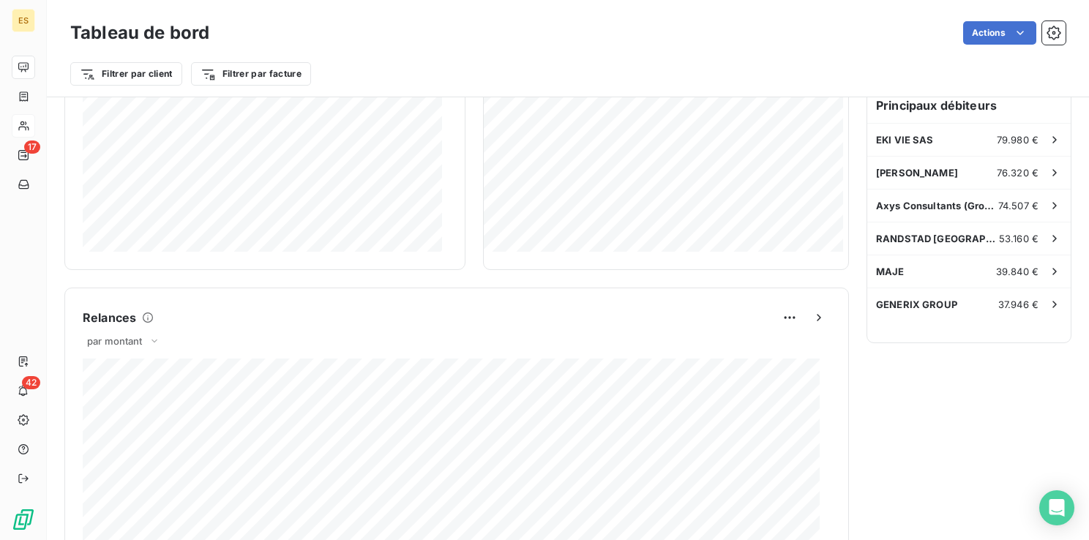
scroll to position [366, 0]
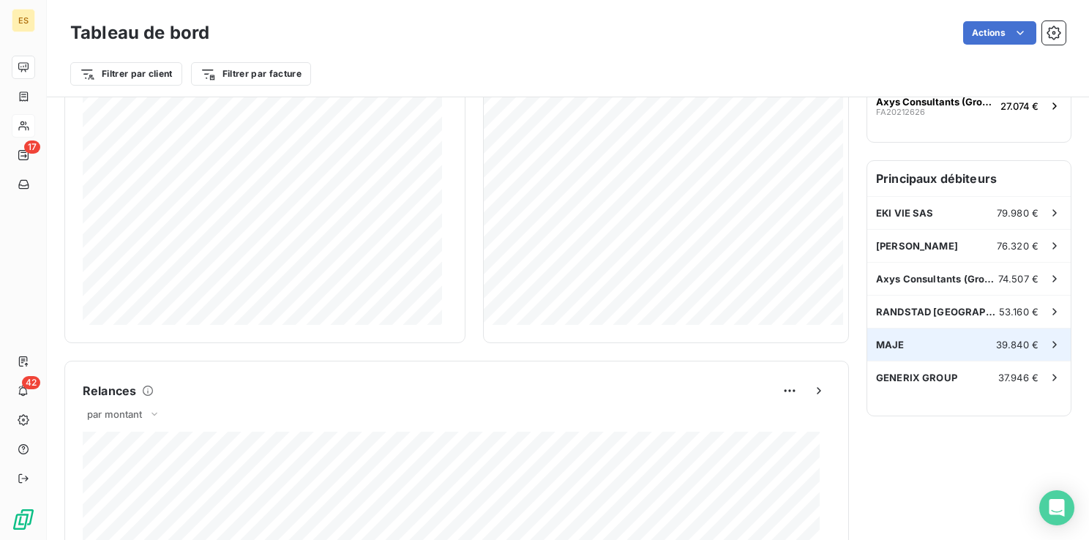
click at [884, 342] on span "MAJE" at bounding box center [890, 345] width 29 height 12
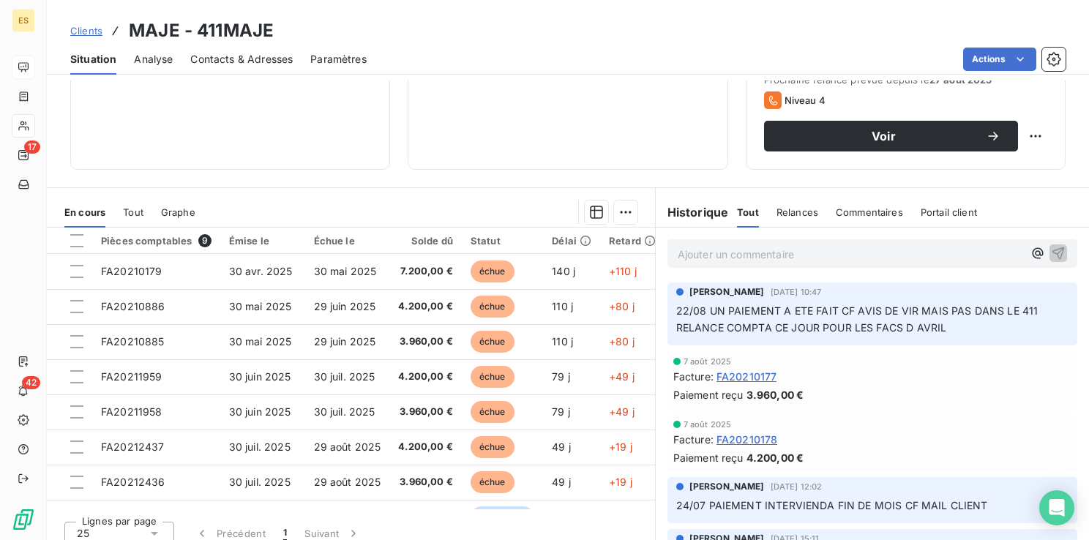
scroll to position [231, 0]
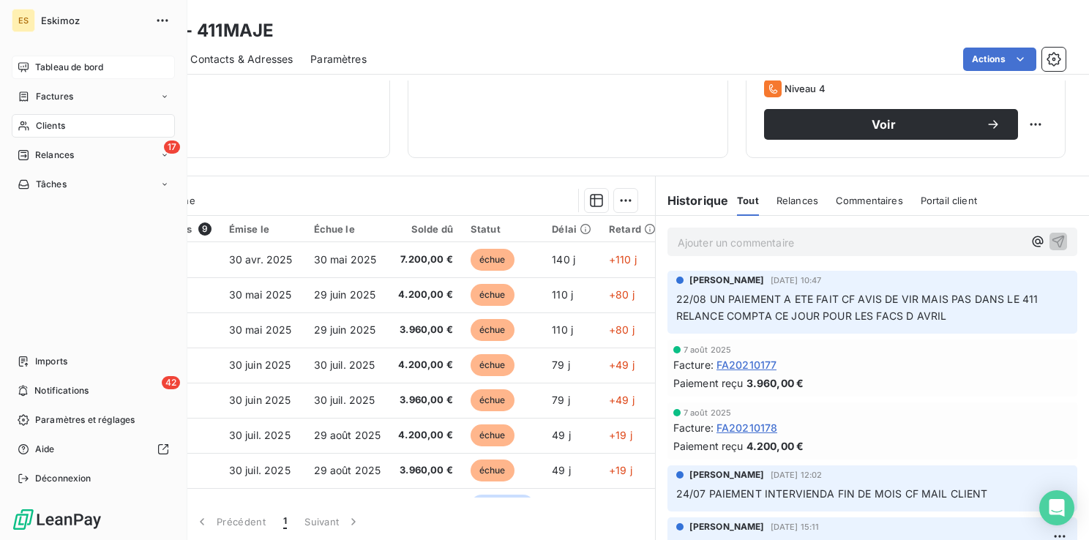
click at [15, 239] on div "Tableau de bord Factures Clients 17 Relances Tâches Imports 42 Notifications Pa…" at bounding box center [93, 273] width 163 height 435
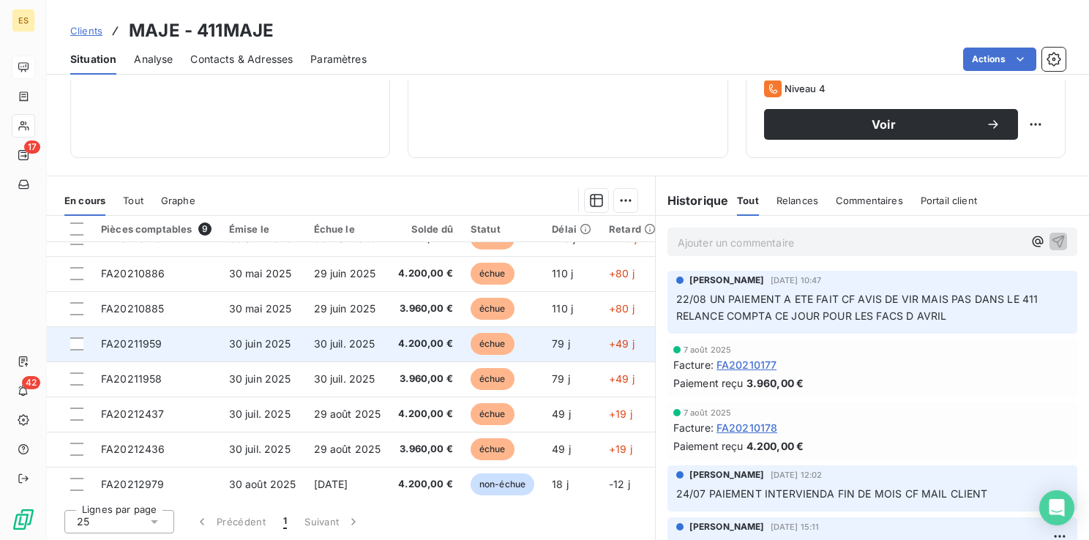
scroll to position [0, 0]
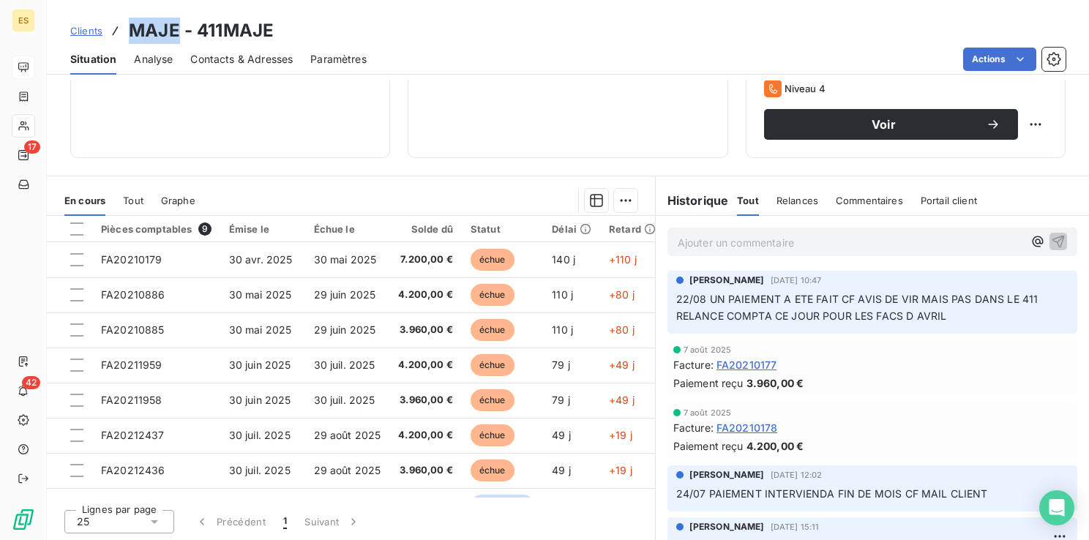
drag, startPoint x: 176, startPoint y: 30, endPoint x: 127, endPoint y: 32, distance: 48.3
click at [129, 32] on h3 "MAJE - 411MAJE" at bounding box center [201, 31] width 145 height 26
click at [90, 31] on span "Clients" at bounding box center [86, 31] width 32 height 12
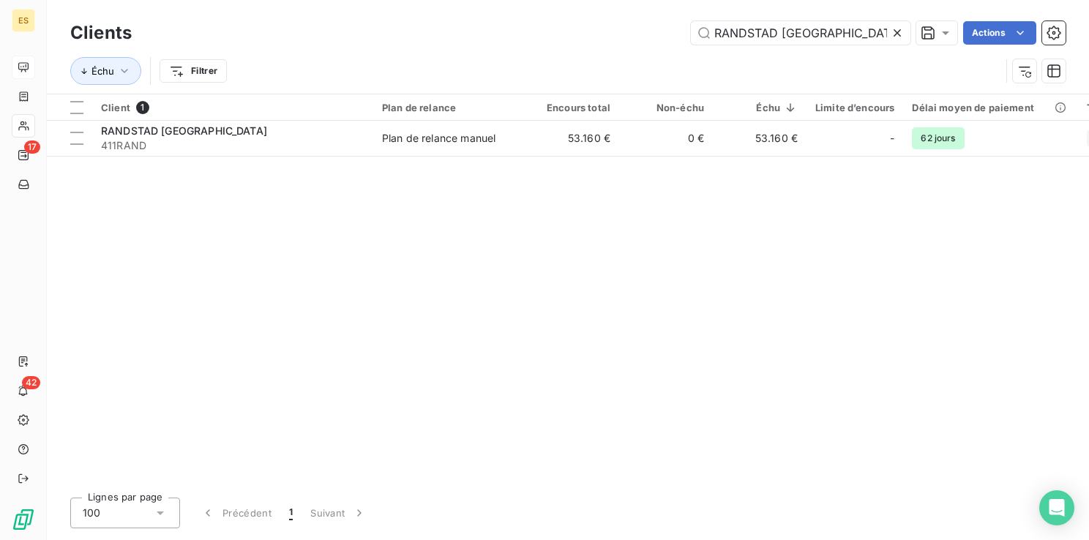
click at [908, 29] on div at bounding box center [900, 32] width 20 height 23
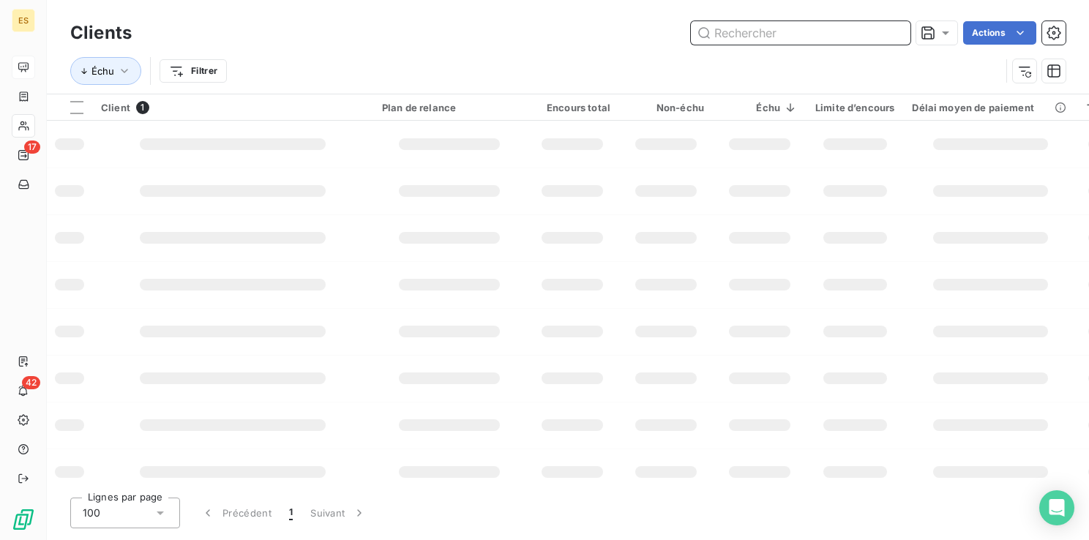
click at [830, 38] on input "text" at bounding box center [801, 32] width 220 height 23
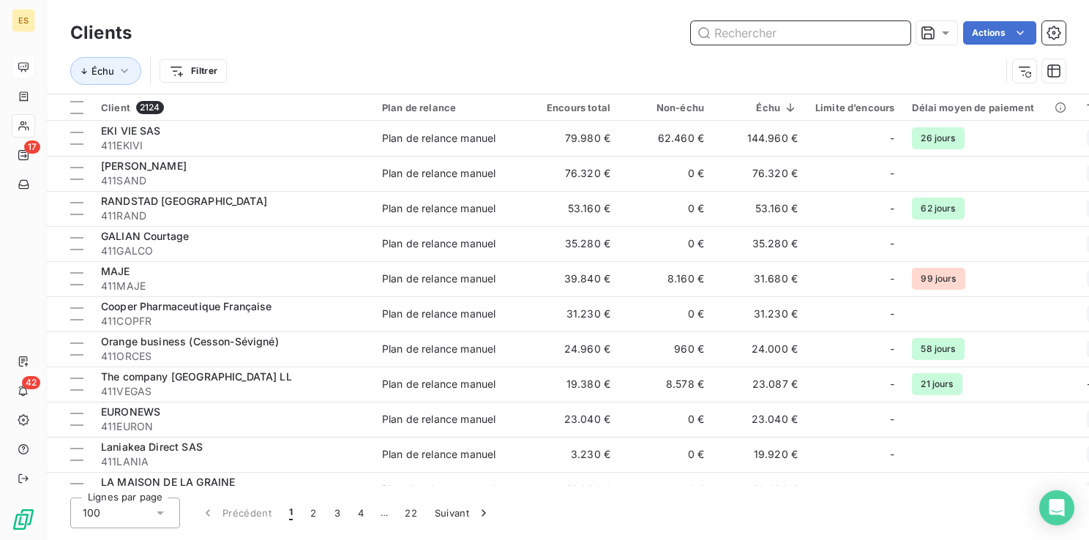
paste input "RANDSTAD [GEOGRAPHIC_DATA]"
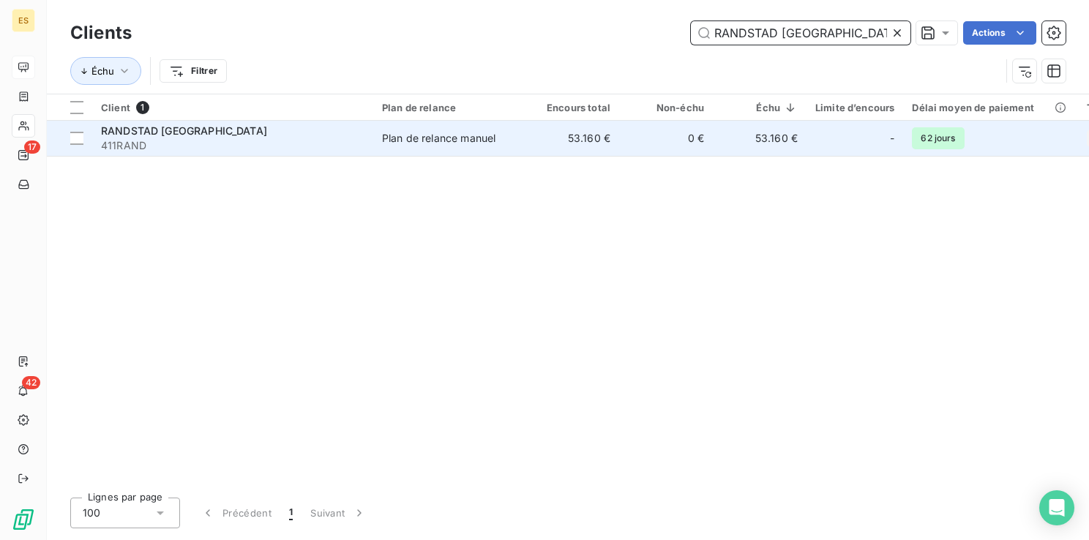
type input "RANDSTAD [GEOGRAPHIC_DATA]"
click at [493, 136] on div "Plan de relance manuel" at bounding box center [438, 138] width 113 height 15
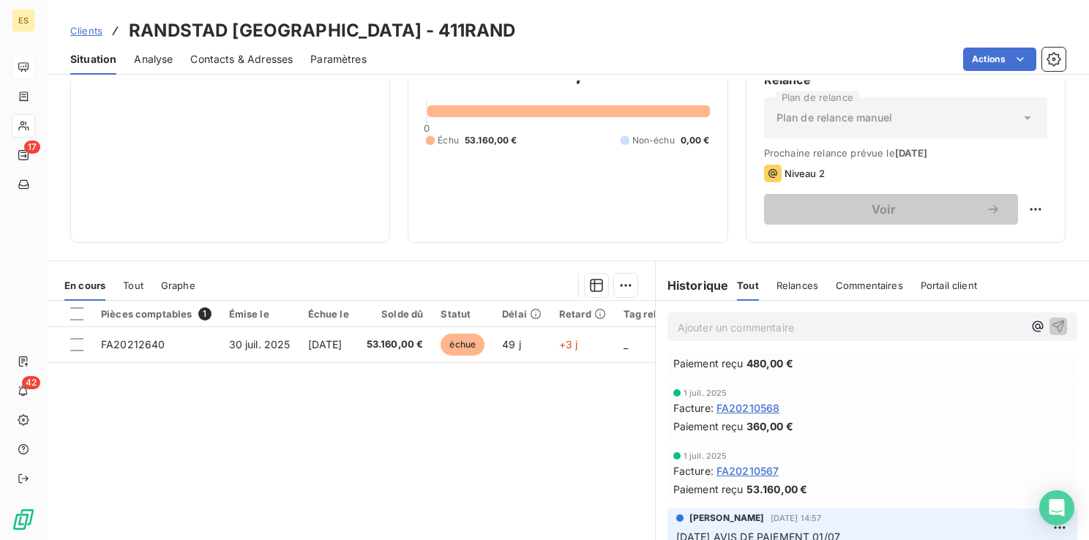
scroll to position [146, 0]
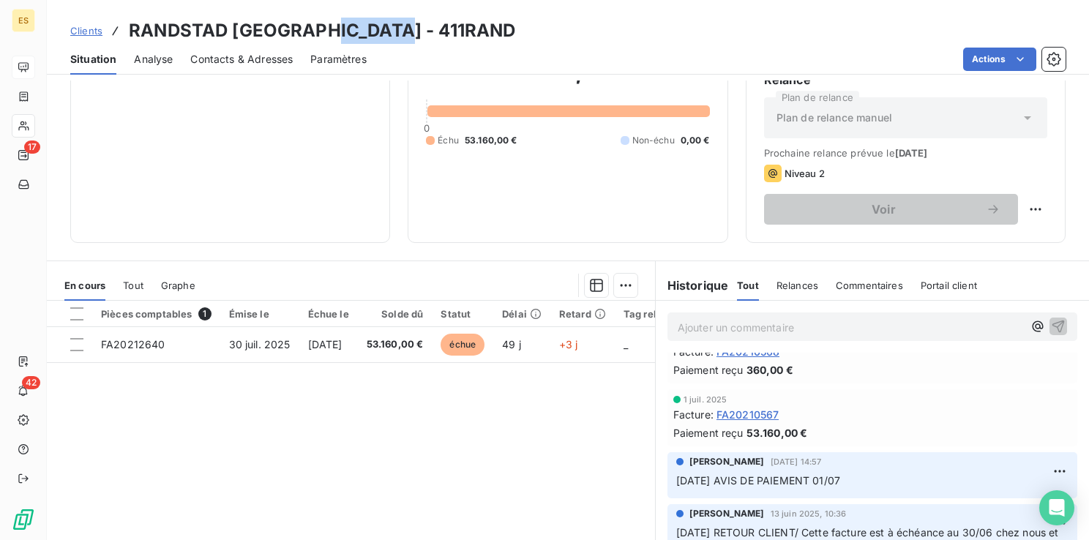
drag, startPoint x: 400, startPoint y: 38, endPoint x: 326, endPoint y: 36, distance: 74.7
click at [326, 36] on div "Clients RANDSTAD [GEOGRAPHIC_DATA] - 411RAND" at bounding box center [568, 31] width 1042 height 26
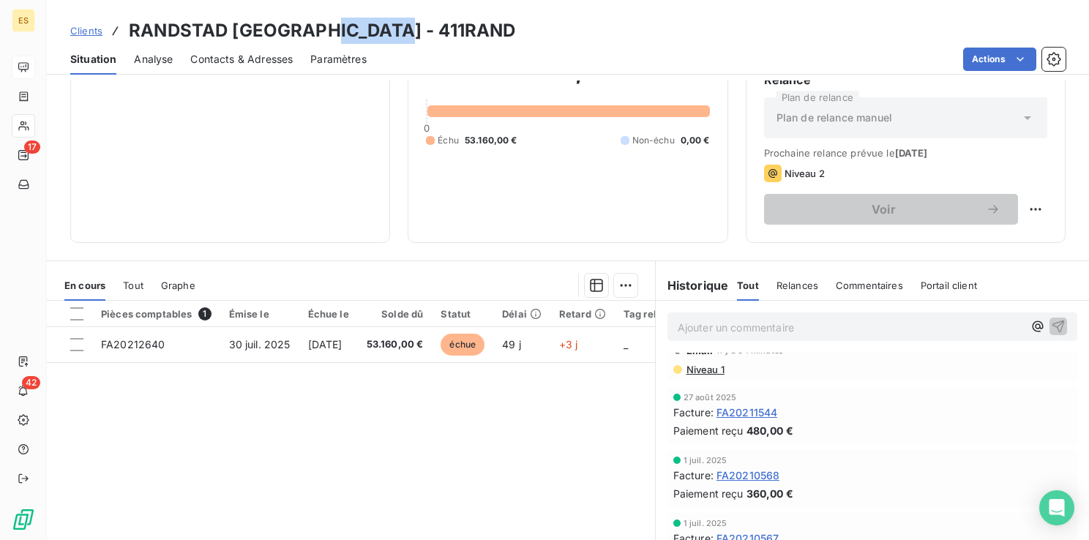
scroll to position [0, 0]
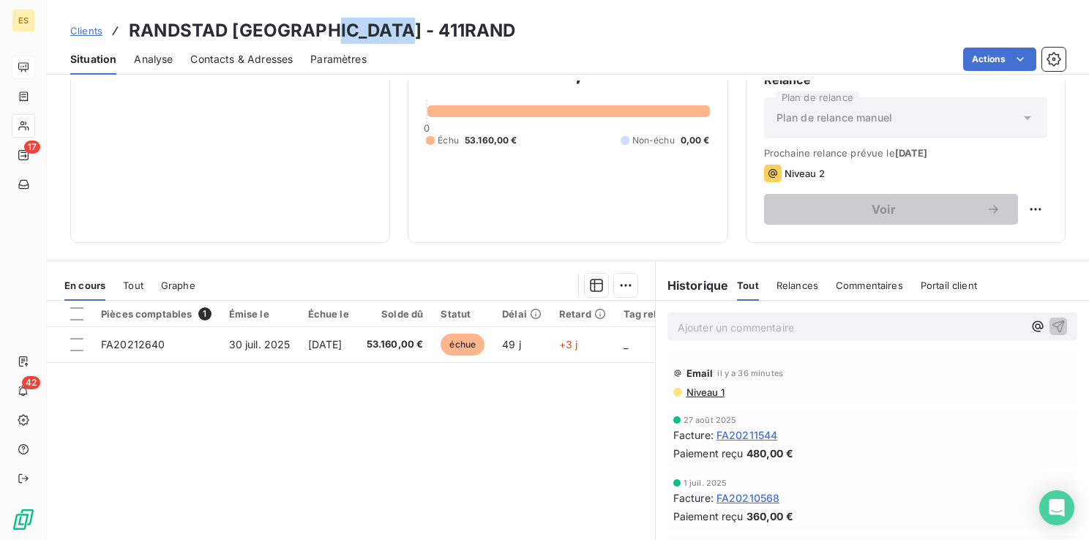
click at [97, 31] on span "Clients" at bounding box center [86, 31] width 32 height 12
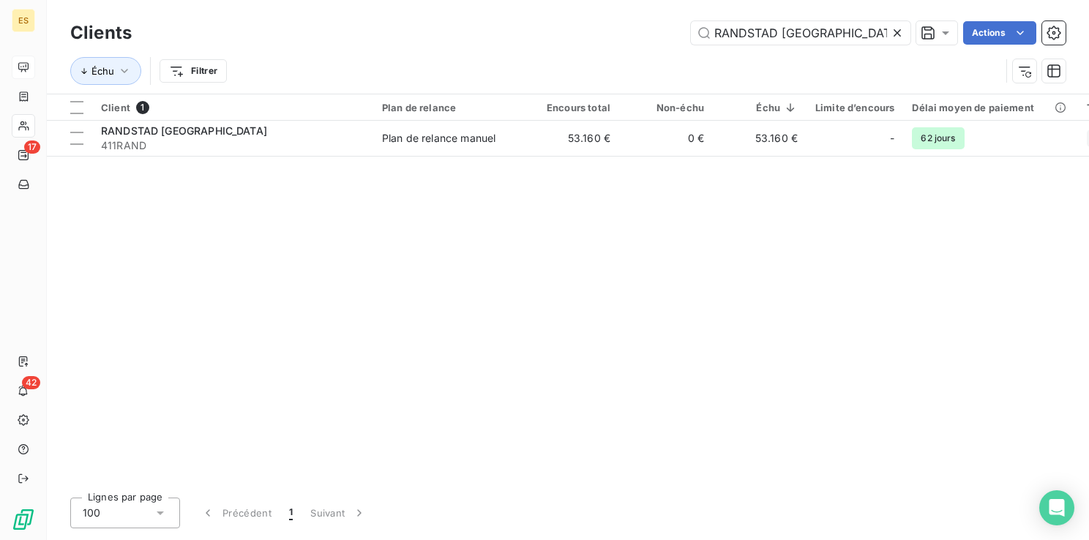
click at [896, 32] on icon at bounding box center [896, 32] width 7 height 7
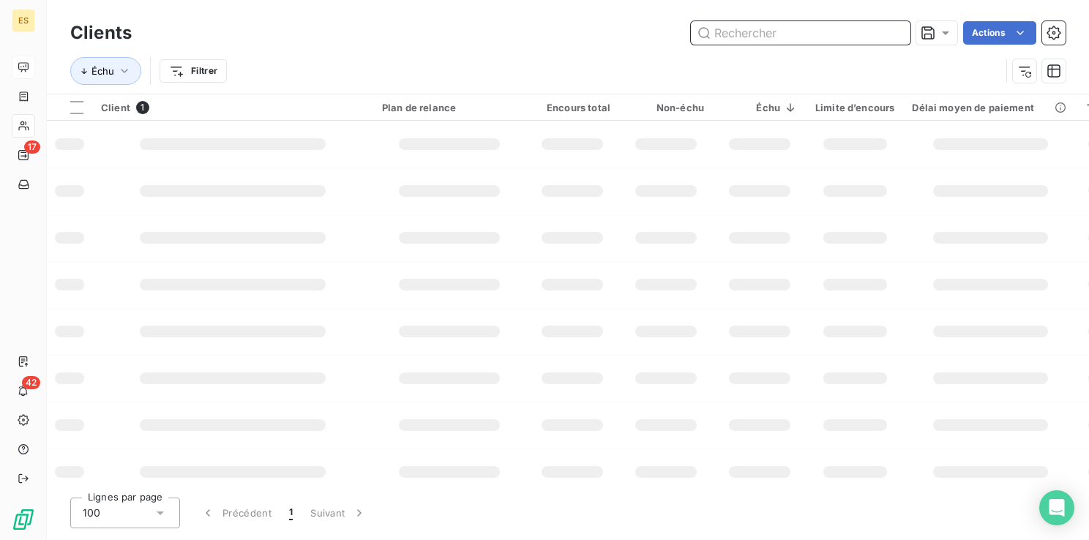
click at [840, 40] on input "text" at bounding box center [801, 32] width 220 height 23
type input "maje"
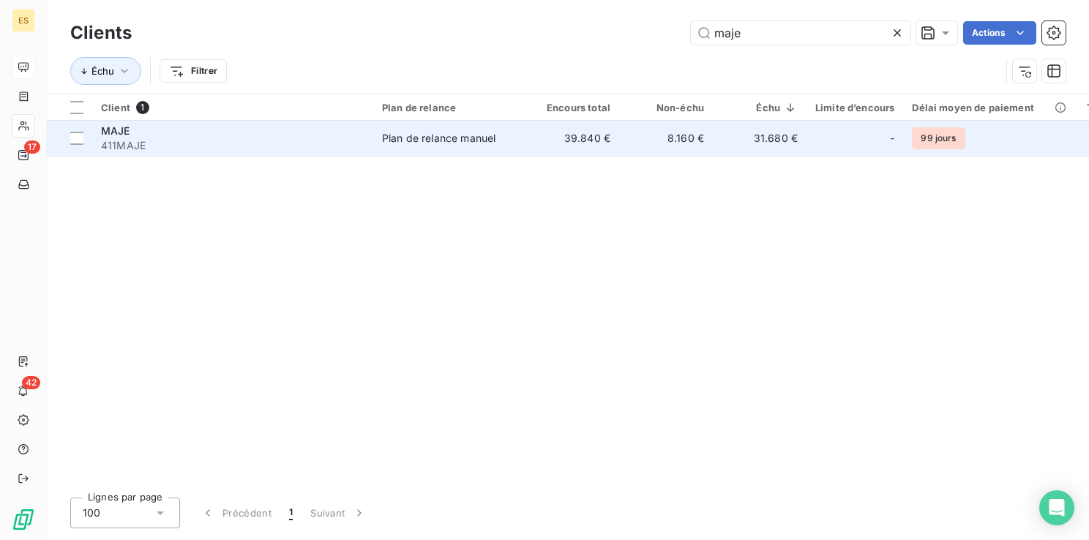
click at [432, 143] on div "Plan de relance manuel" at bounding box center [438, 138] width 113 height 15
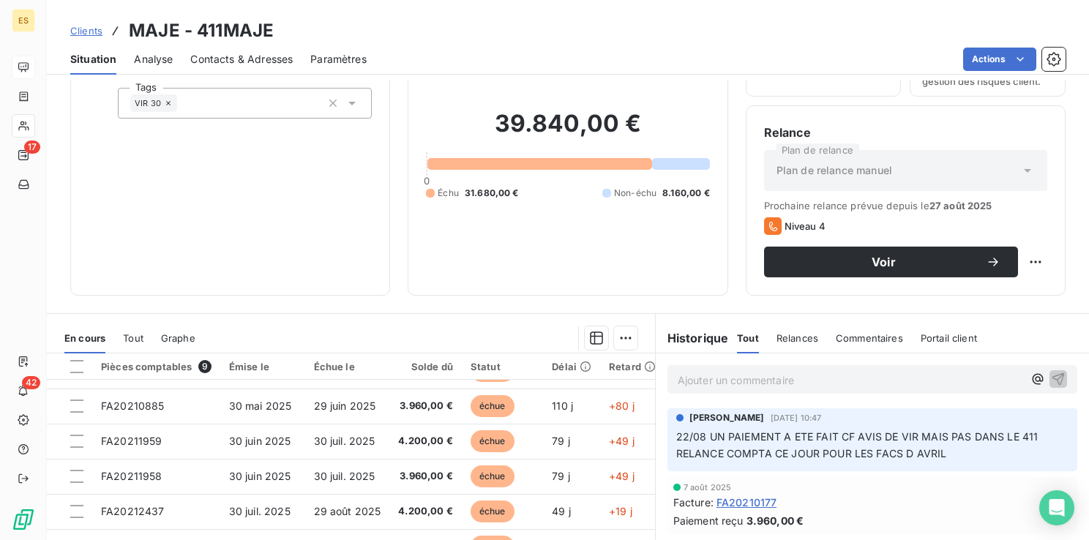
scroll to position [100, 0]
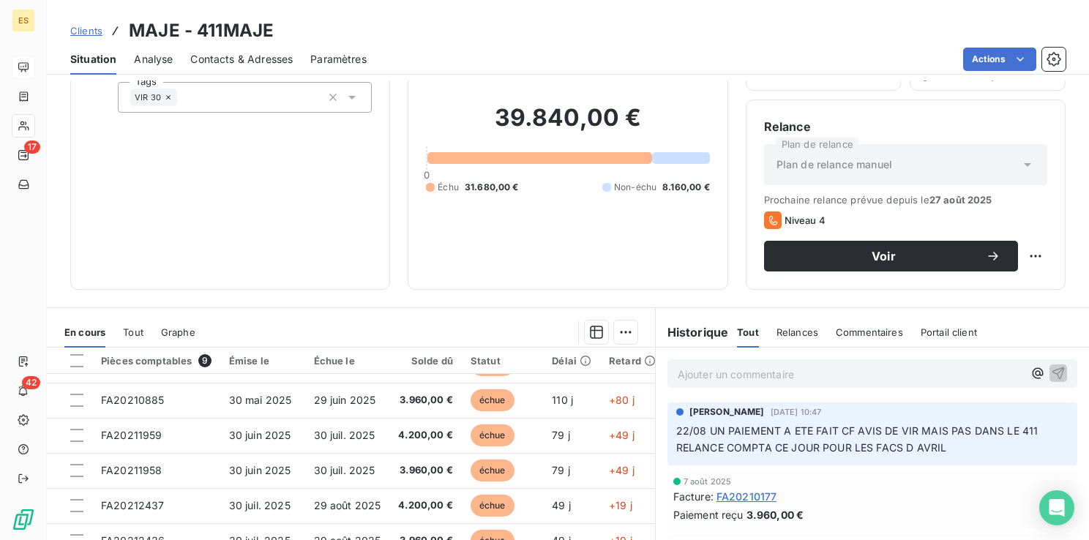
click at [714, 372] on p "Ajouter un commentaire ﻿" at bounding box center [850, 374] width 345 height 18
click at [700, 375] on p "Ajouter un commentaire ﻿" at bounding box center [850, 374] width 345 height 18
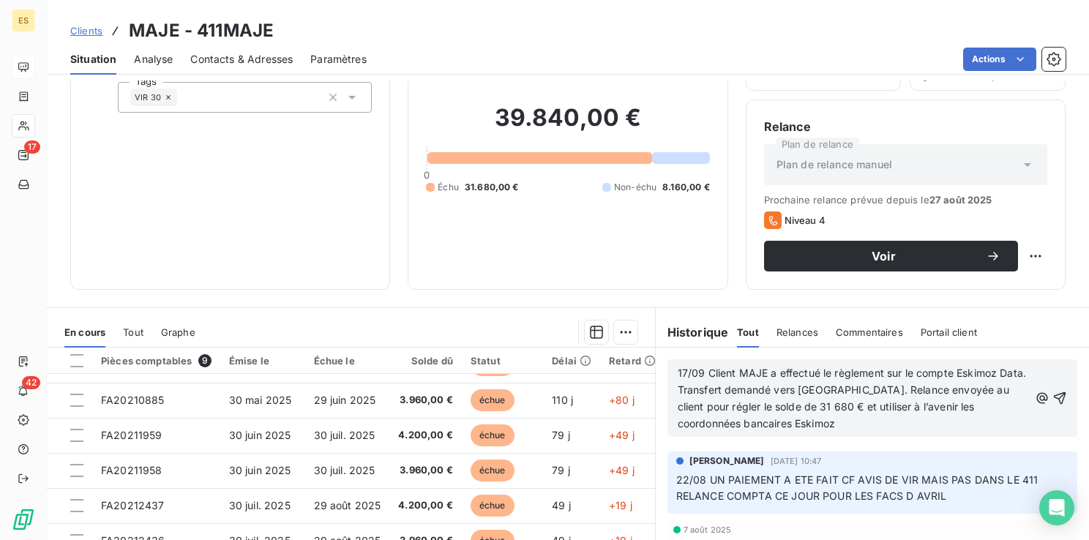
click at [732, 376] on span "17/09 Client MAJE a effectué le règlement sur le compte Eskimoz Data. Transfert…" at bounding box center [854, 398] width 352 height 63
click at [729, 372] on span "17/09 Client MAJE a effectué le règlement sur le compte Eskimoz Data. Transfert…" at bounding box center [854, 398] width 352 height 63
click at [1052, 397] on icon "button" at bounding box center [1059, 398] width 15 height 15
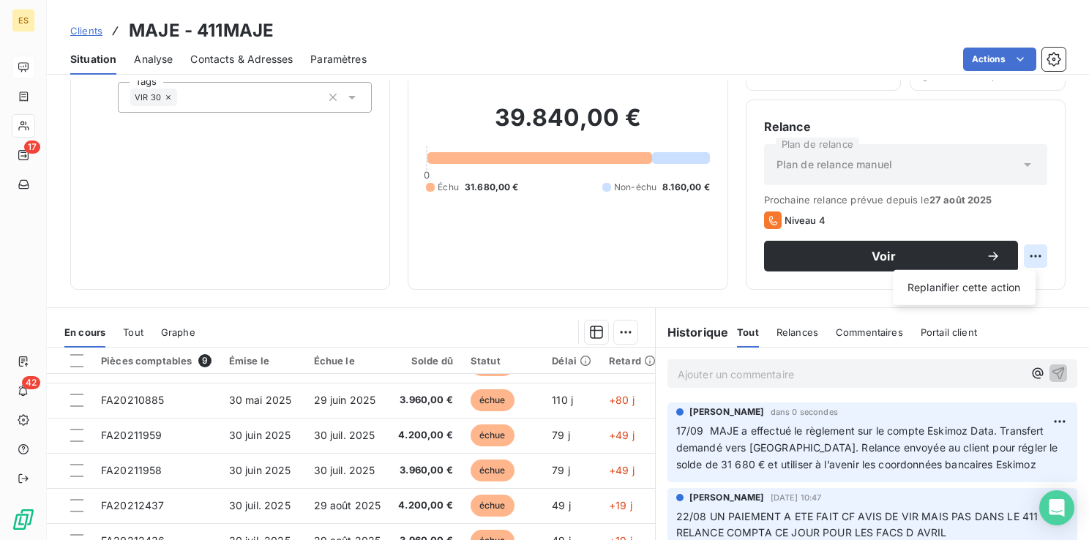
click at [1034, 253] on html "ES 17 42 Clients MAJE - 411MAJE Situation Analyse Contacts & Adresses Paramètre…" at bounding box center [544, 270] width 1089 height 540
click at [1002, 292] on div "Replanifier cette action" at bounding box center [964, 287] width 131 height 23
select select "8"
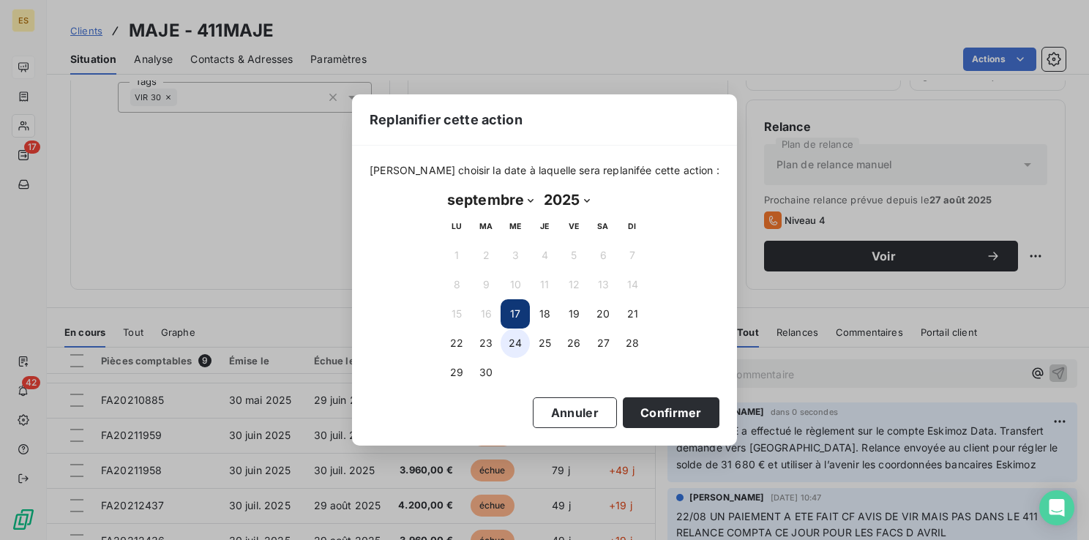
click at [517, 344] on button "24" at bounding box center [514, 343] width 29 height 29
click at [637, 416] on button "Confirmer" at bounding box center [671, 412] width 97 height 31
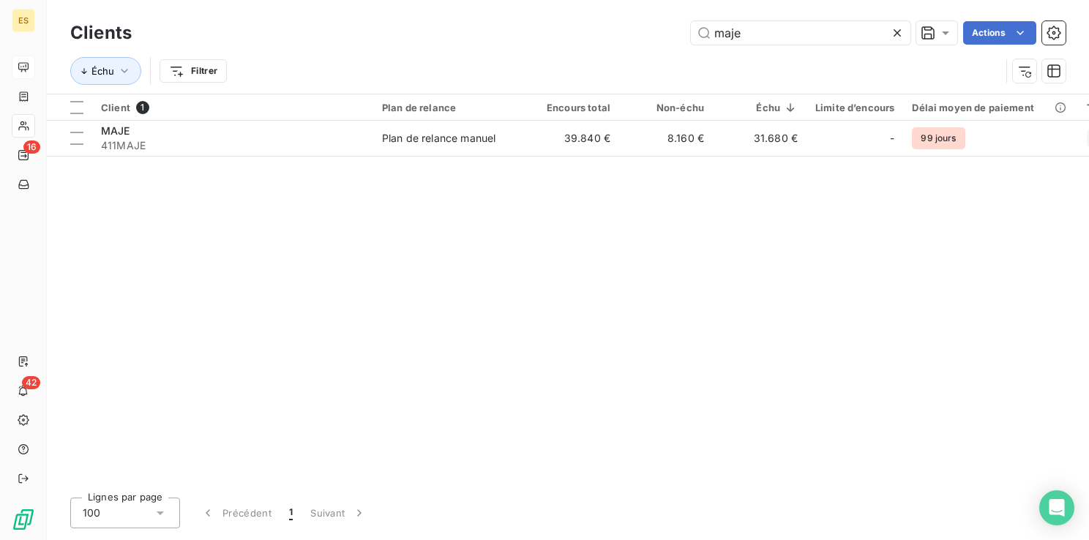
click at [895, 31] on icon at bounding box center [896, 32] width 7 height 7
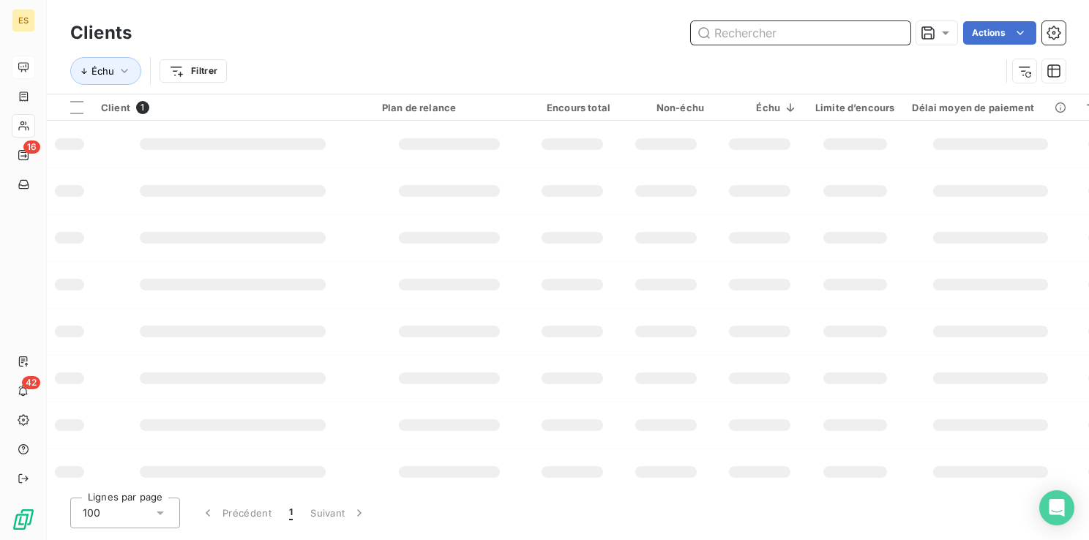
click at [805, 42] on input "text" at bounding box center [801, 32] width 220 height 23
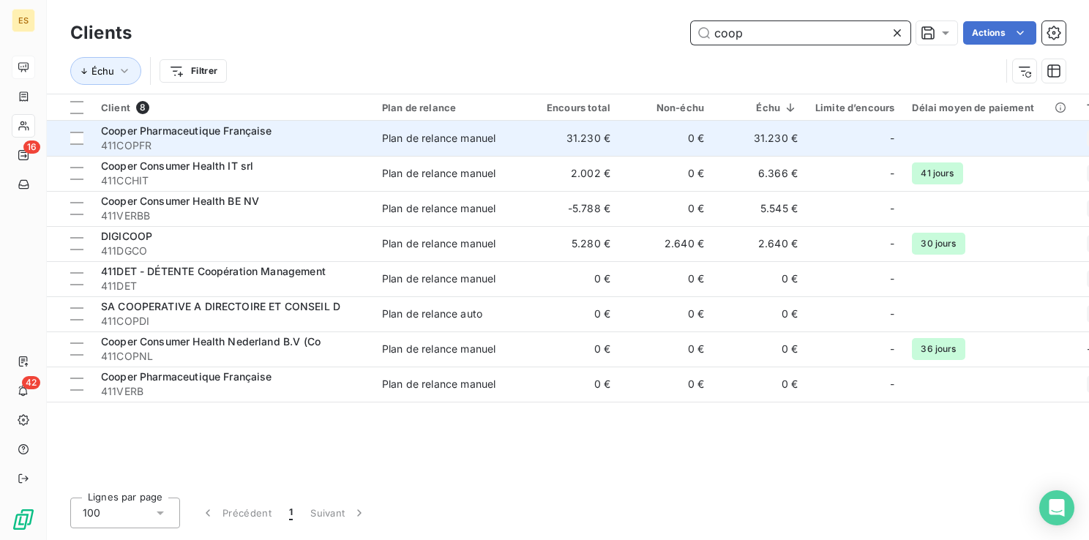
type input "coop"
click at [220, 138] on span "411COPFR" at bounding box center [232, 145] width 263 height 15
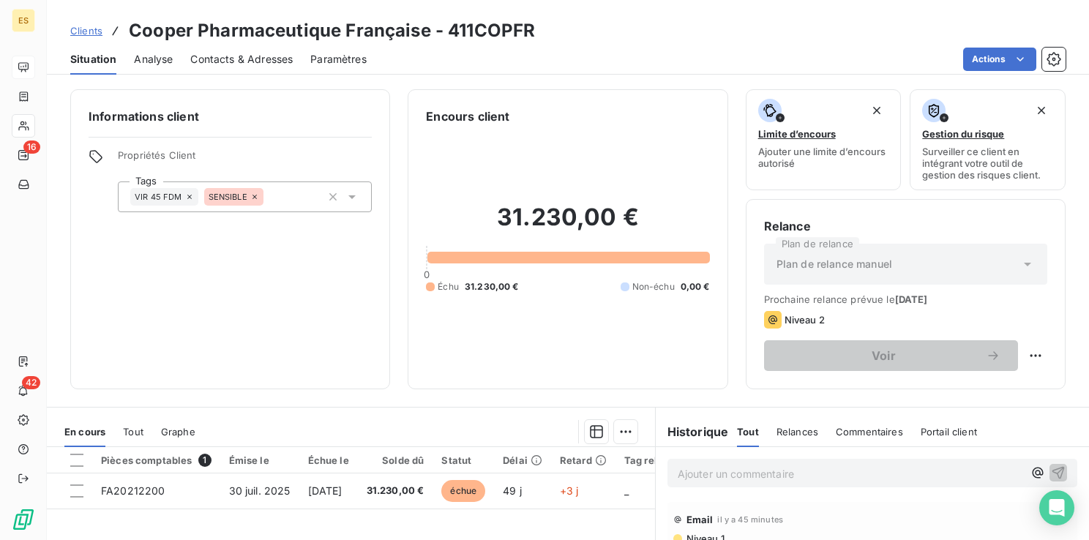
click at [678, 463] on div "Ajouter un commentaire ﻿" at bounding box center [850, 473] width 345 height 20
click at [679, 470] on p "Ajouter un commentaire ﻿" at bounding box center [850, 474] width 345 height 18
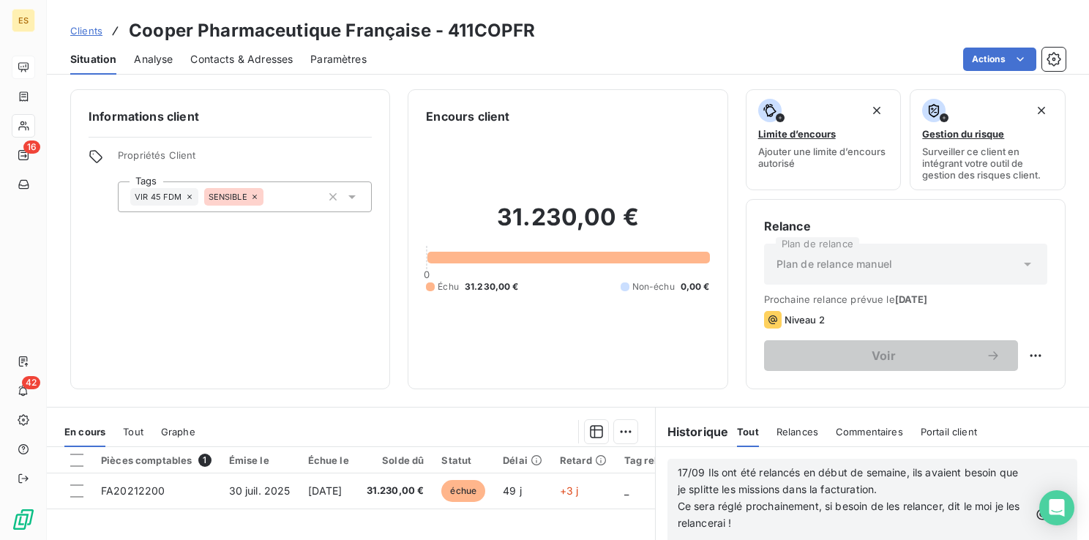
click at [700, 470] on span "17/09 Ils ont été relancés en début de semaine, ils avaient besoin que je split…" at bounding box center [850, 480] width 344 height 29
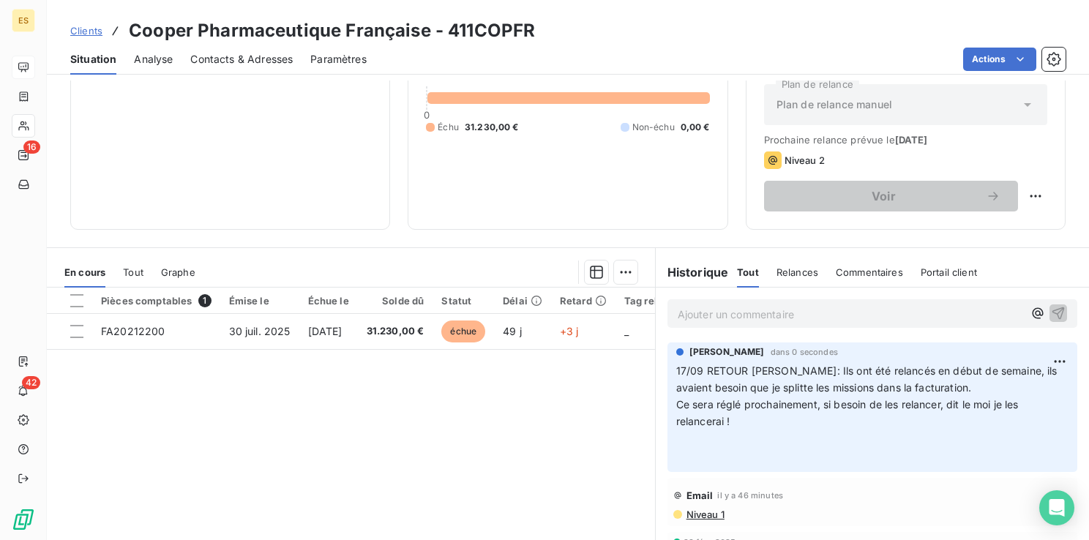
scroll to position [162, 0]
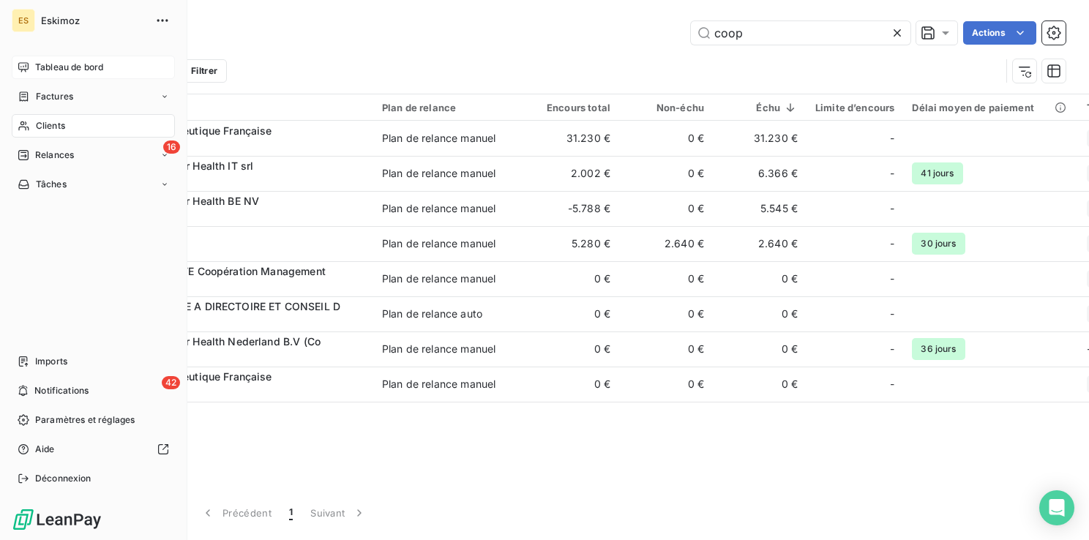
click at [53, 67] on span "Tableau de bord" at bounding box center [69, 67] width 68 height 13
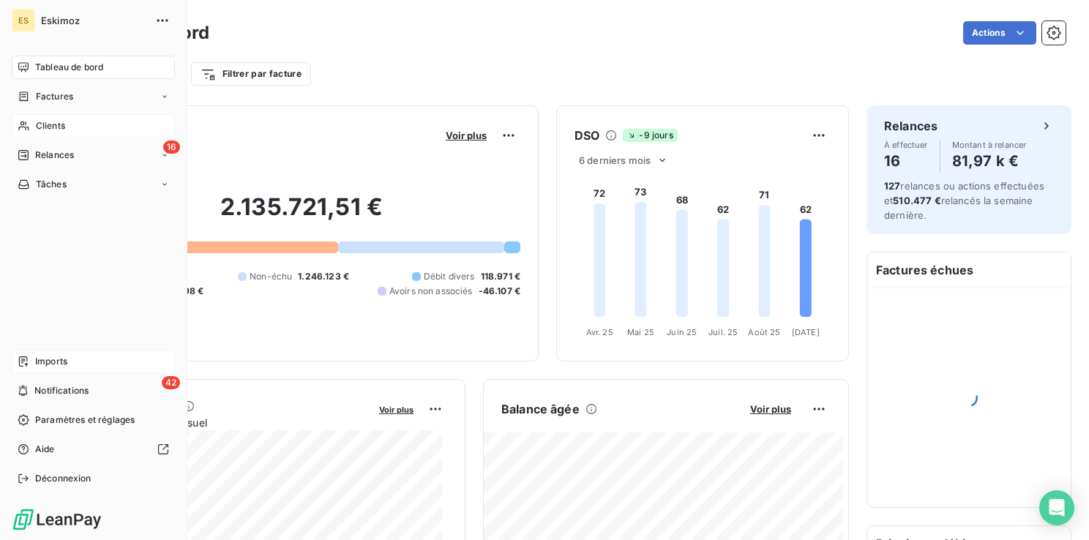
click at [59, 367] on span "Imports" at bounding box center [51, 361] width 32 height 13
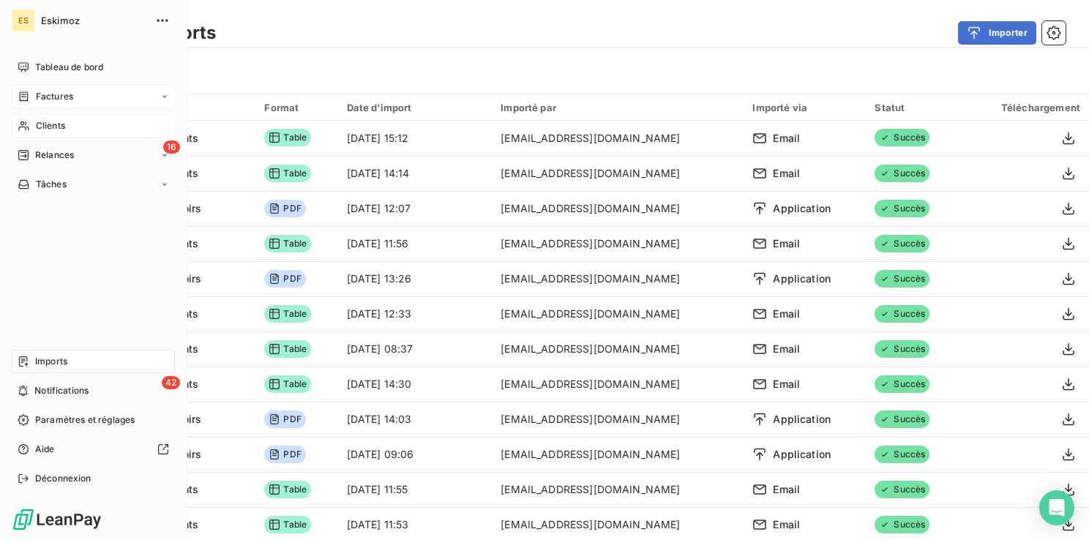
click at [37, 95] on span "Factures" at bounding box center [54, 96] width 37 height 13
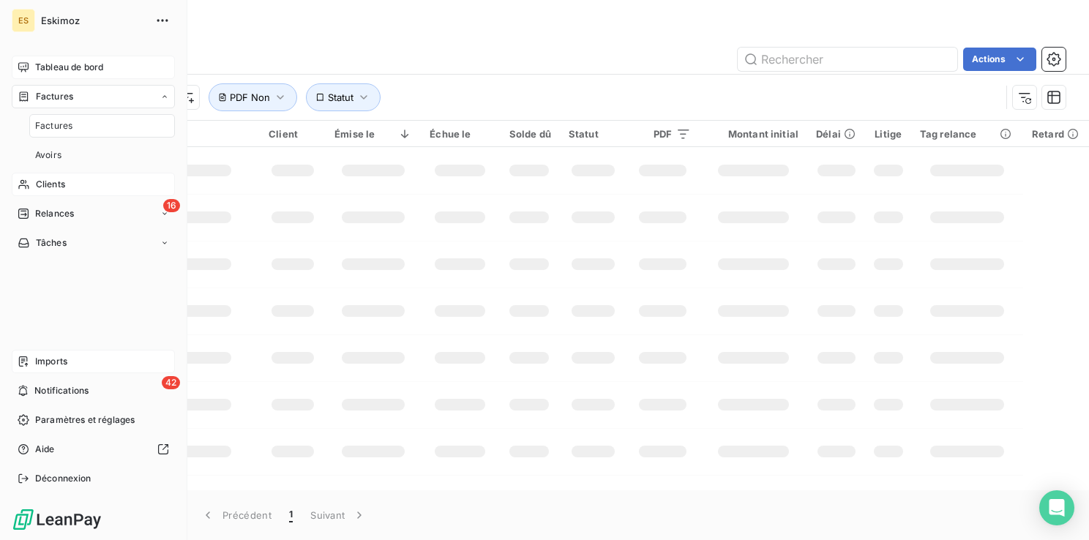
click at [54, 63] on span "Tableau de bord" at bounding box center [69, 67] width 68 height 13
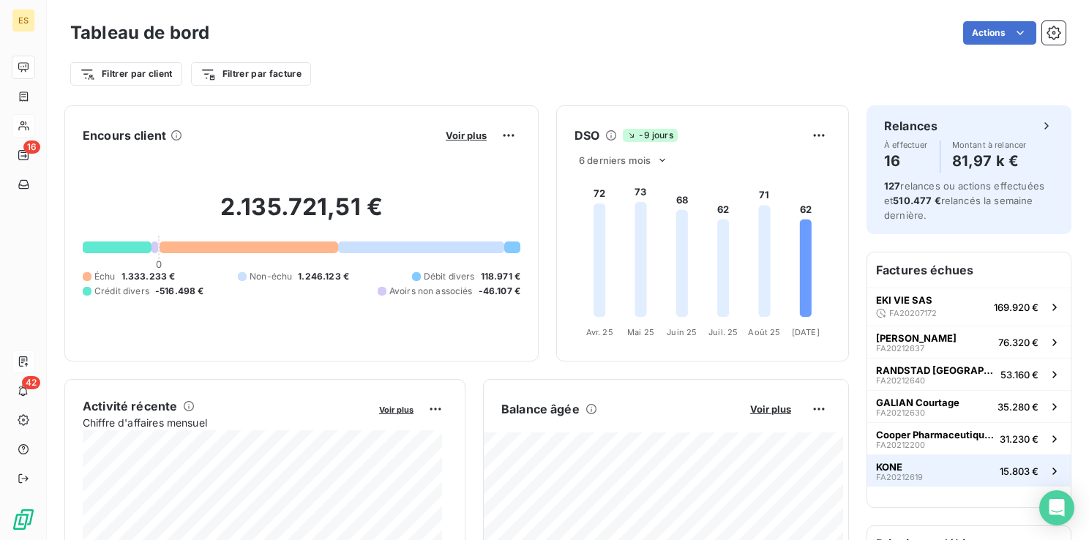
click at [876, 465] on span "KONE" at bounding box center [889, 467] width 26 height 12
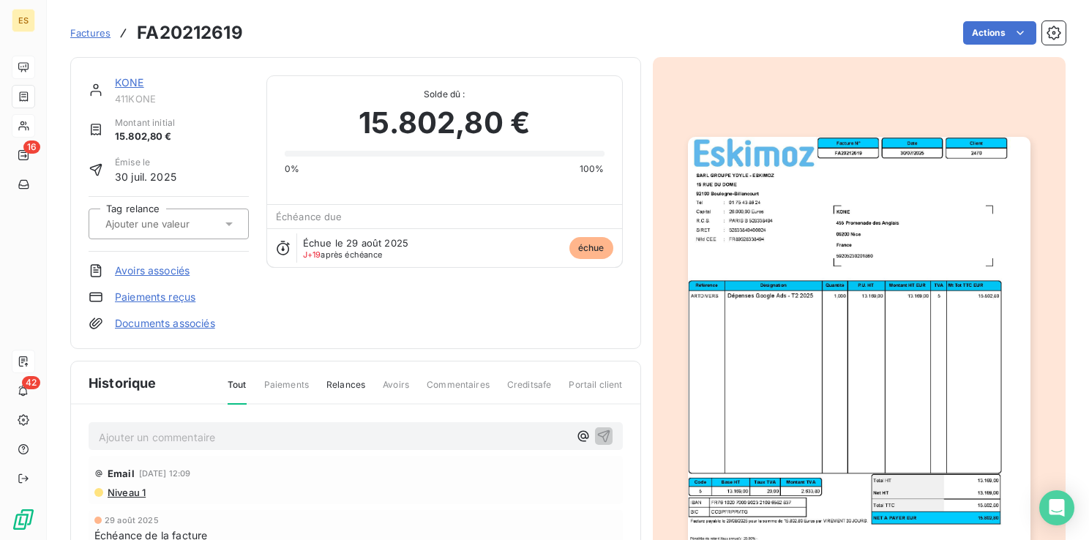
click at [129, 83] on link "KONE" at bounding box center [129, 82] width 29 height 12
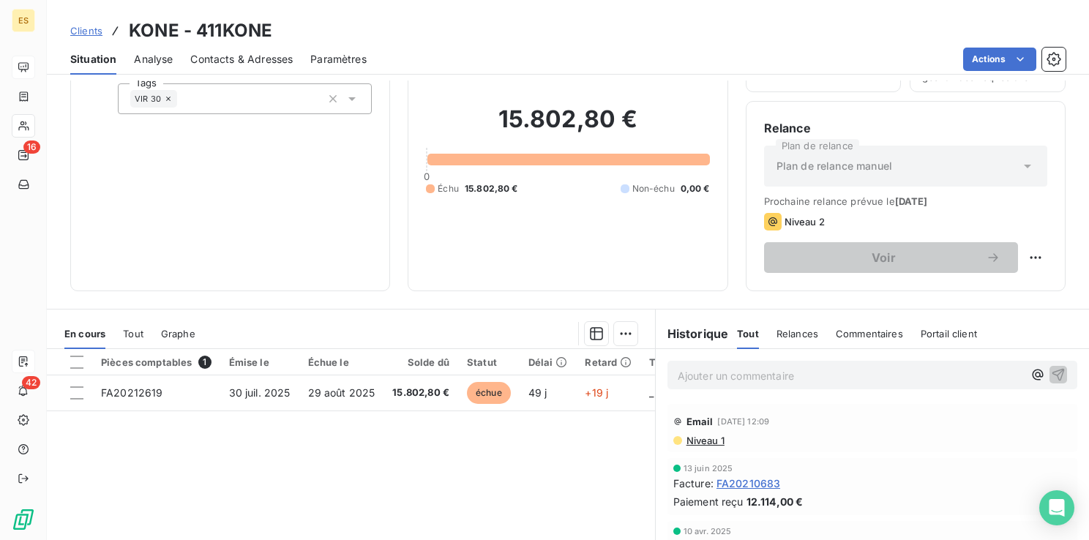
scroll to position [73, 0]
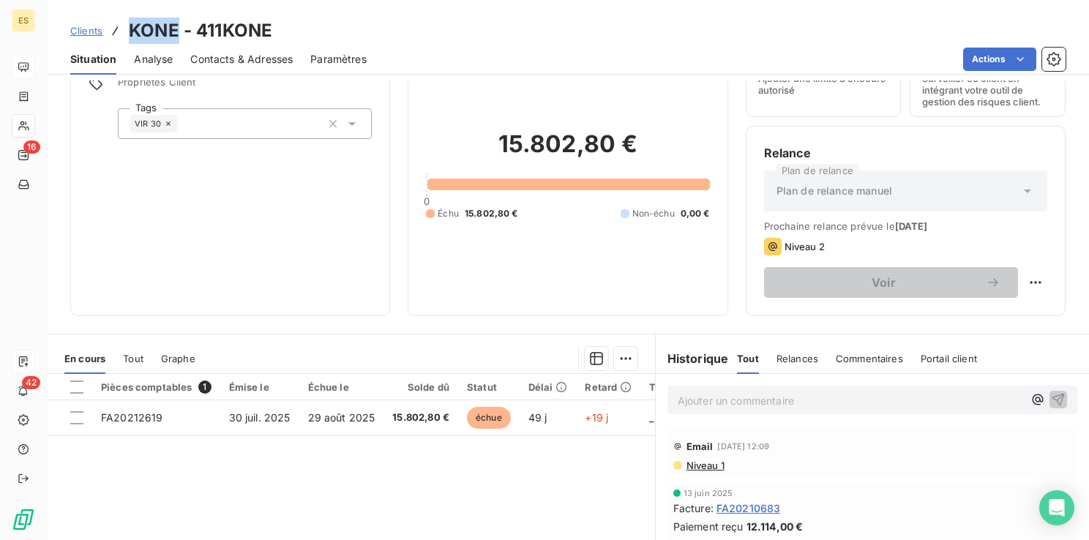
drag, startPoint x: 176, startPoint y: 29, endPoint x: 129, endPoint y: 29, distance: 46.8
click at [129, 29] on h3 "KONE - 411KONE" at bounding box center [200, 31] width 143 height 26
